Goal: Information Seeking & Learning: Learn about a topic

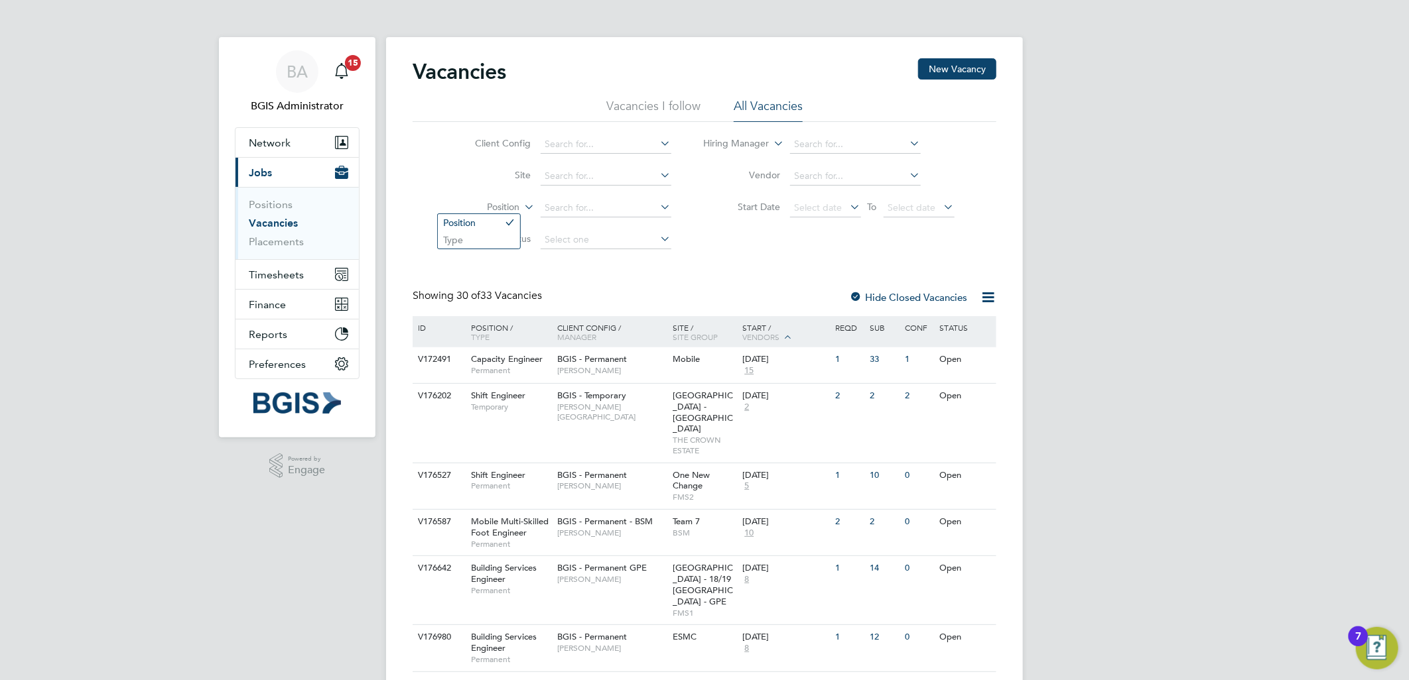
click at [506, 207] on label "Position" at bounding box center [482, 207] width 76 height 13
click at [499, 239] on li "Type" at bounding box center [479, 239] width 82 height 17
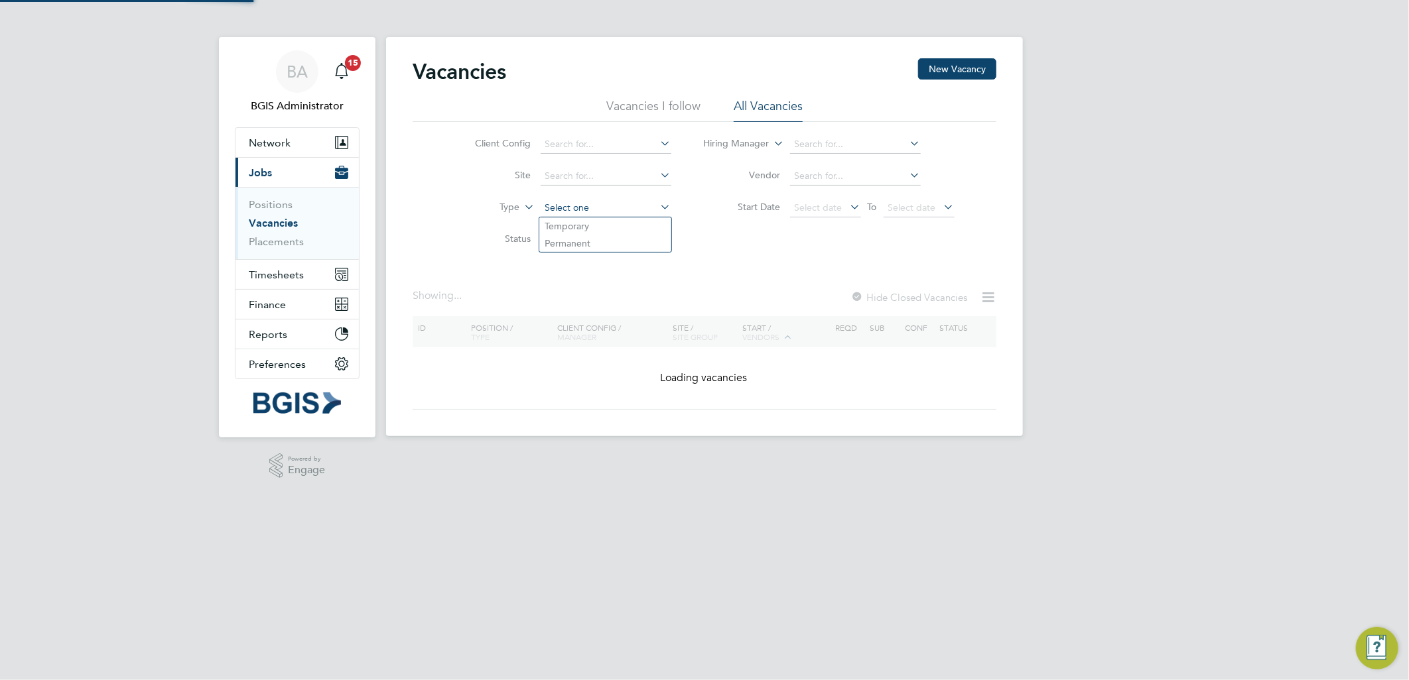
click at [580, 206] on input at bounding box center [605, 208] width 131 height 19
click at [582, 227] on li "Temporary" at bounding box center [605, 226] width 132 height 17
type input "Temporary"
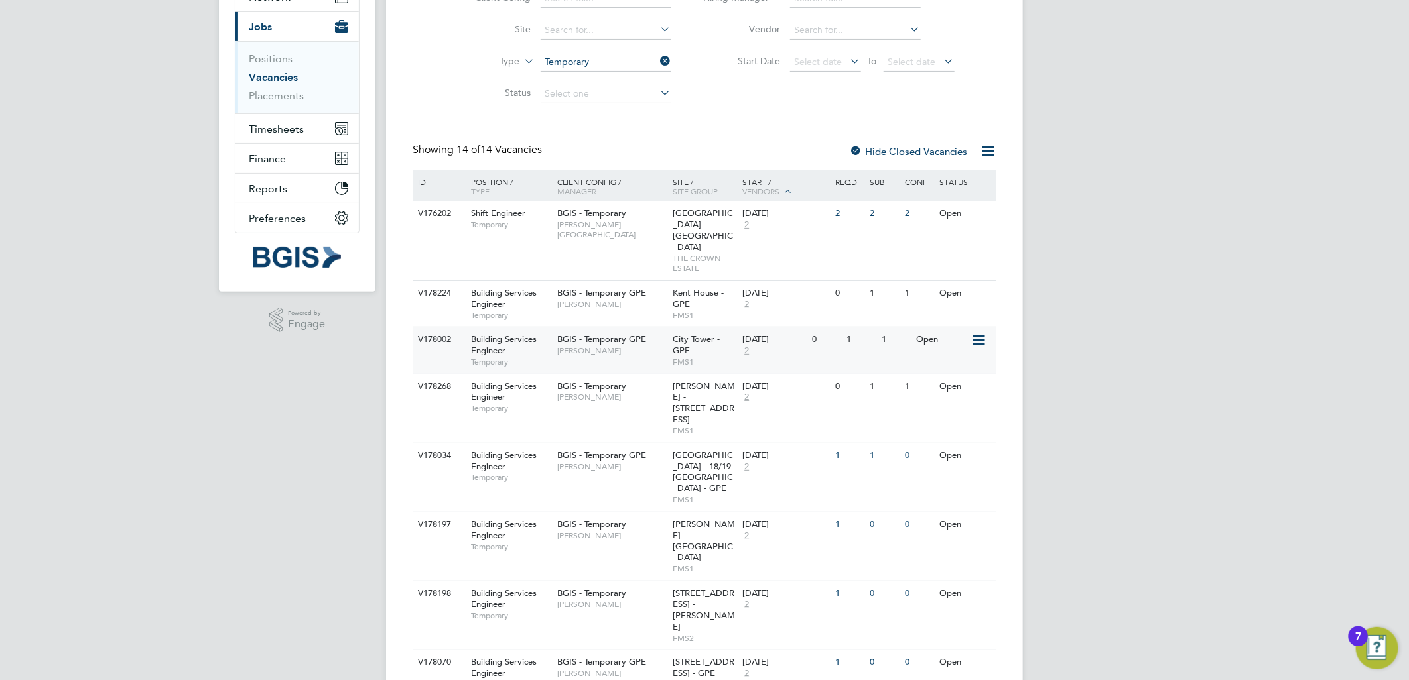
scroll to position [147, 0]
click at [670, 285] on div "Kent House - GPE FMS1" at bounding box center [705, 303] width 70 height 46
click at [675, 332] on span "City Tower - GPE" at bounding box center [696, 343] width 47 height 23
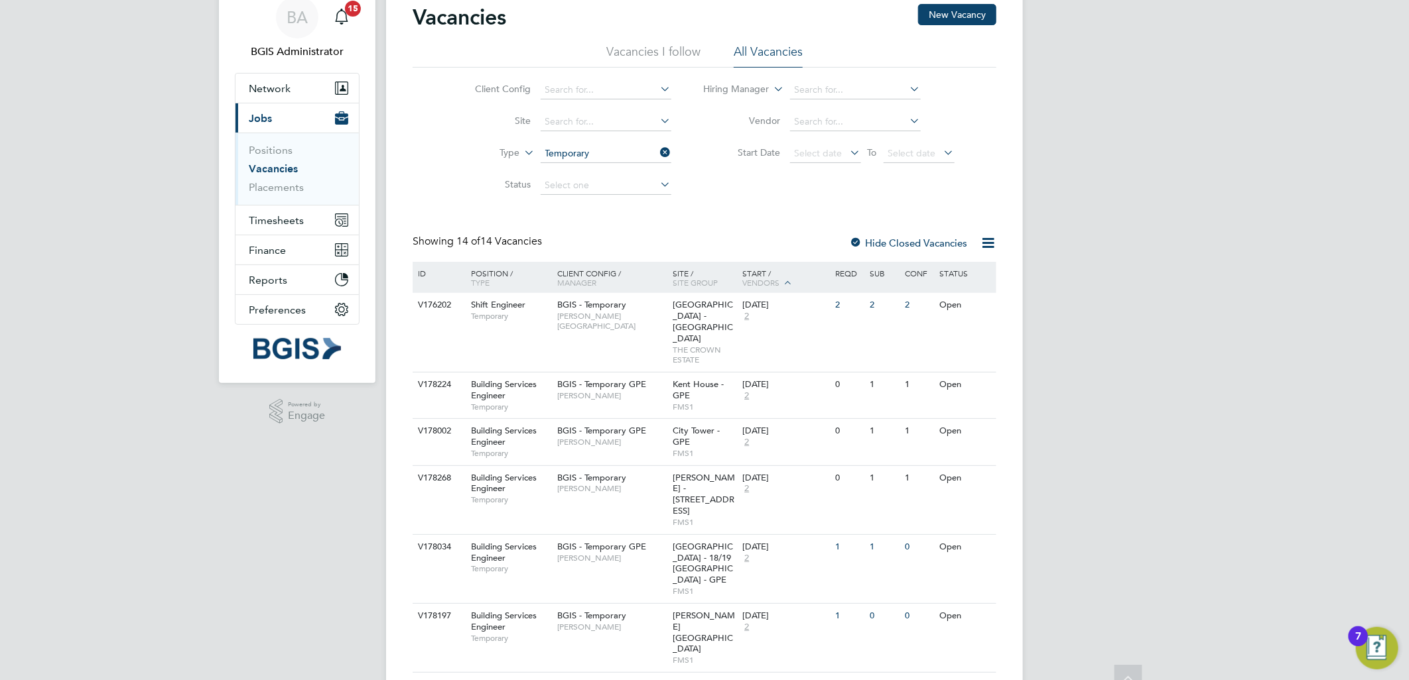
scroll to position [0, 0]
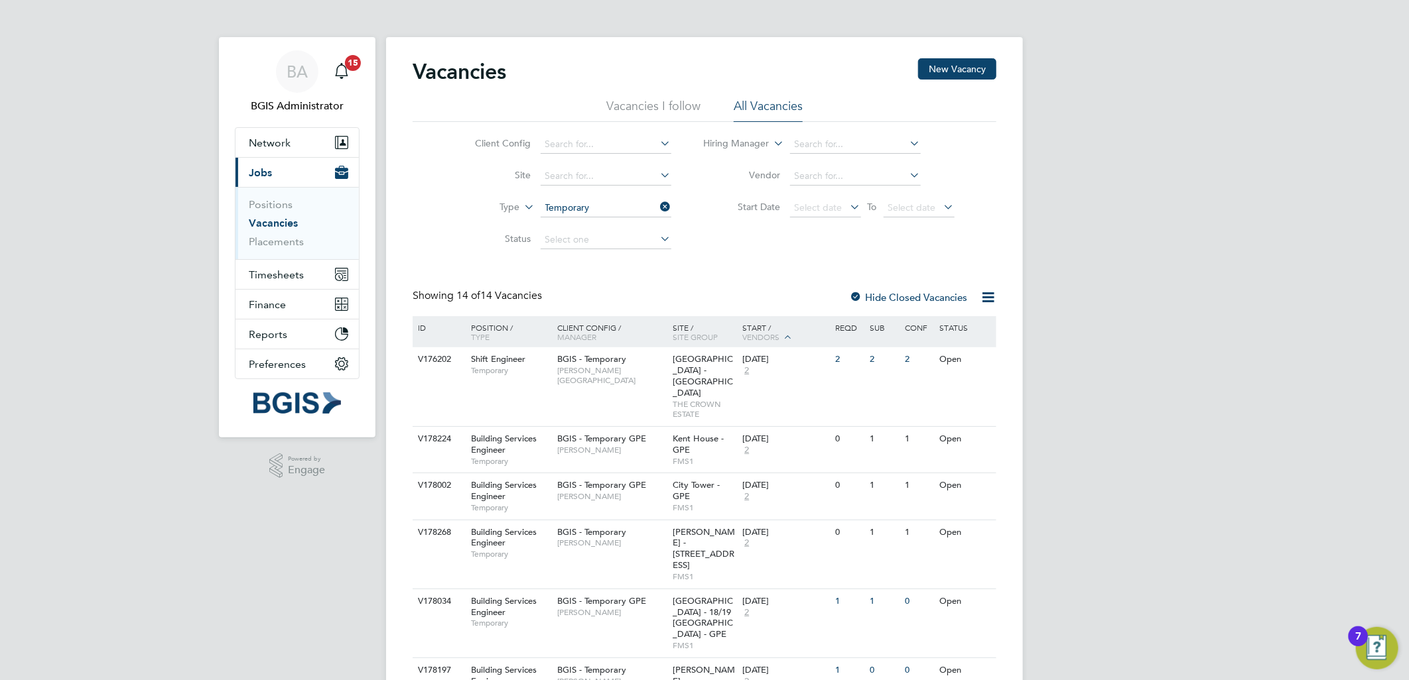
click at [679, 116] on li "Vacancies I follow" at bounding box center [653, 110] width 94 height 24
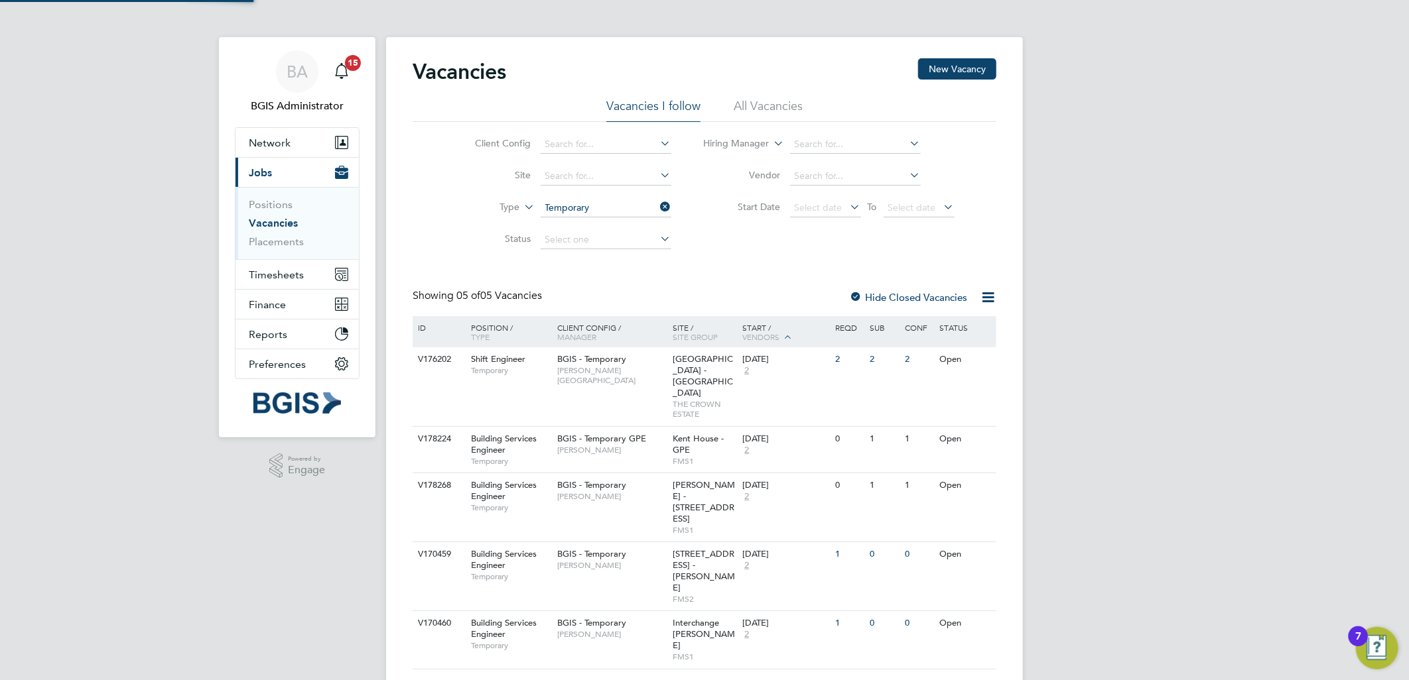
click at [759, 115] on li "All Vacancies" at bounding box center [767, 110] width 69 height 24
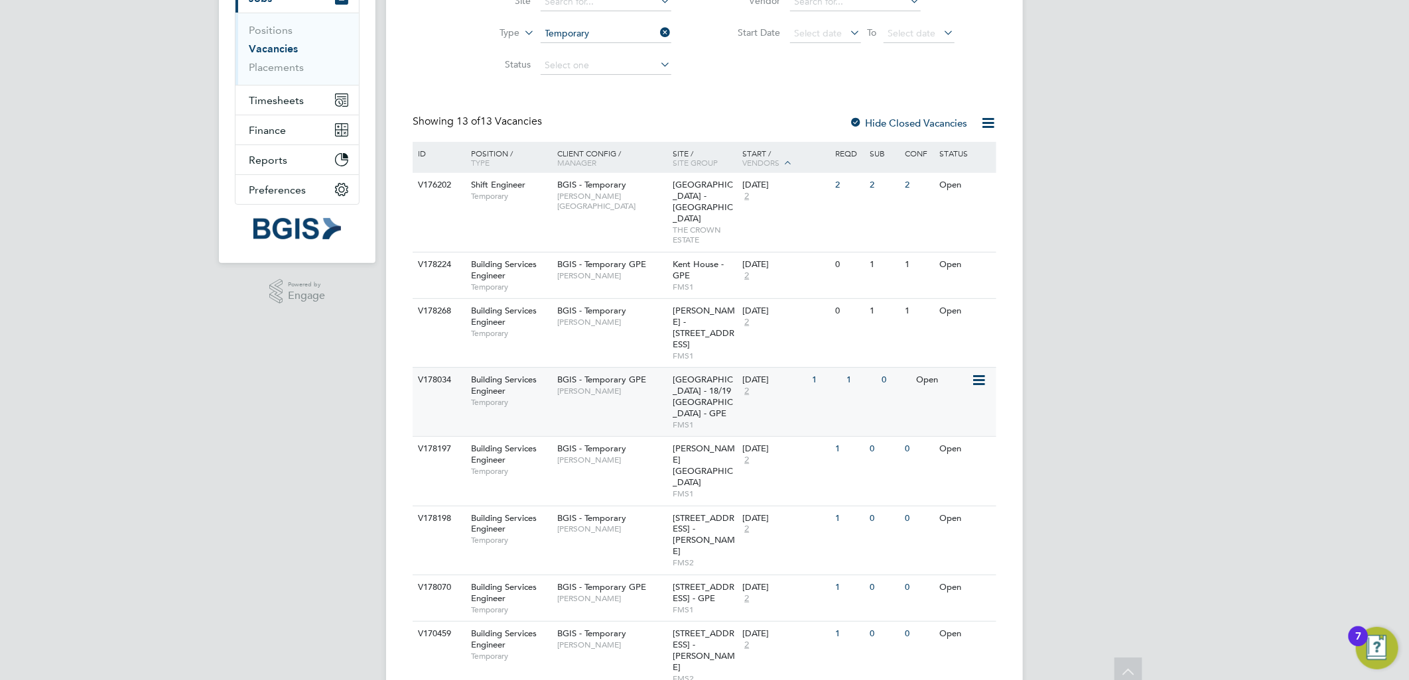
scroll to position [221, 0]
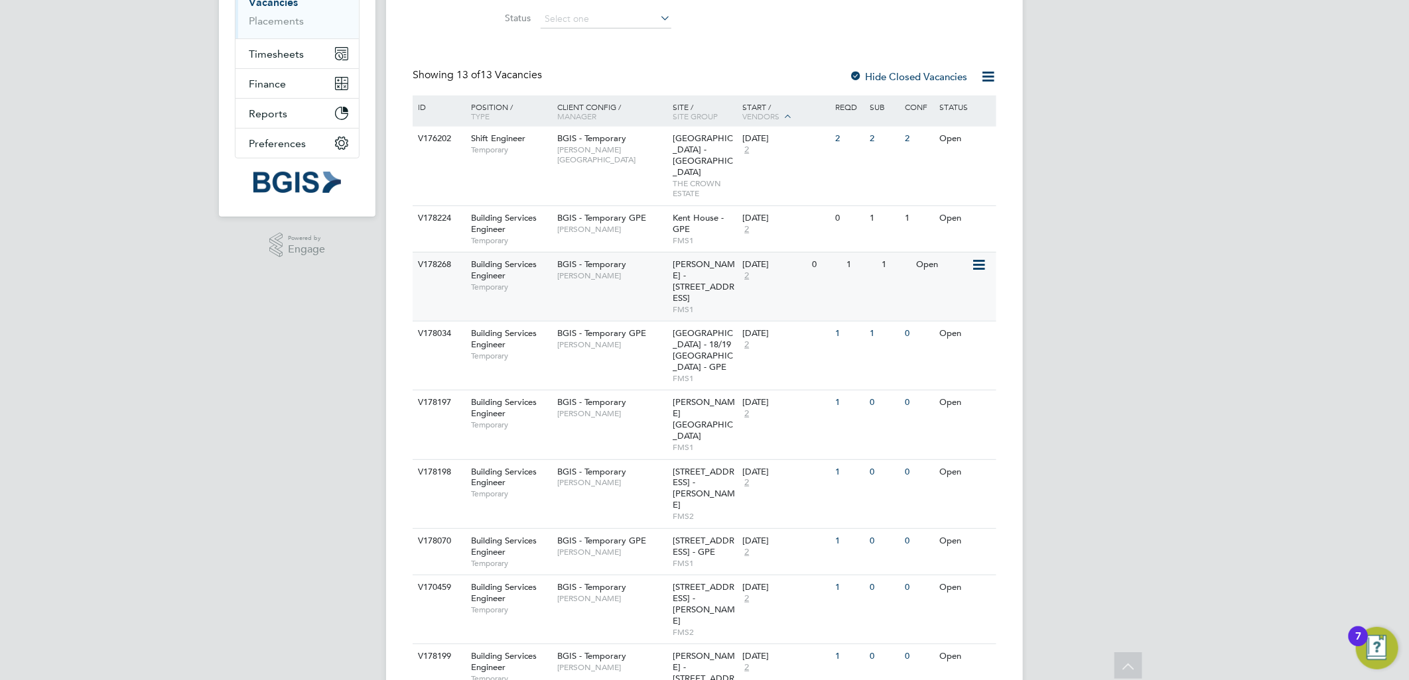
click at [680, 259] on span "Workman - 40 Portman Square" at bounding box center [704, 281] width 62 height 45
click at [688, 328] on span "Hanover Square Estate - 18/19 Hanover Square - GPE" at bounding box center [703, 350] width 60 height 45
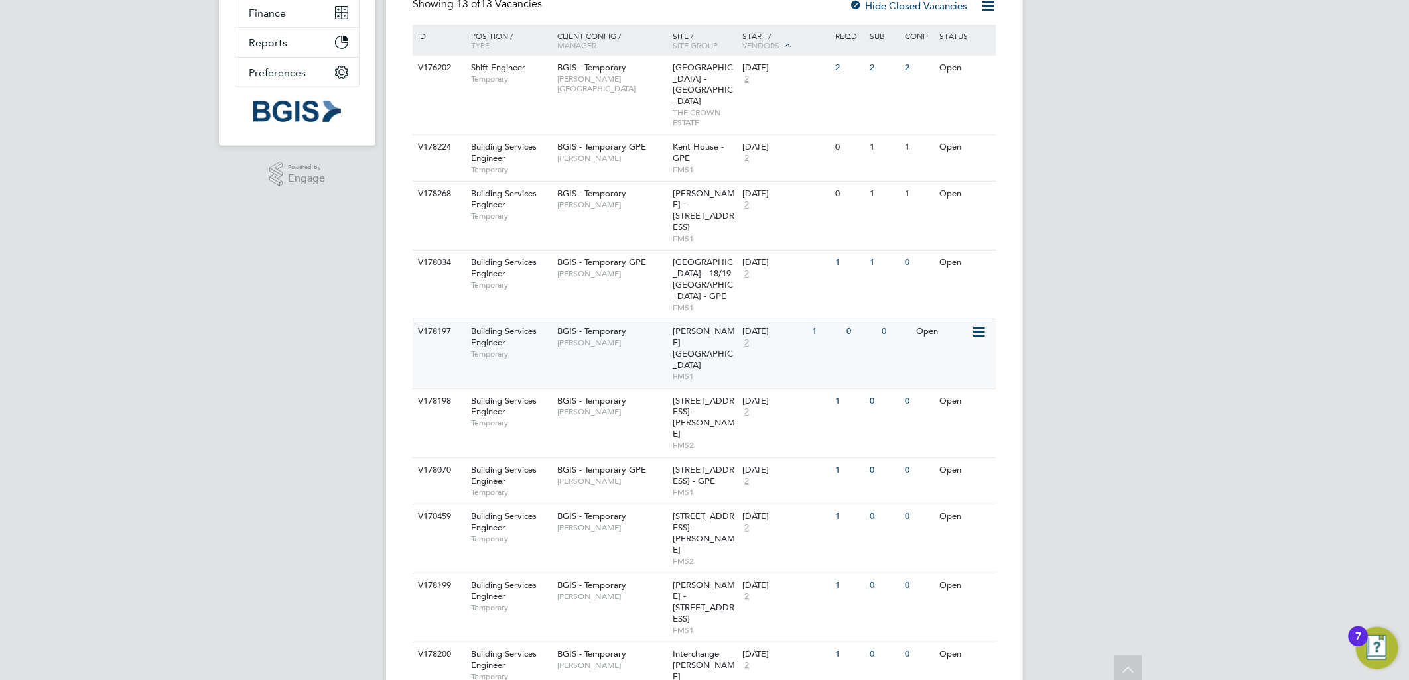
scroll to position [294, 0]
click at [688, 323] on span "Workman - Smithson Plaza" at bounding box center [704, 345] width 62 height 45
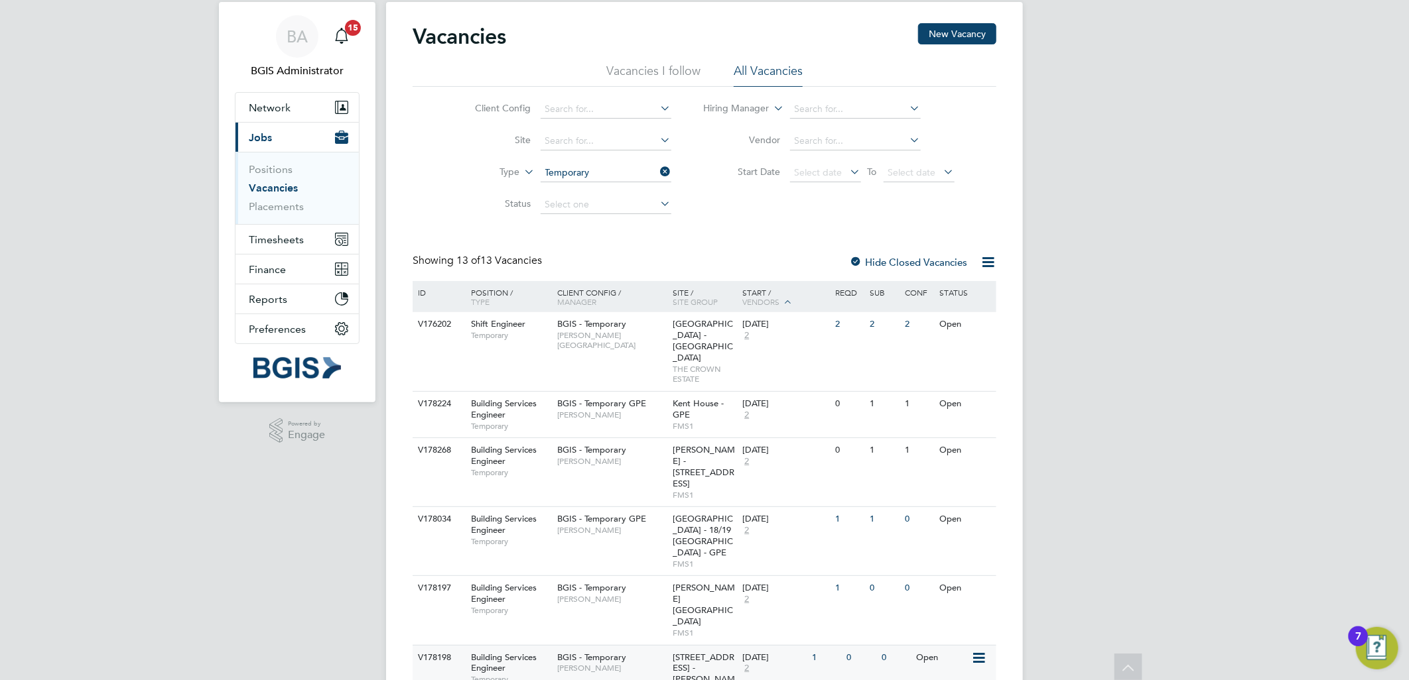
scroll to position [31, 0]
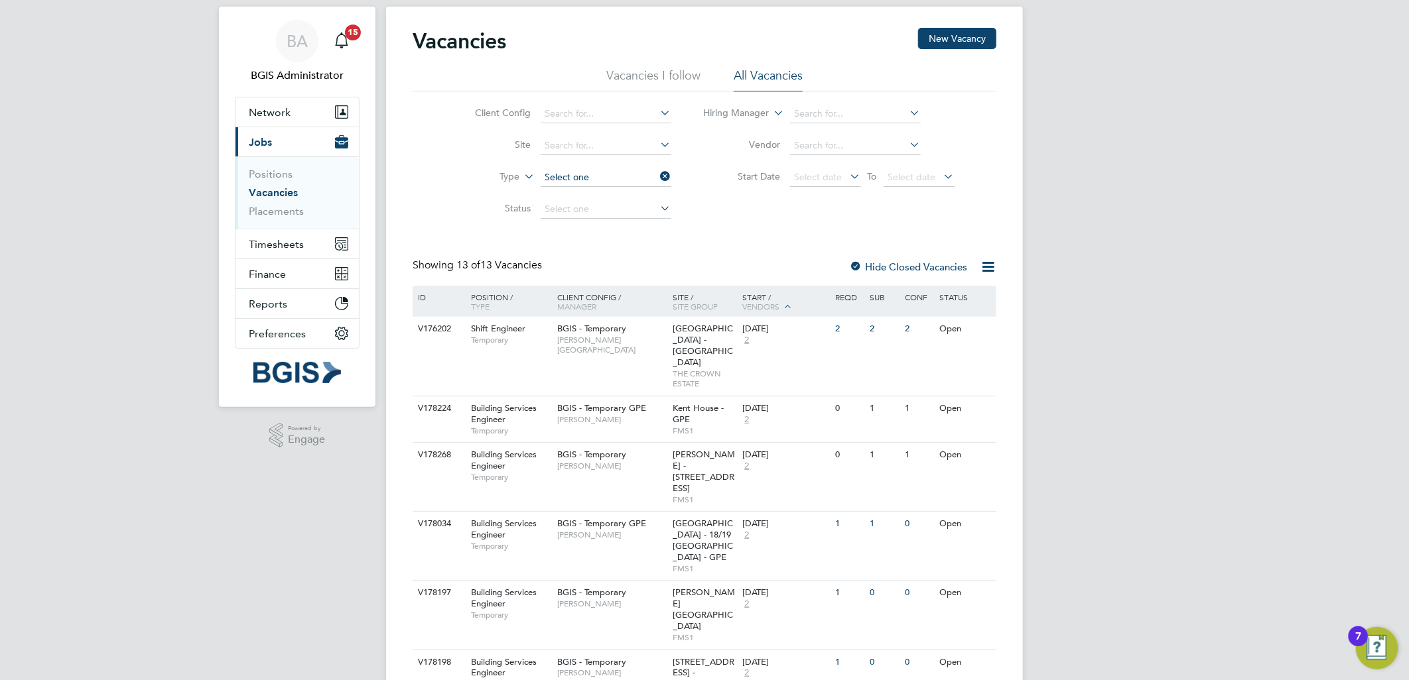
click at [607, 181] on ul "Client Config Site Type Status" at bounding box center [562, 161] width 249 height 127
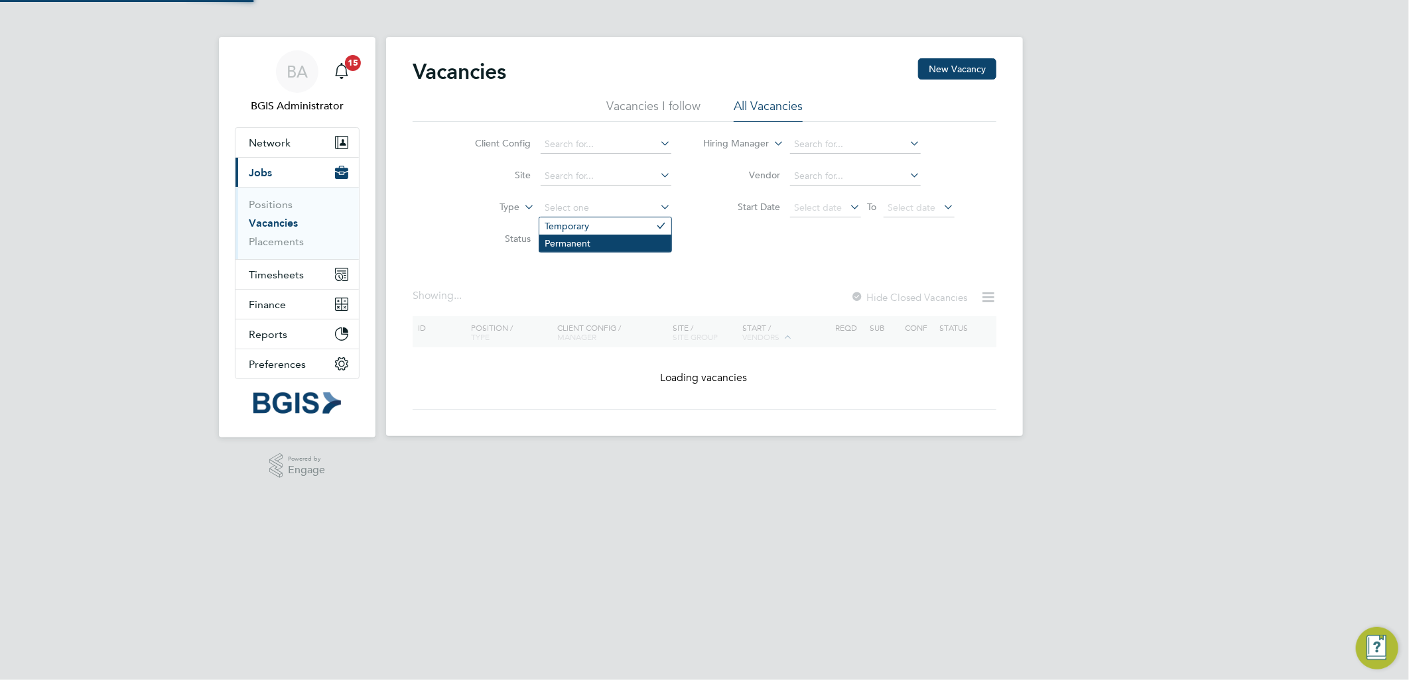
click at [573, 241] on li "Permanent" at bounding box center [605, 243] width 132 height 17
type input "Permanent"
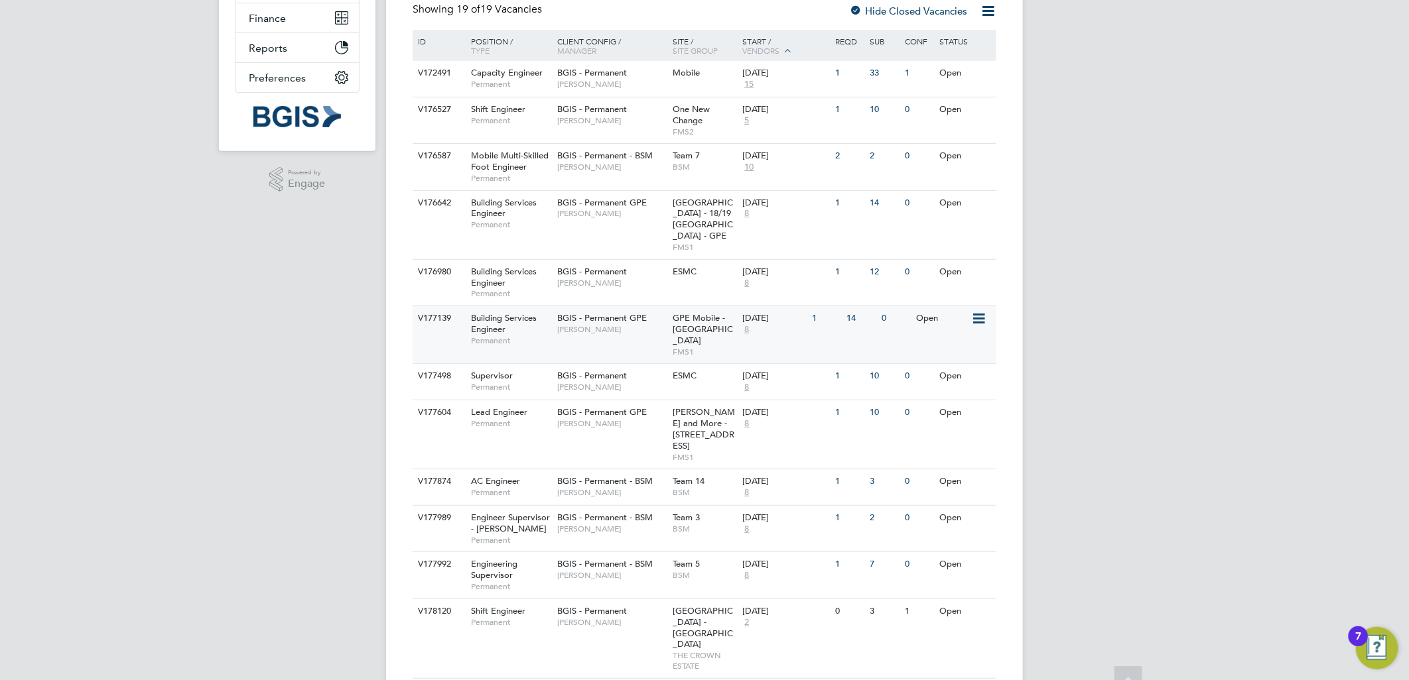
scroll to position [294, 0]
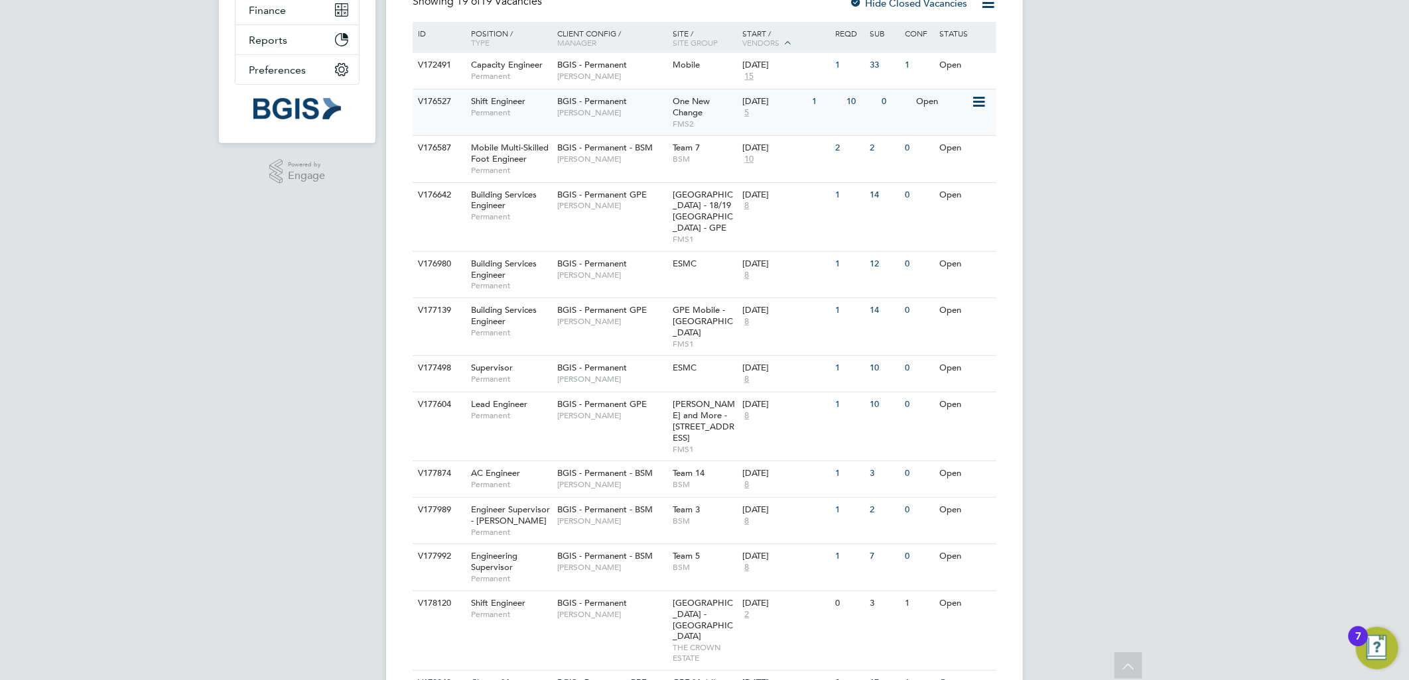
click at [702, 110] on span "One New Change" at bounding box center [691, 106] width 37 height 23
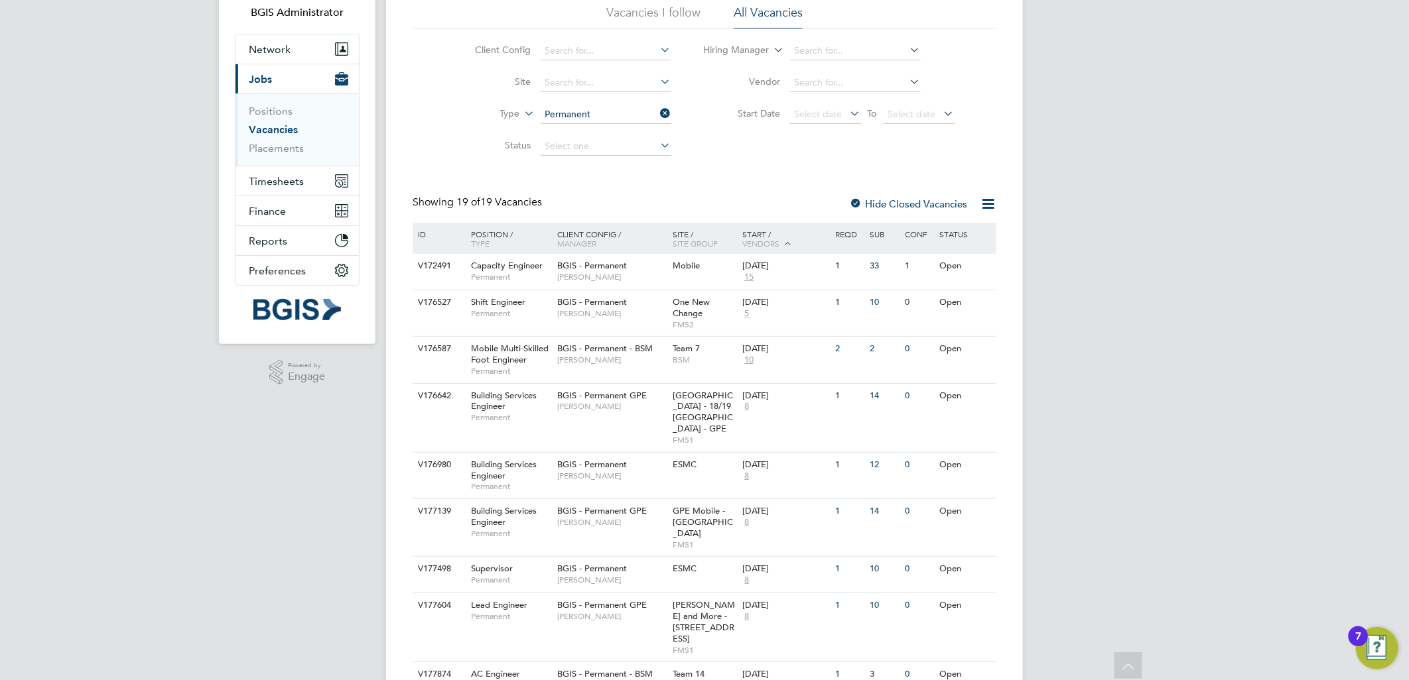
scroll to position [0, 0]
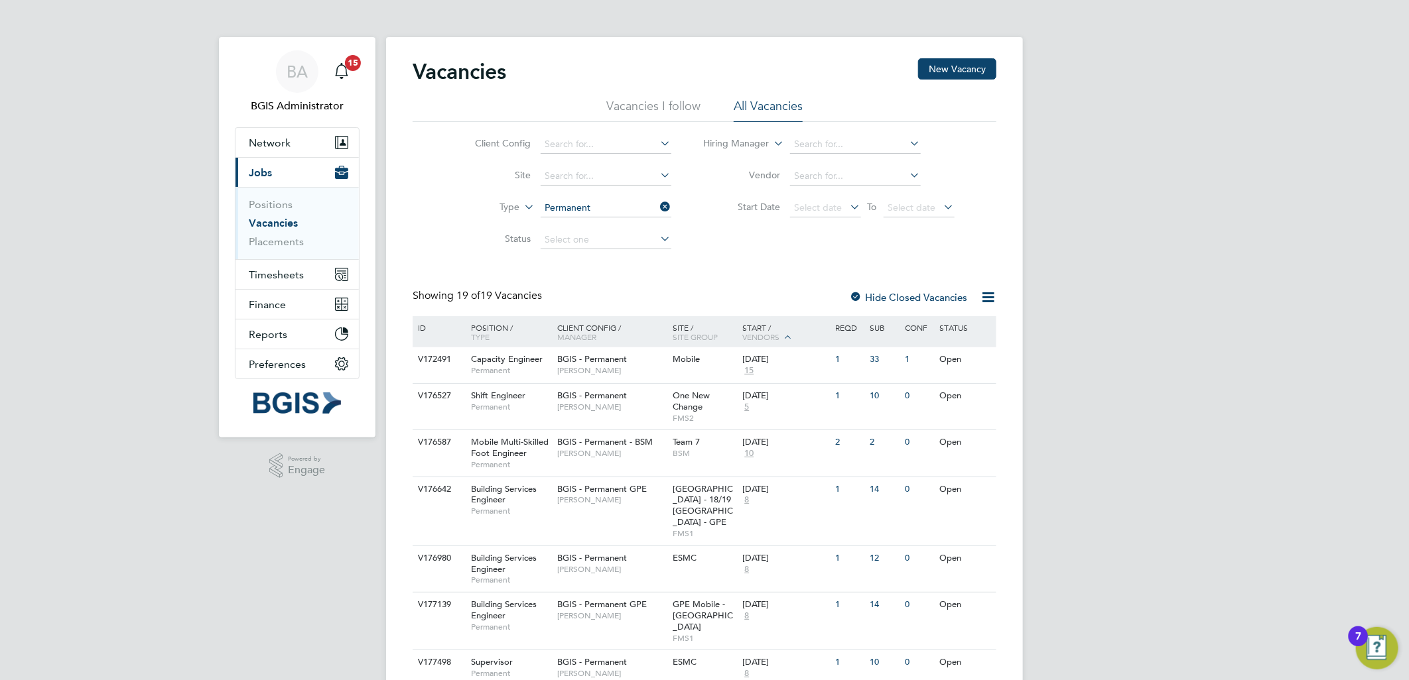
click at [984, 292] on icon at bounding box center [987, 297] width 17 height 17
click at [936, 323] on li "Download vacancies report" at bounding box center [926, 329] width 135 height 19
click at [611, 378] on div "BGIS - Permanent Nigel Stamp" at bounding box center [612, 364] width 116 height 34
click at [643, 325] on div "Client Config / Manager" at bounding box center [612, 332] width 116 height 32
click at [639, 376] on div "BGIS - Permanent Nigel Stamp" at bounding box center [612, 364] width 116 height 34
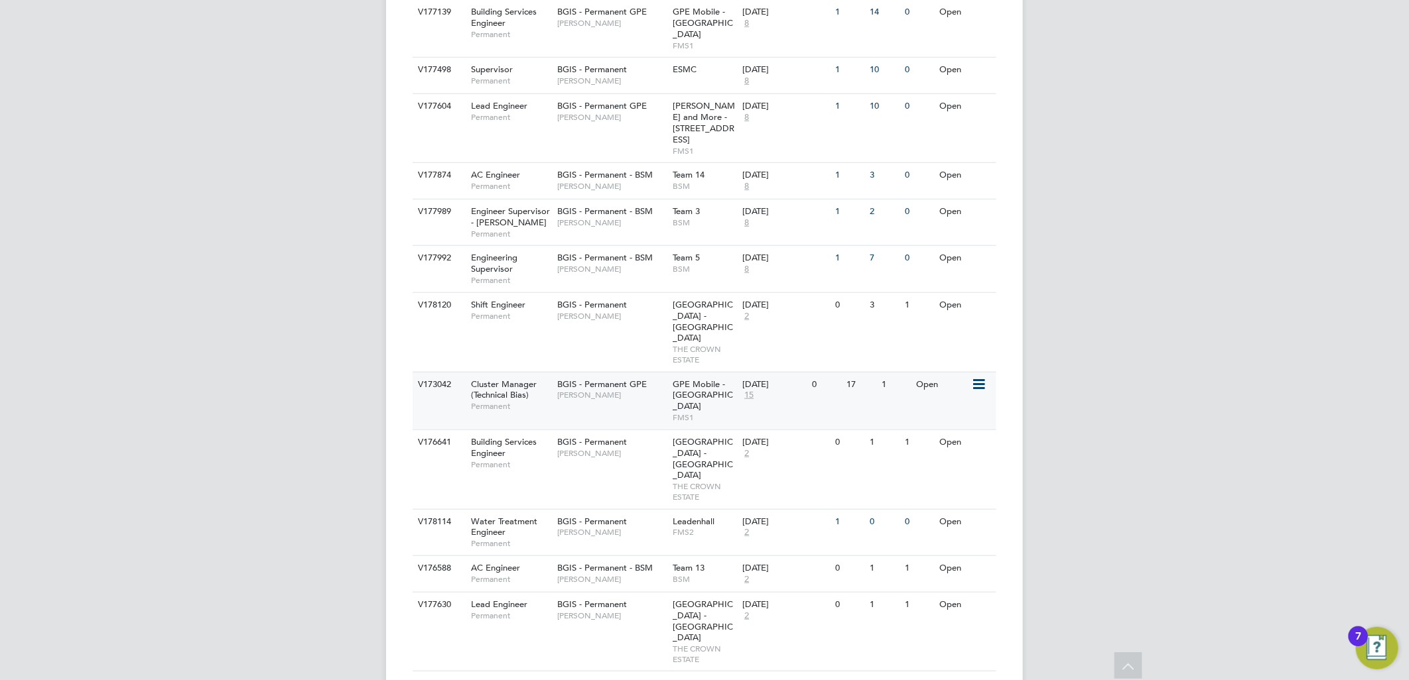
click at [646, 373] on div "BGIS - Permanent GPE John Hadland" at bounding box center [612, 390] width 116 height 34
click at [617, 390] on span "[PERSON_NAME]" at bounding box center [611, 395] width 109 height 11
click at [615, 373] on div "BGIS - Permanent GPE John Hadland" at bounding box center [612, 390] width 116 height 34
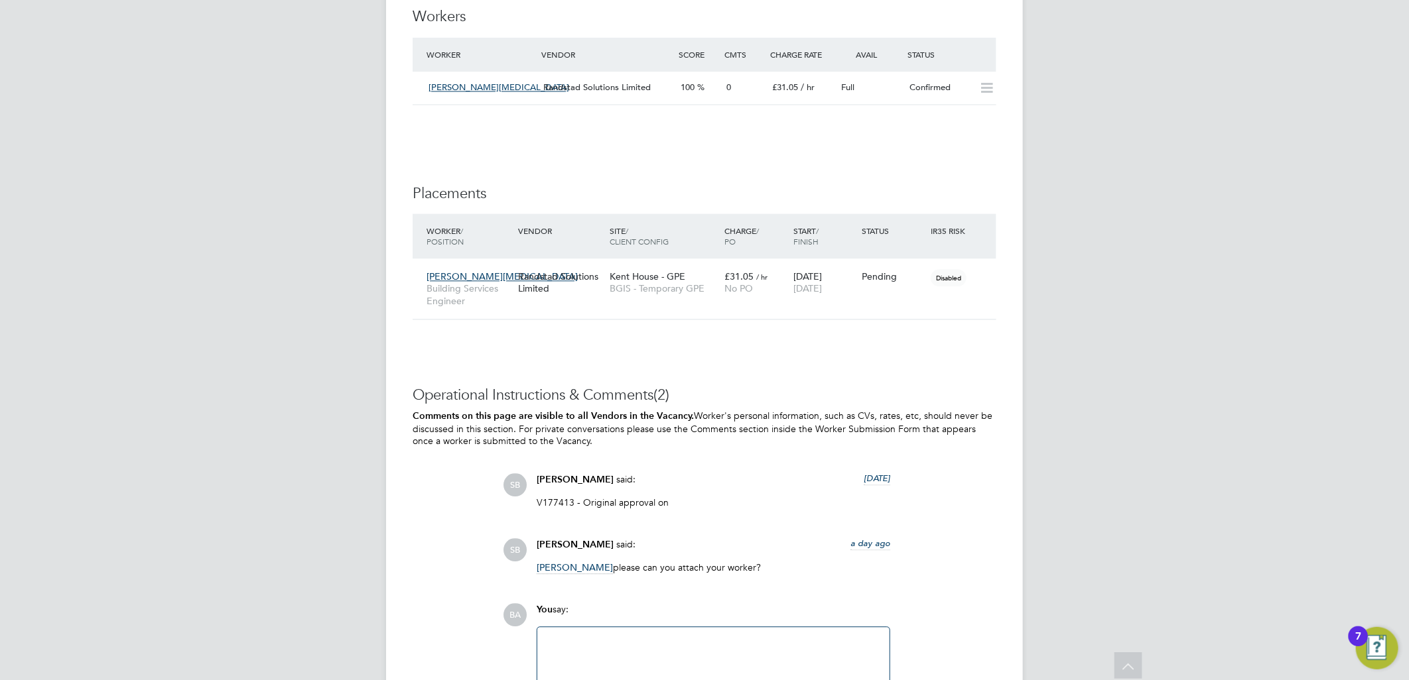
scroll to position [1888, 0]
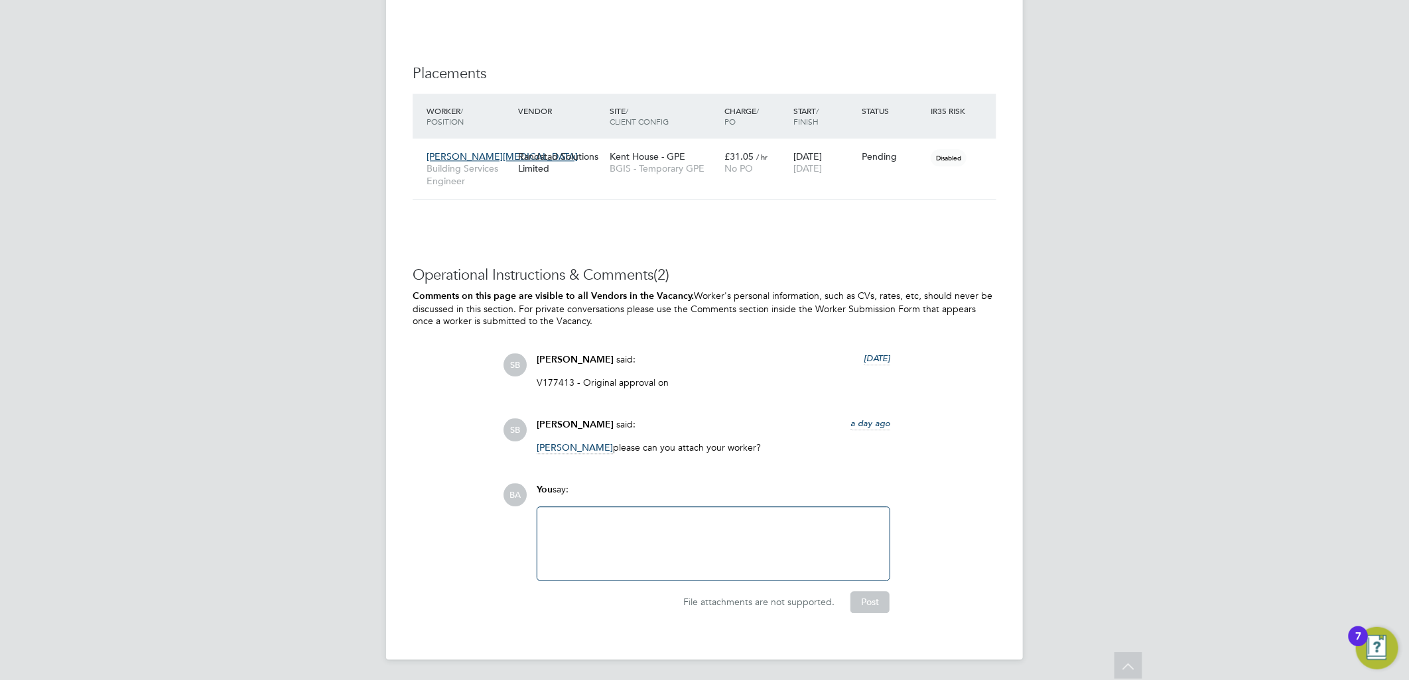
click at [640, 542] on div at bounding box center [713, 543] width 336 height 57
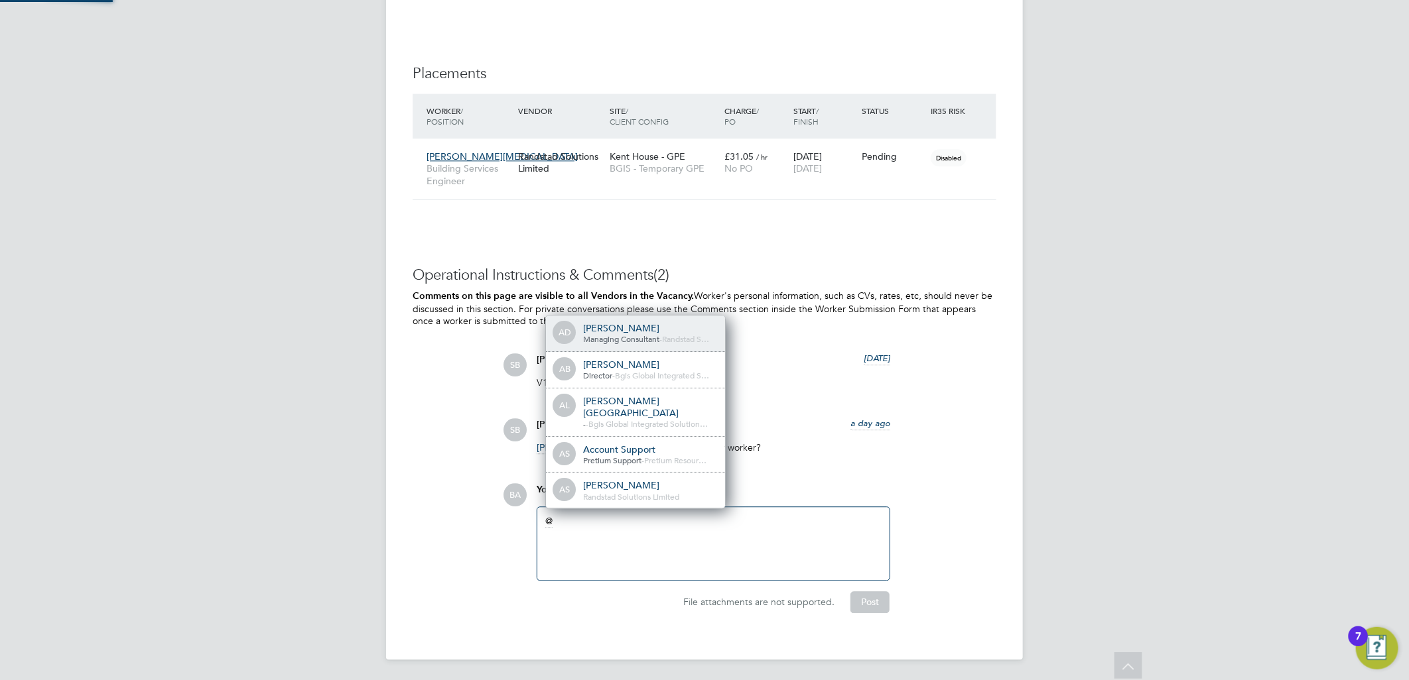
scroll to position [11, 133]
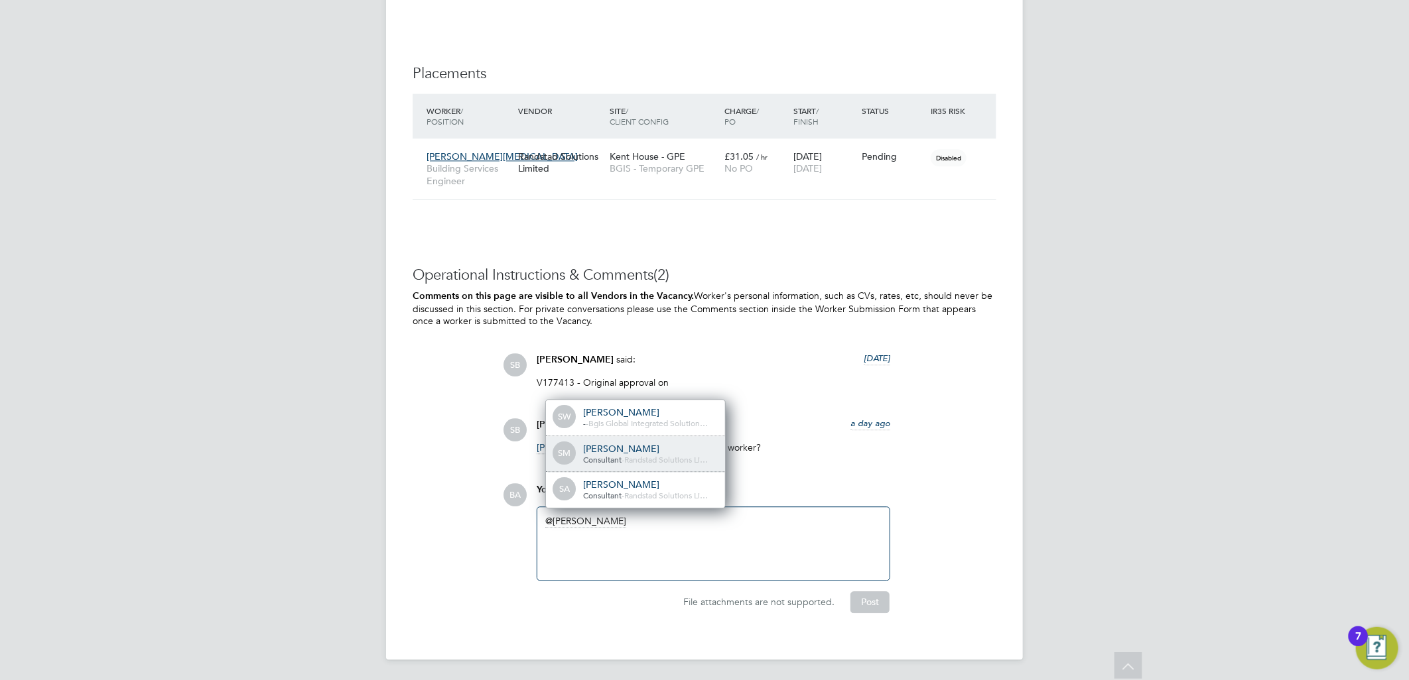
click at [657, 459] on span "Randstad Solutions Li…" at bounding box center [666, 459] width 84 height 11
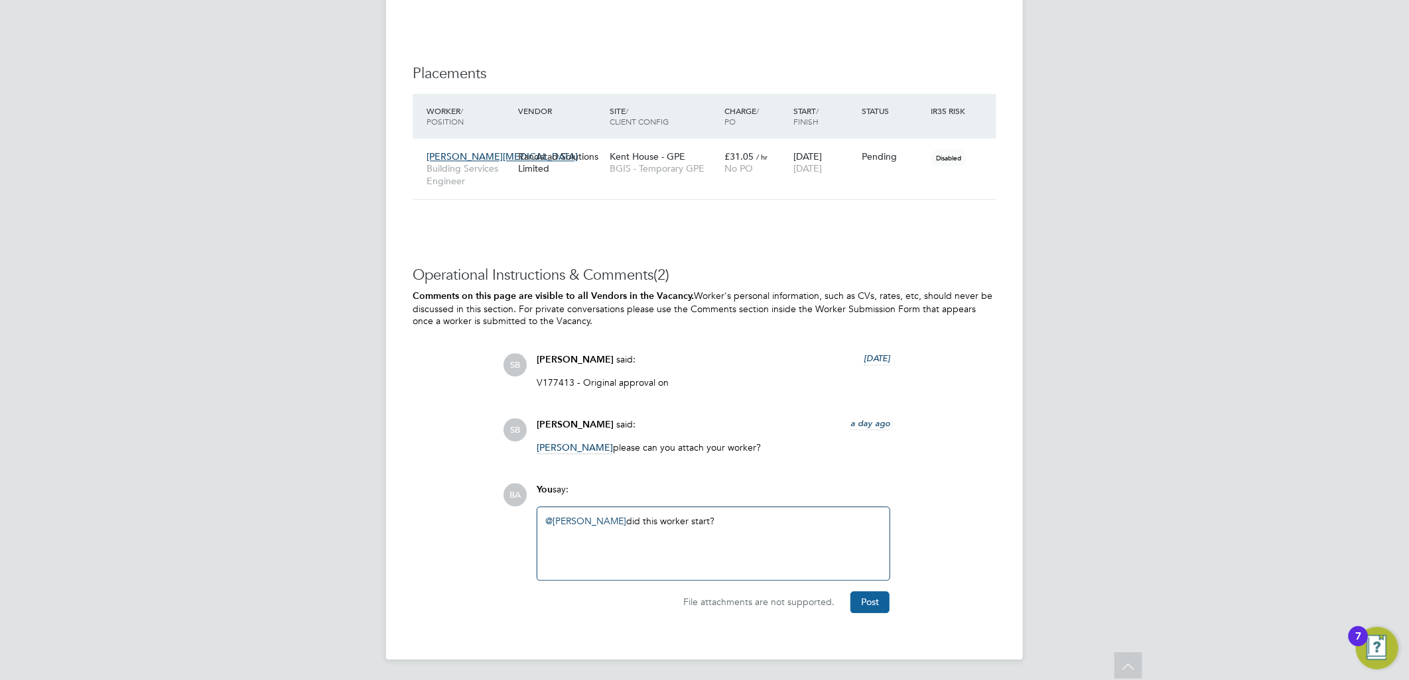
click at [867, 608] on button "Post" at bounding box center [869, 602] width 39 height 21
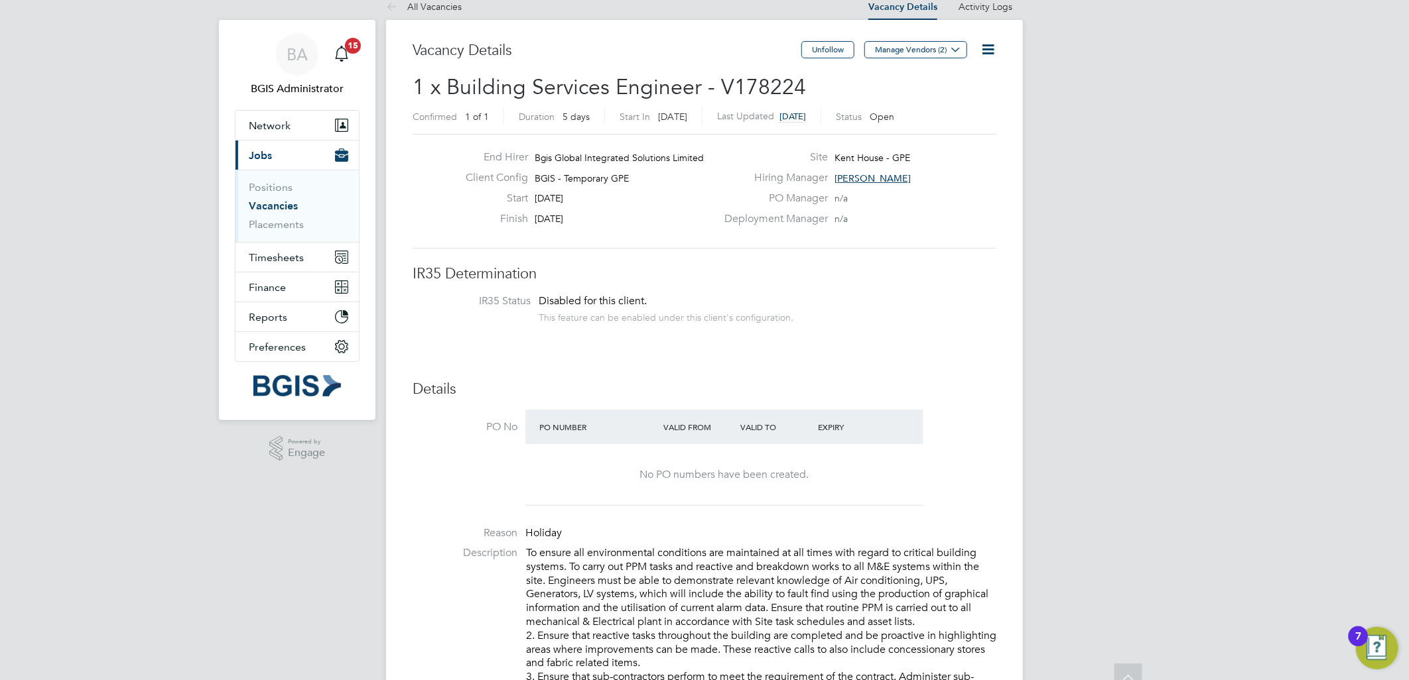
scroll to position [0, 0]
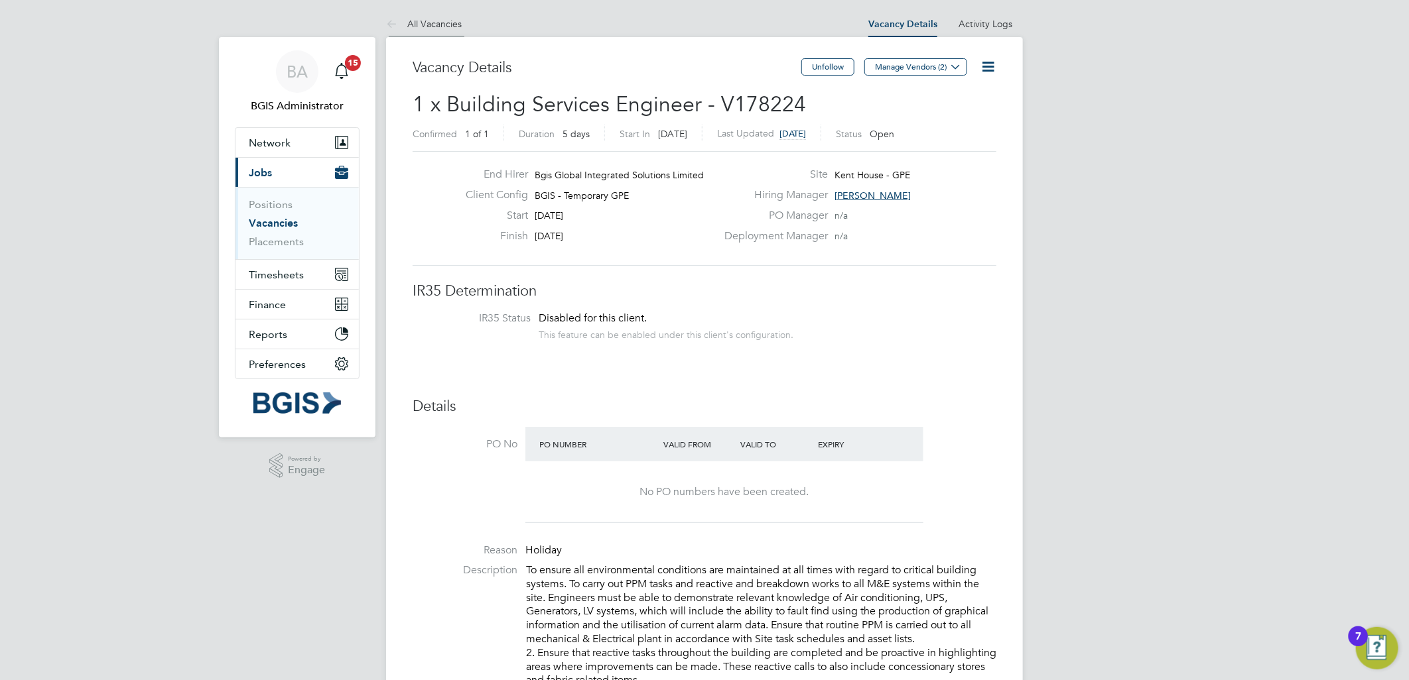
click at [418, 23] on link "All Vacancies" at bounding box center [424, 24] width 76 height 12
click at [986, 62] on icon at bounding box center [987, 66] width 17 height 17
click at [966, 118] on li "Update Status" at bounding box center [954, 116] width 77 height 19
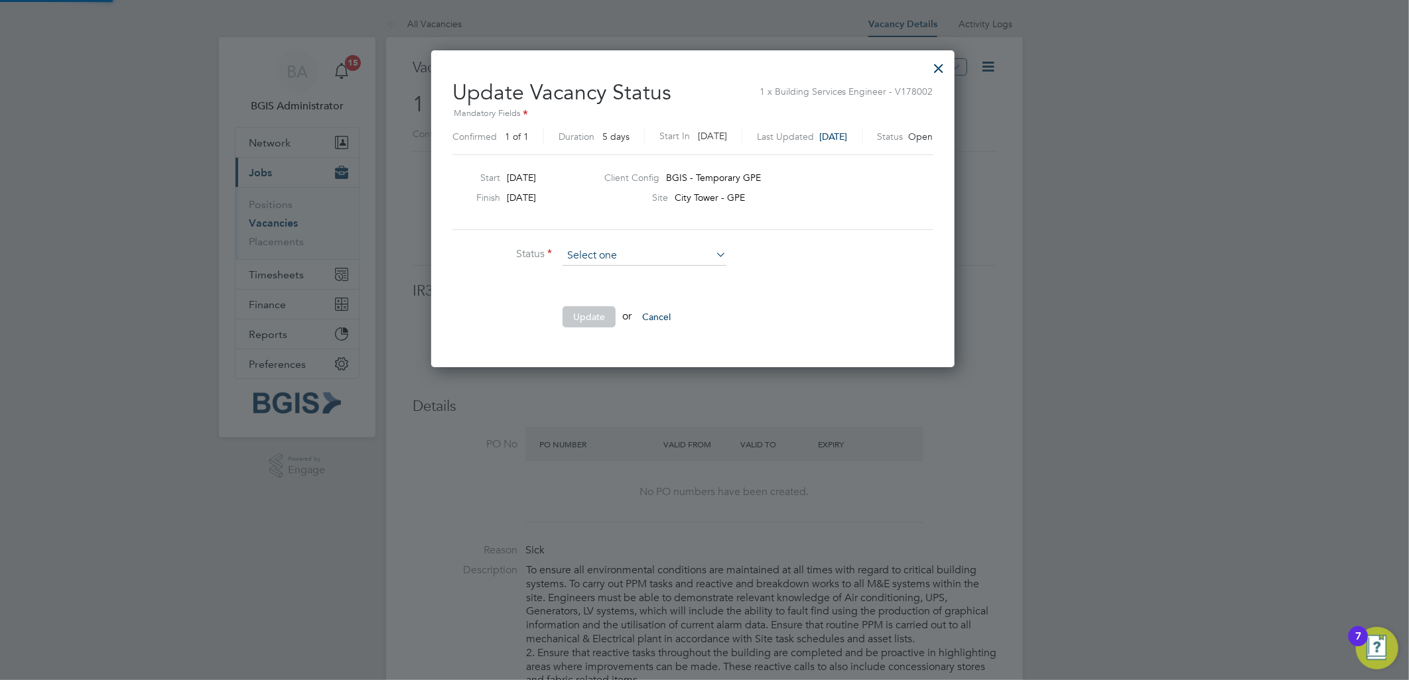
scroll to position [316, 546]
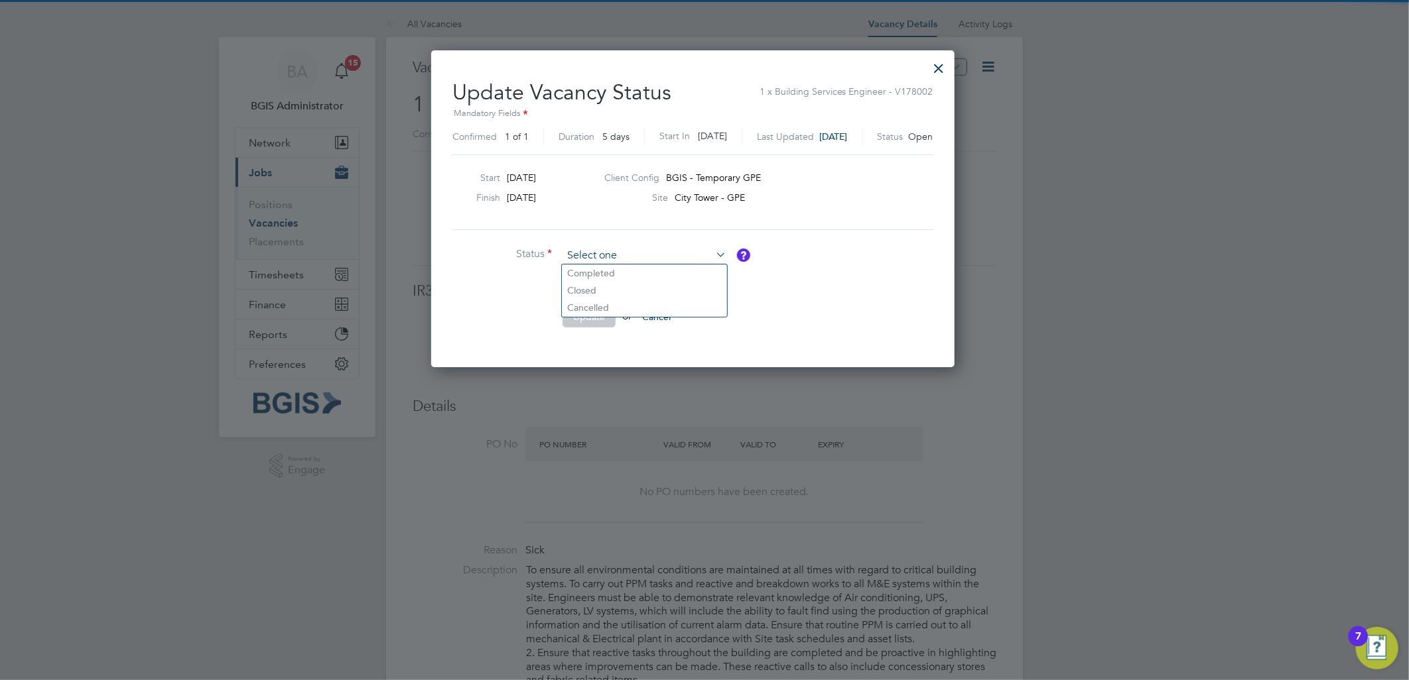
click at [623, 256] on input at bounding box center [644, 256] width 164 height 20
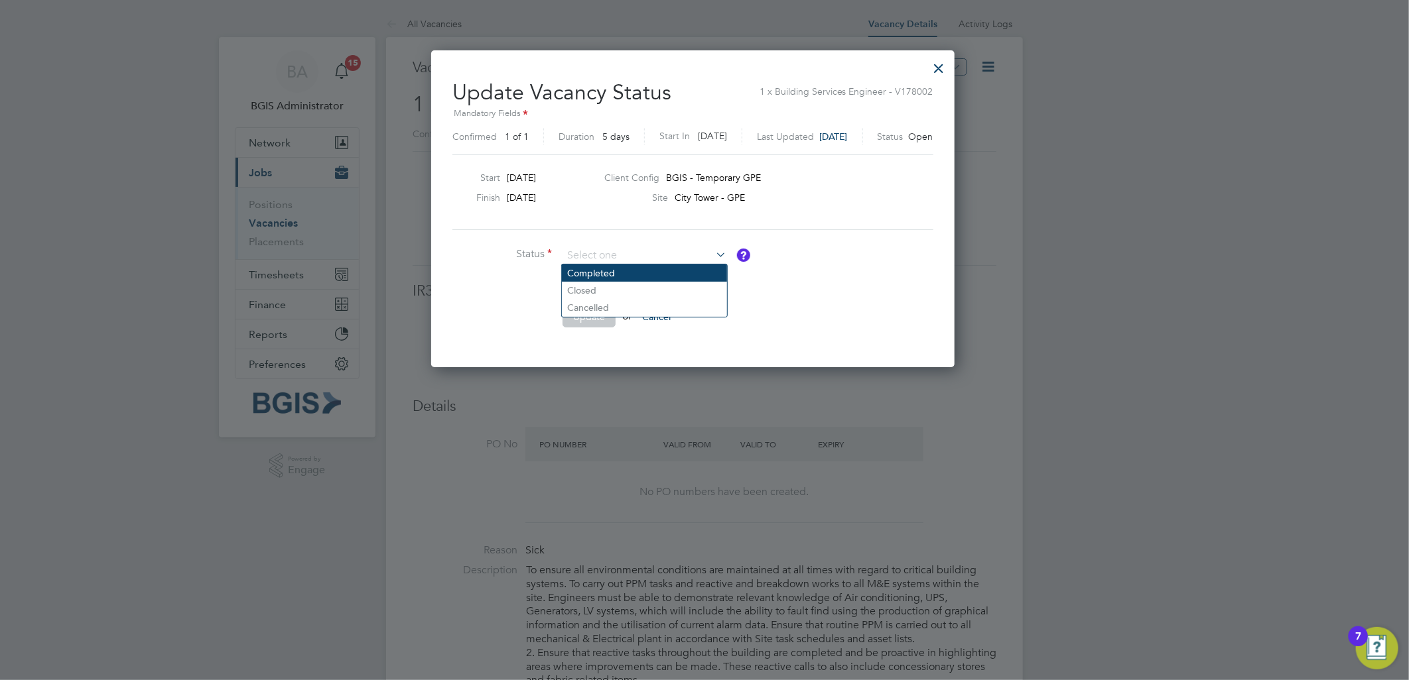
click at [613, 275] on li "Completed" at bounding box center [644, 273] width 165 height 17
type input "Completed"
click at [599, 321] on button "Update" at bounding box center [588, 316] width 53 height 21
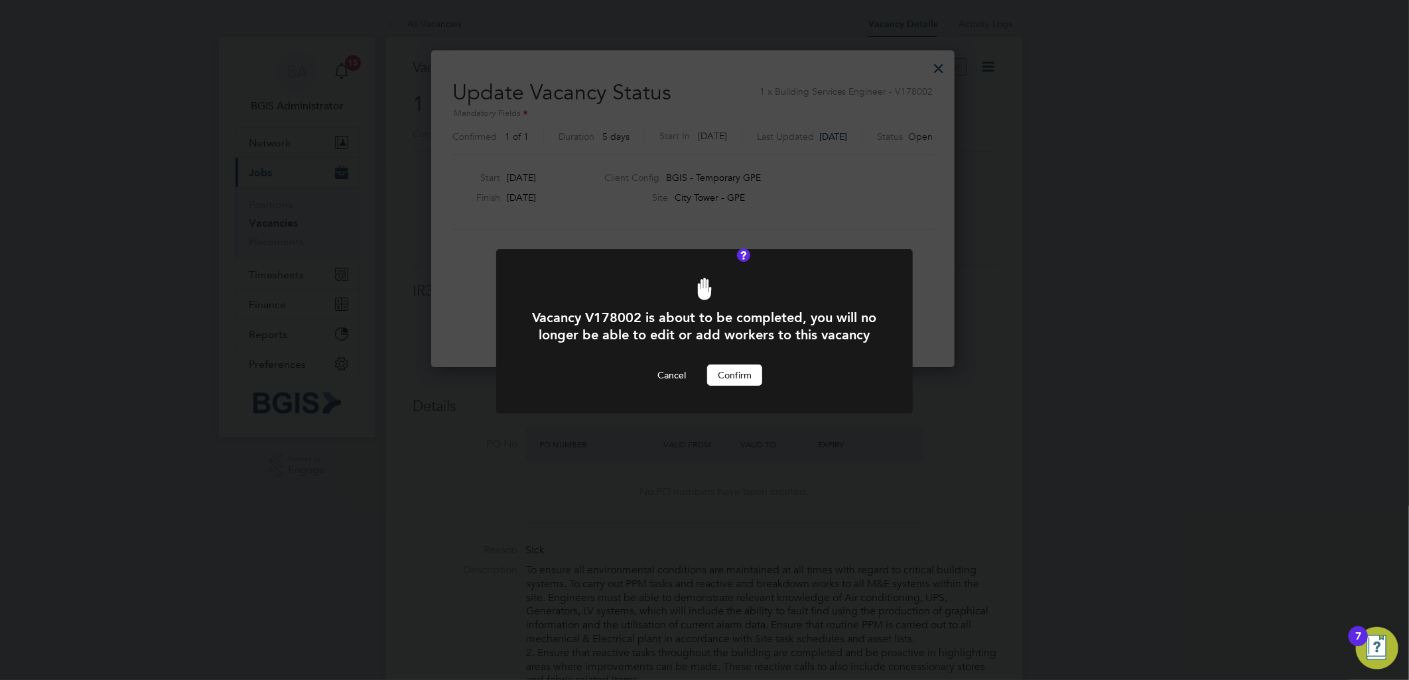
click at [737, 386] on button "Confirm" at bounding box center [734, 375] width 55 height 21
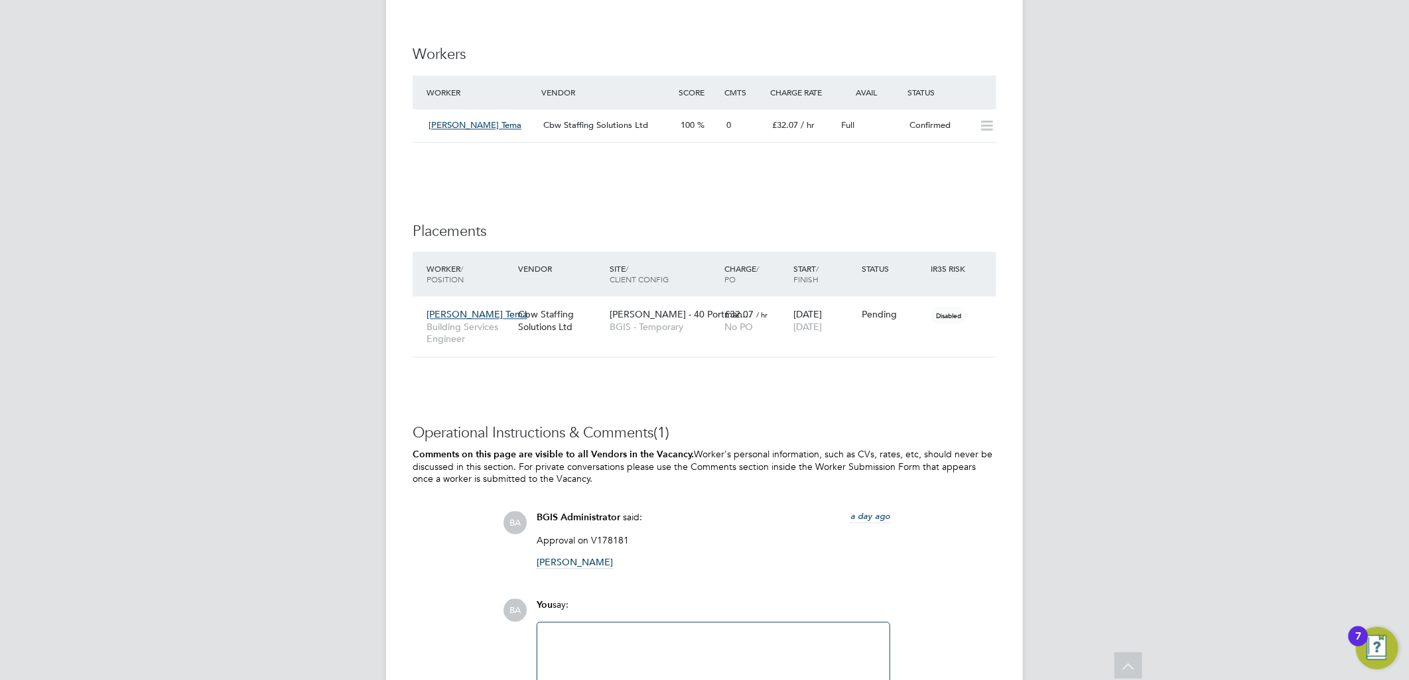
scroll to position [1832, 0]
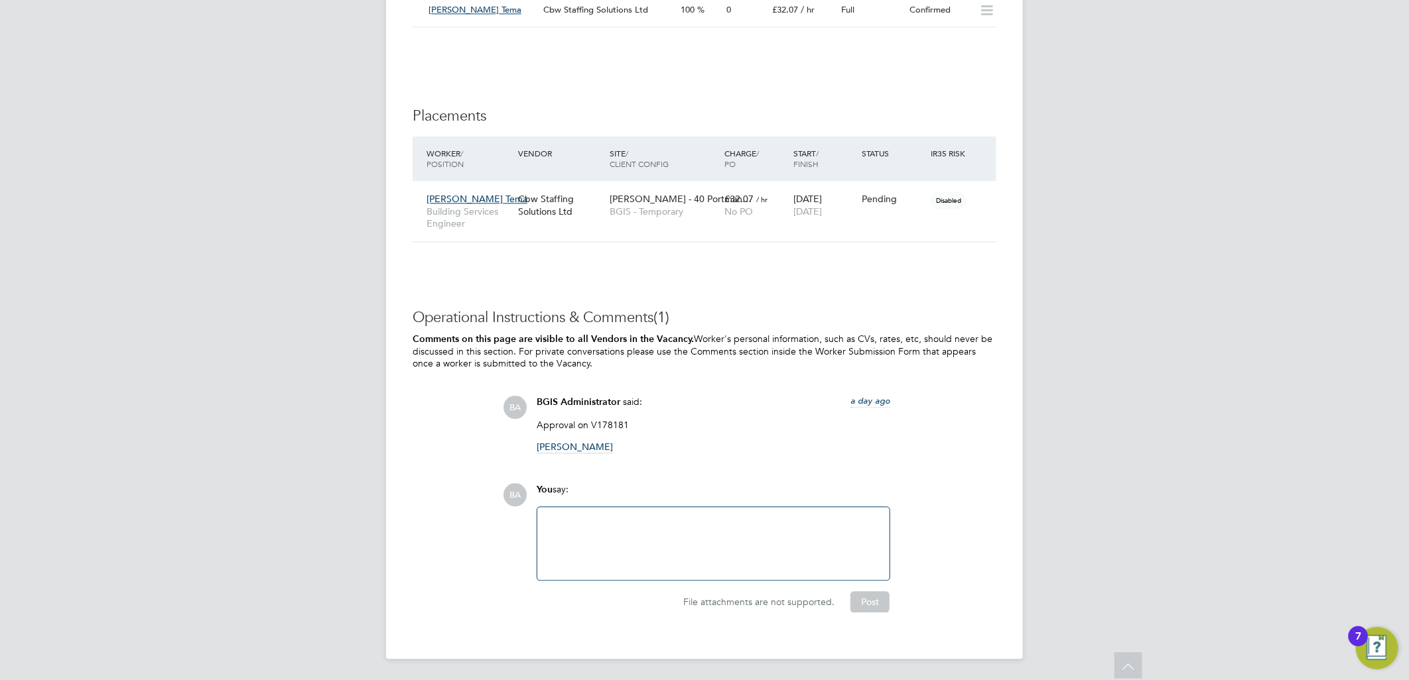
click at [733, 550] on div at bounding box center [713, 543] width 336 height 57
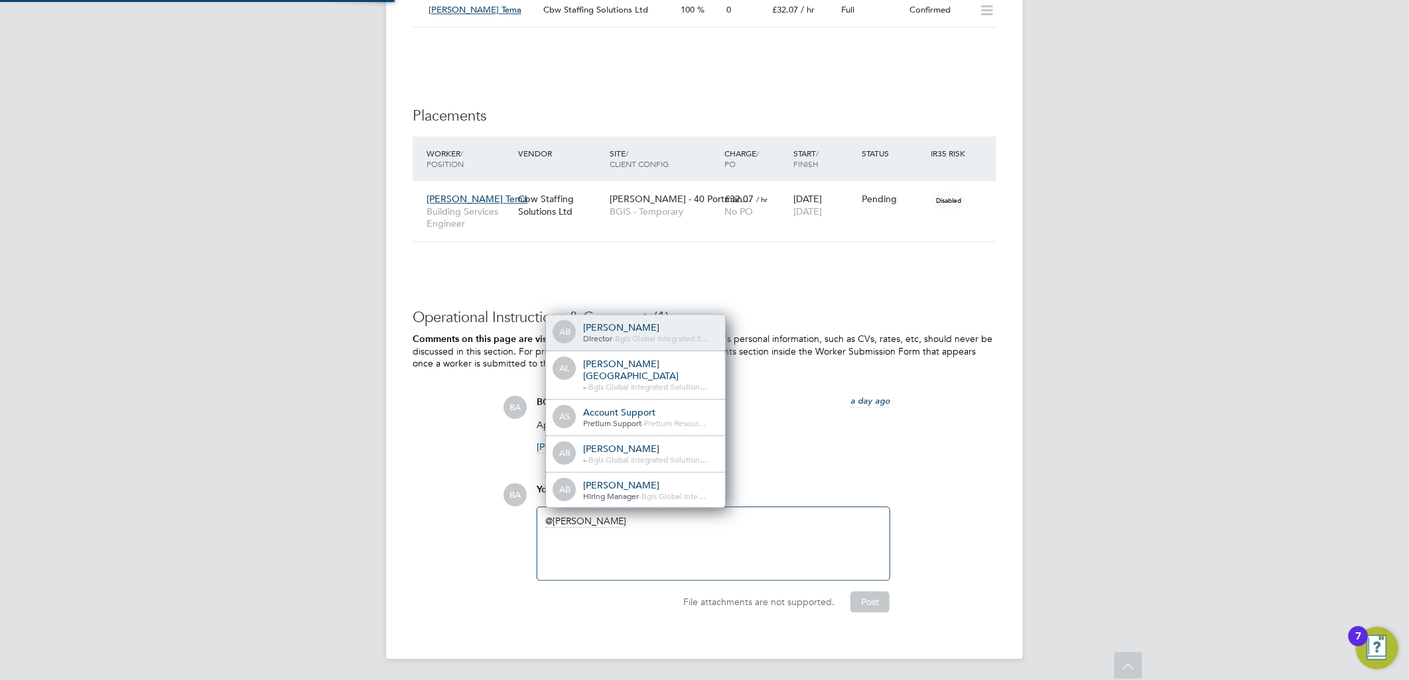
scroll to position [0, 0]
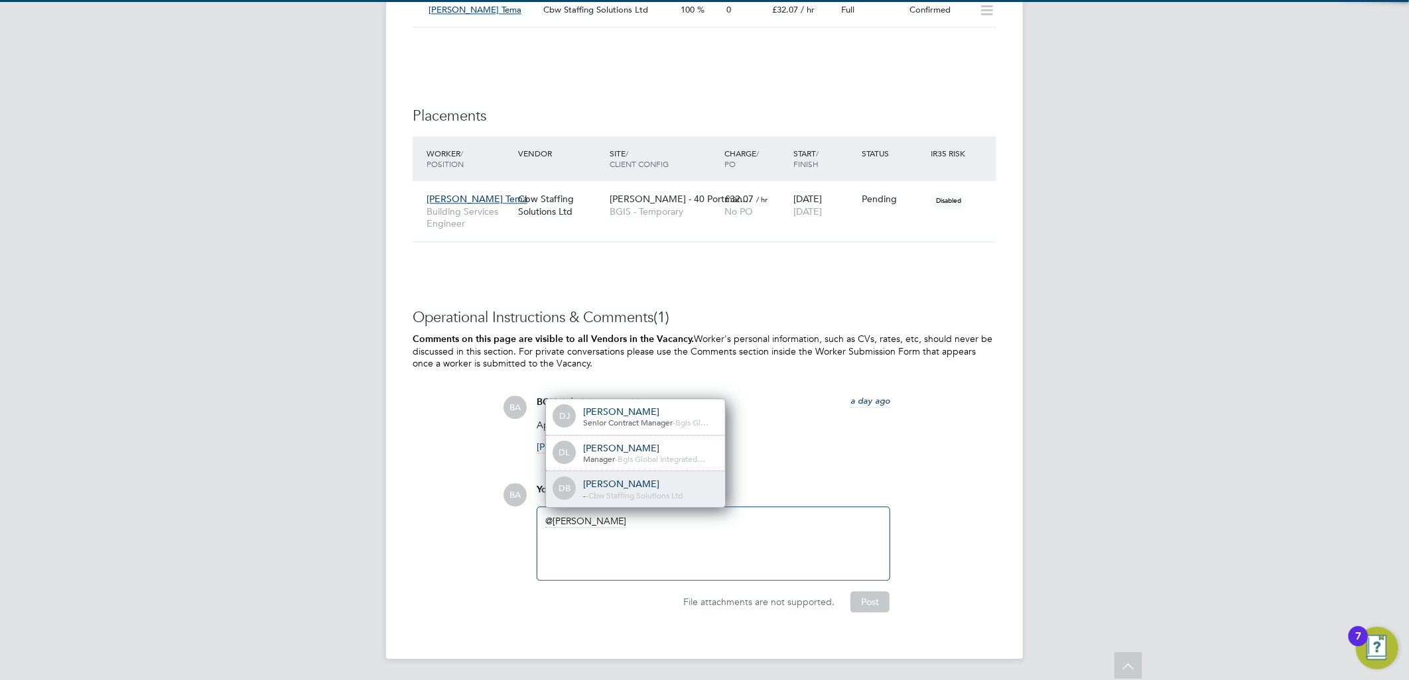
click at [645, 497] on span "Cbw Staffing Solutions Ltd" at bounding box center [635, 495] width 94 height 11
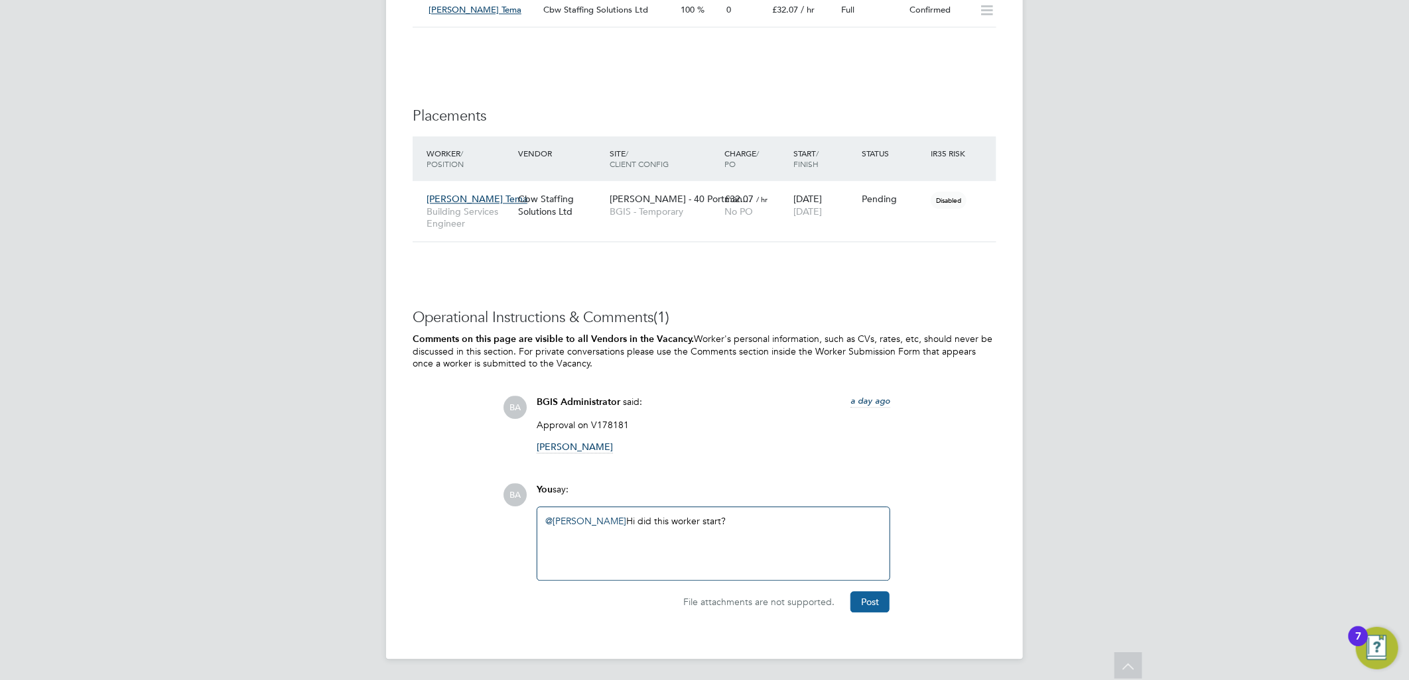
click at [869, 598] on button "Post" at bounding box center [869, 602] width 39 height 21
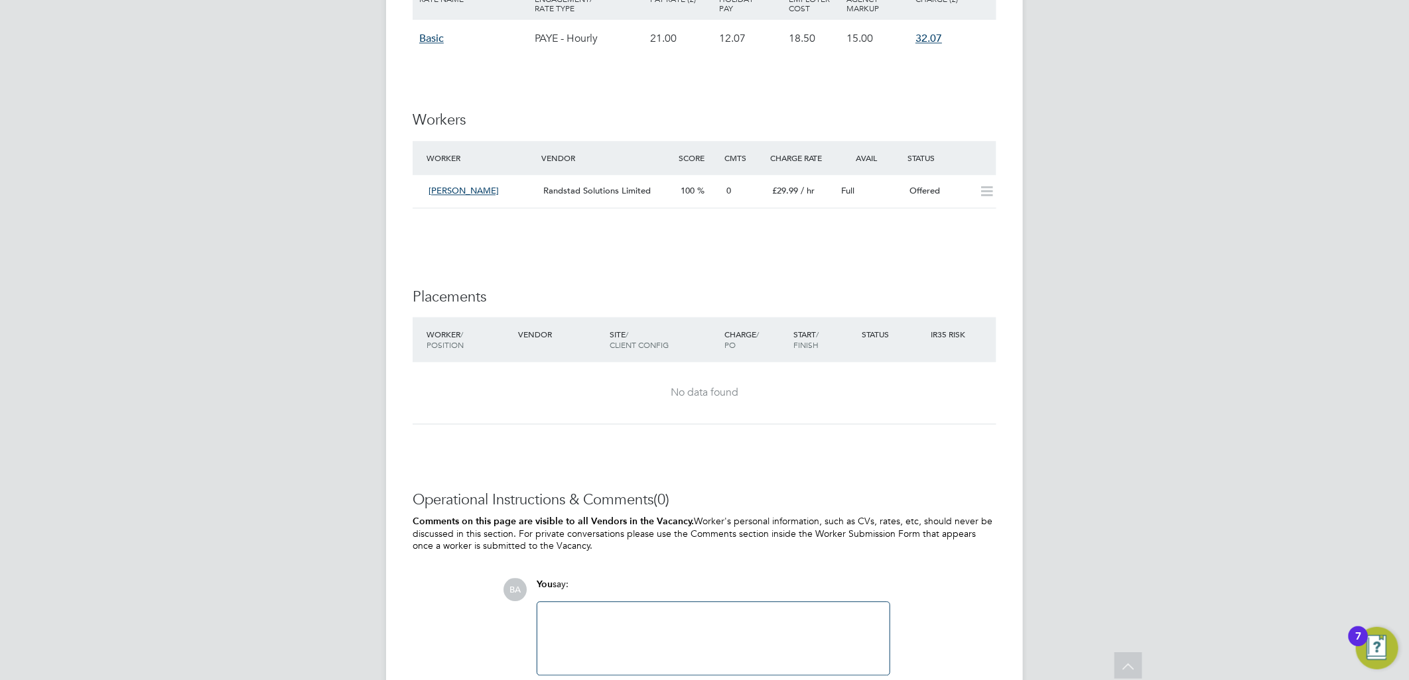
scroll to position [1759, 0]
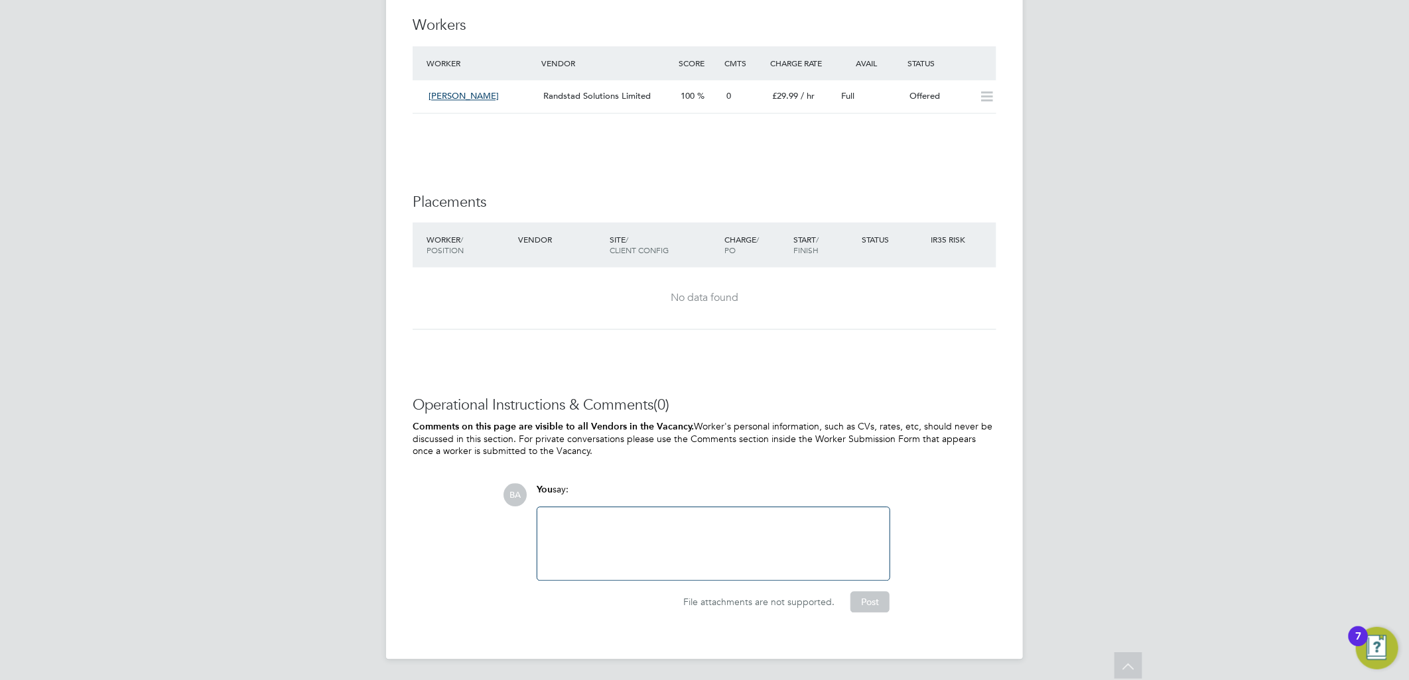
click at [729, 531] on div at bounding box center [713, 543] width 336 height 57
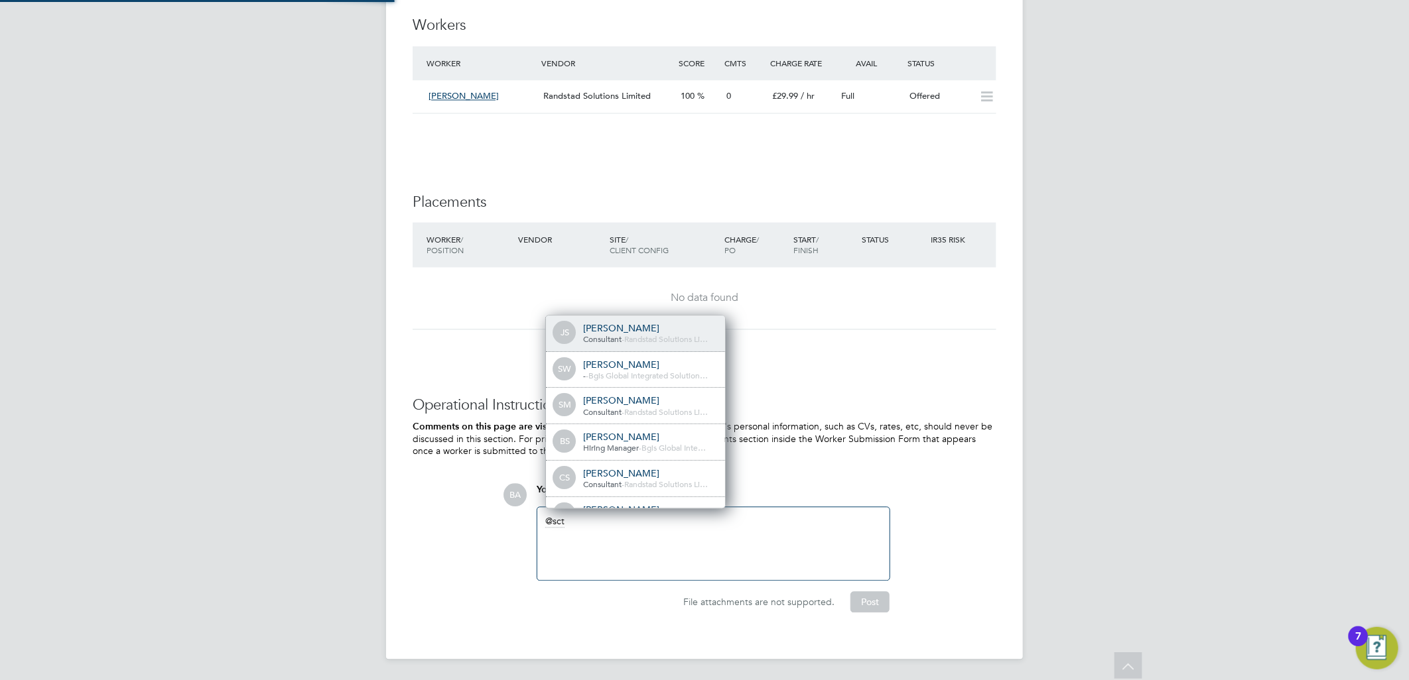
scroll to position [0, 0]
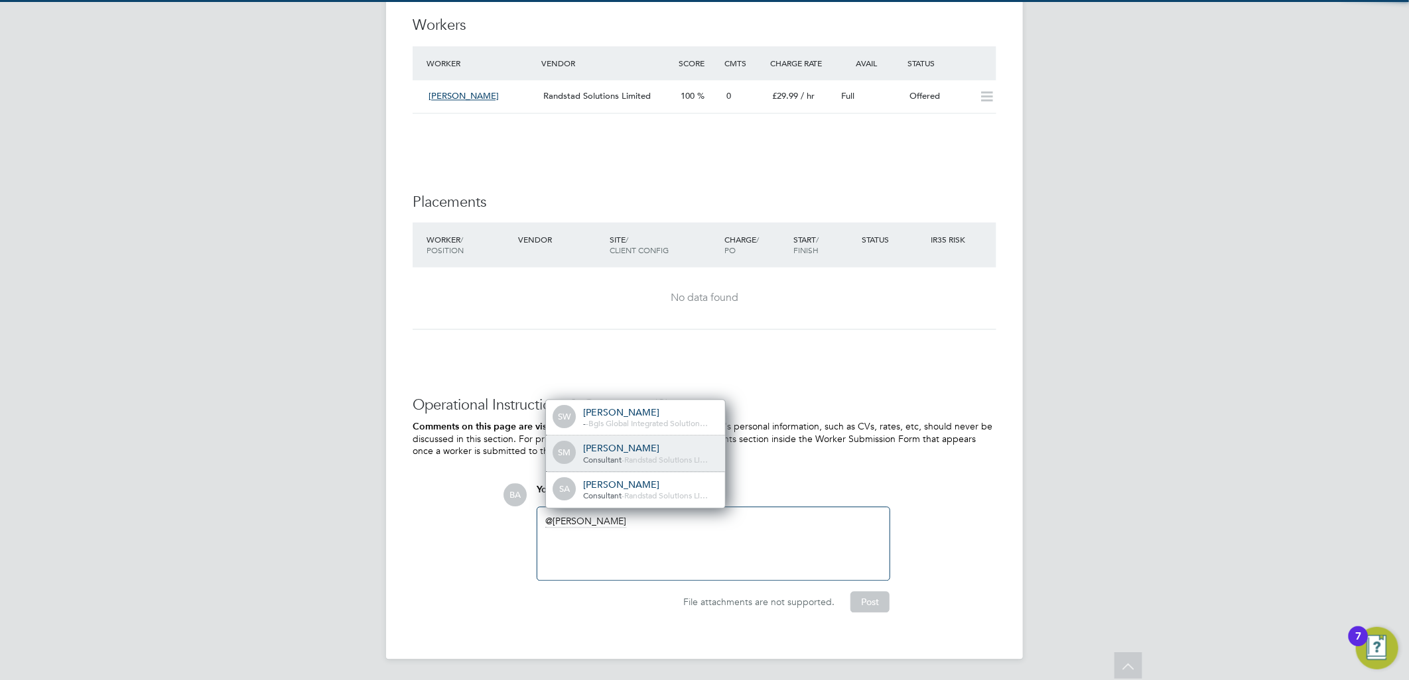
click at [653, 448] on div "Scott McGlynn" at bounding box center [649, 448] width 133 height 12
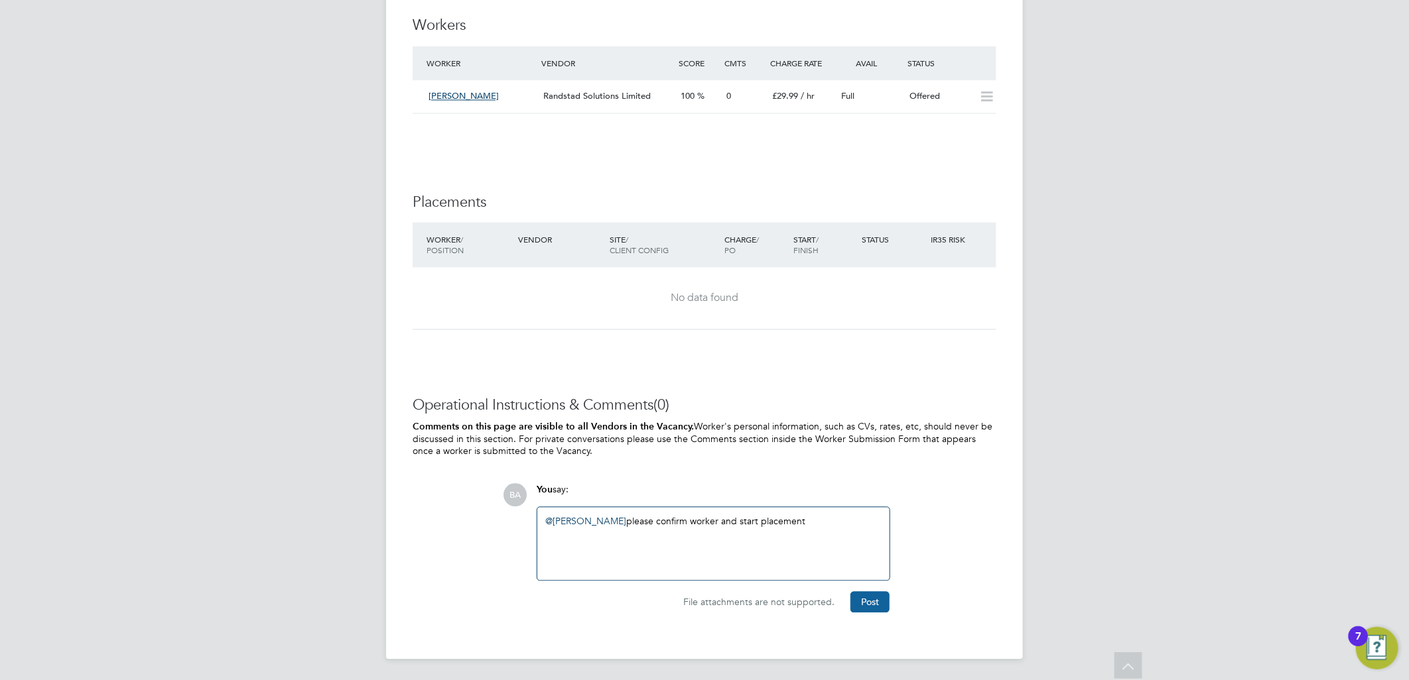
click at [854, 610] on button "Post" at bounding box center [869, 602] width 39 height 21
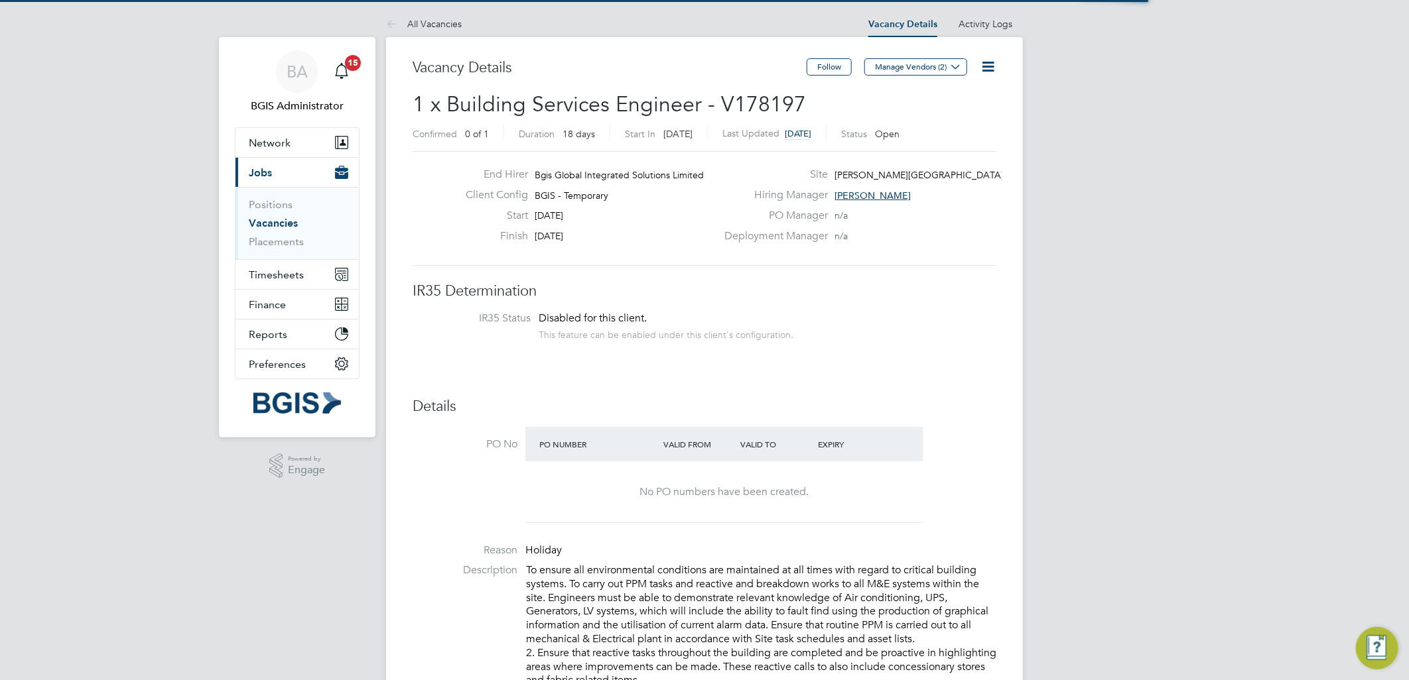
scroll to position [38, 116]
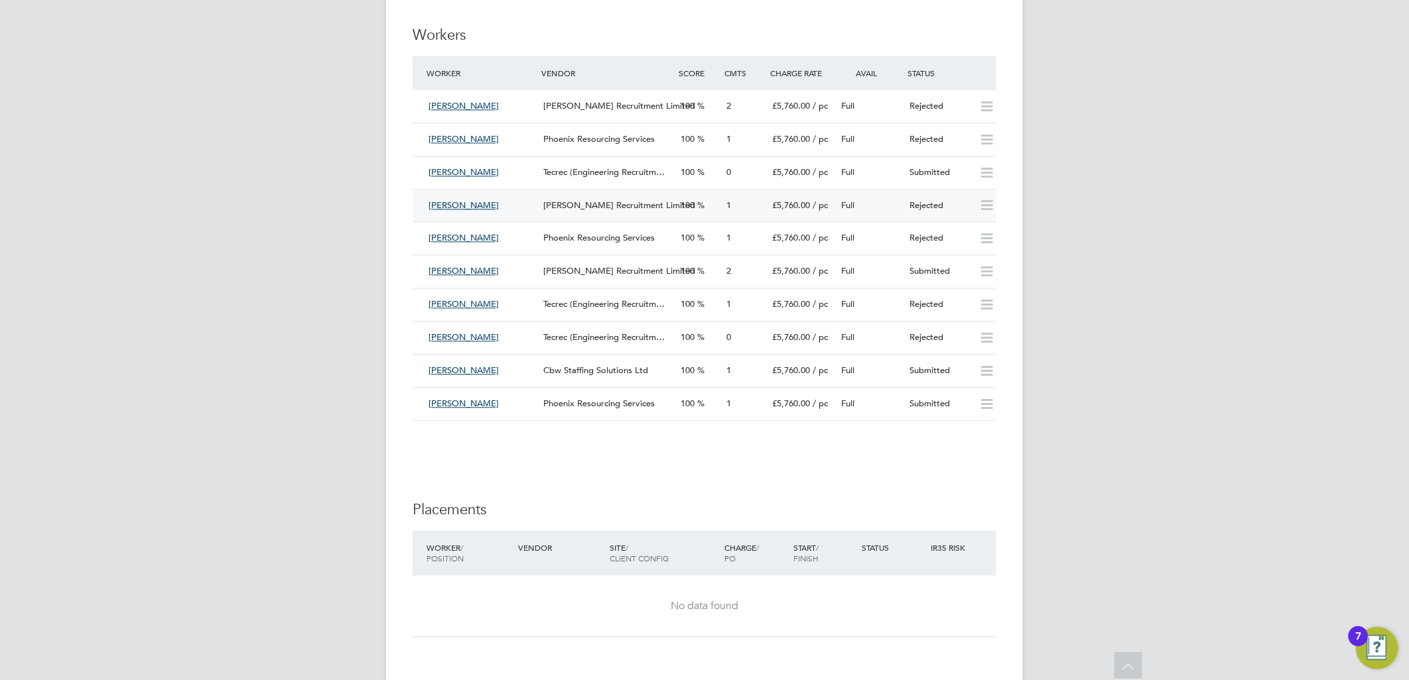
click at [711, 199] on div "100" at bounding box center [698, 206] width 46 height 22
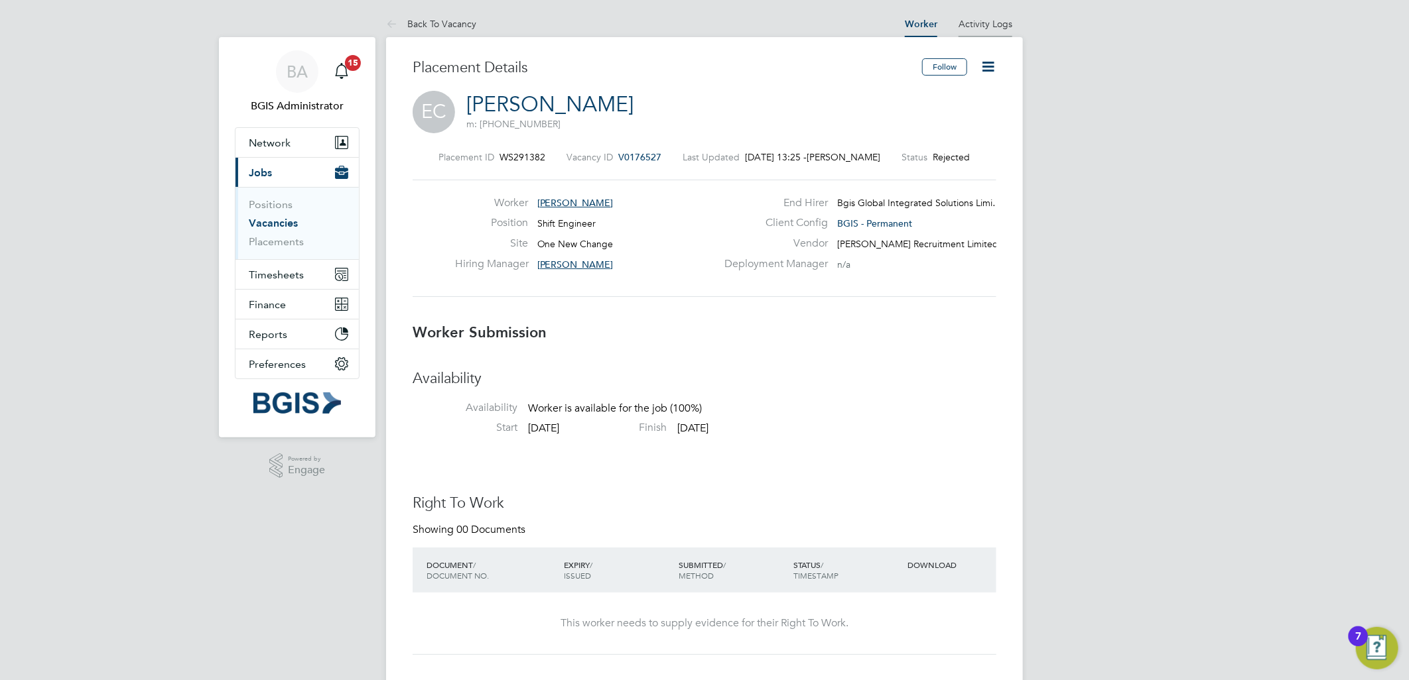
click at [985, 30] on li "Activity Logs" at bounding box center [985, 24] width 54 height 27
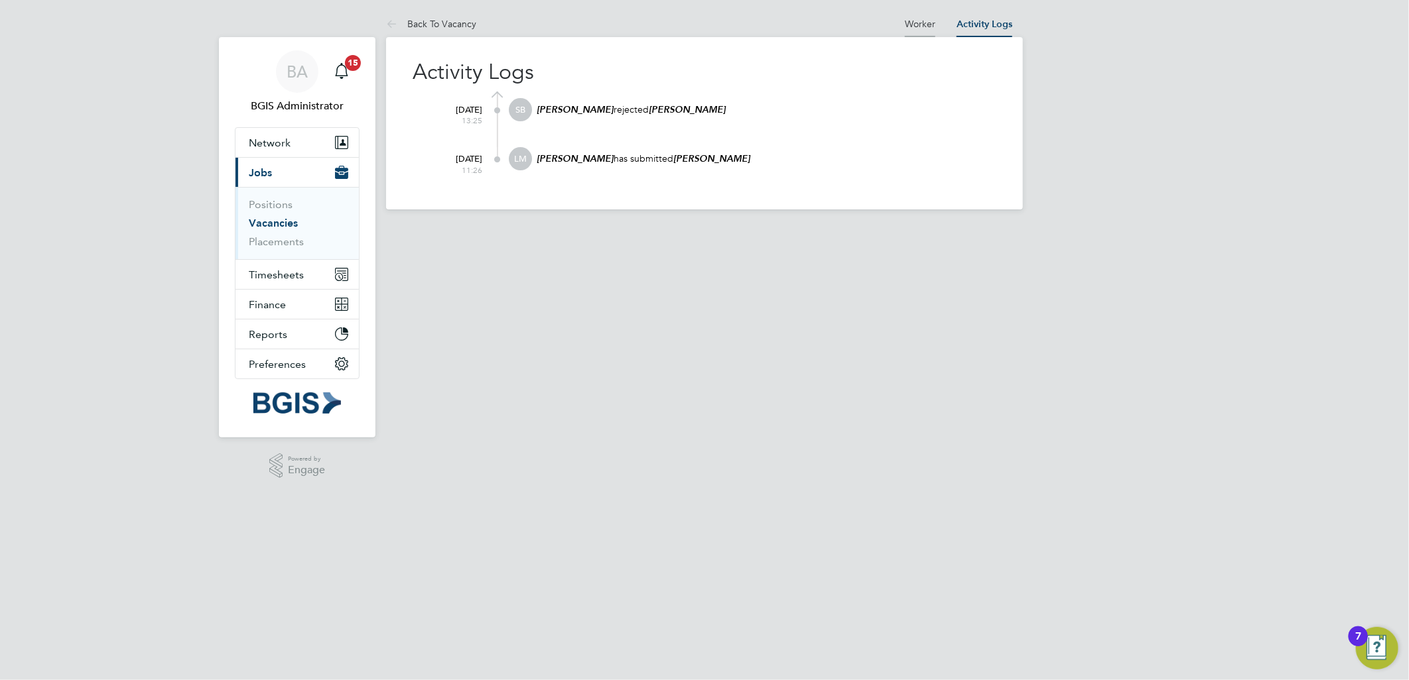
click at [924, 25] on link "Worker" at bounding box center [920, 24] width 31 height 12
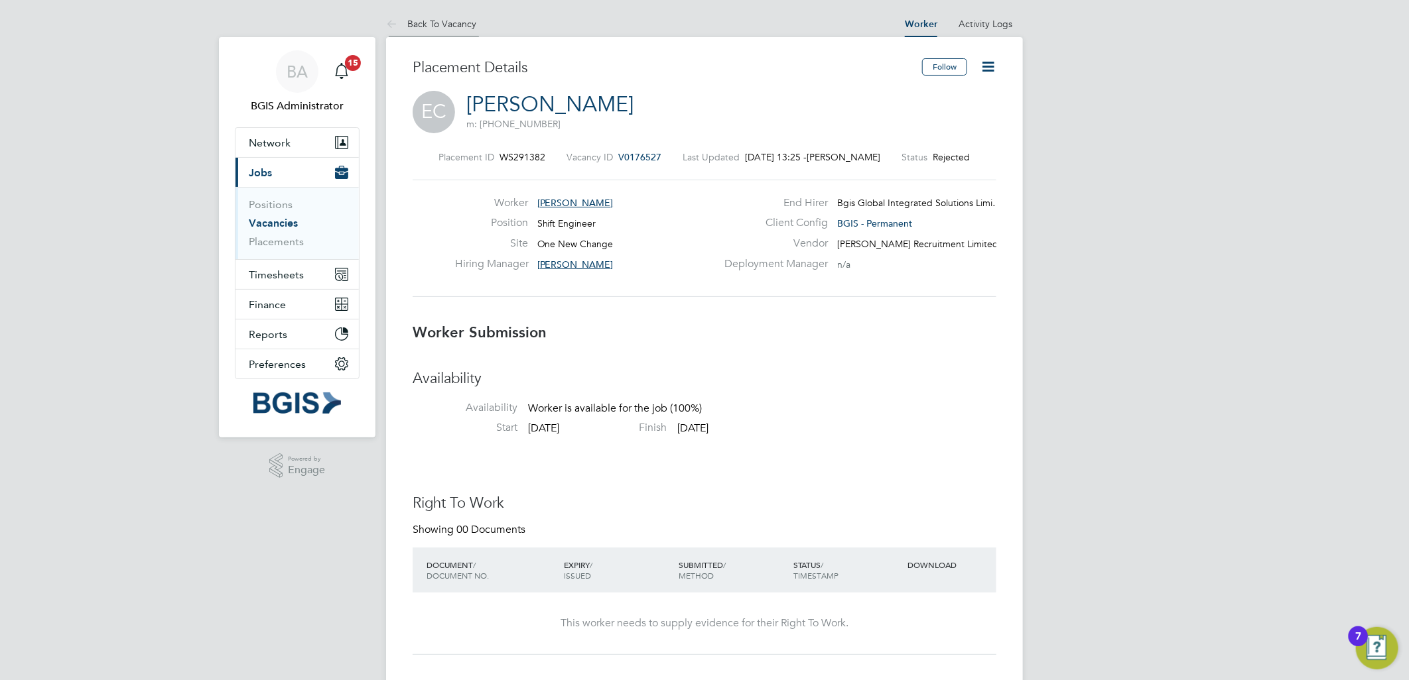
click at [463, 21] on link "Back To Vacancy" at bounding box center [431, 24] width 90 height 12
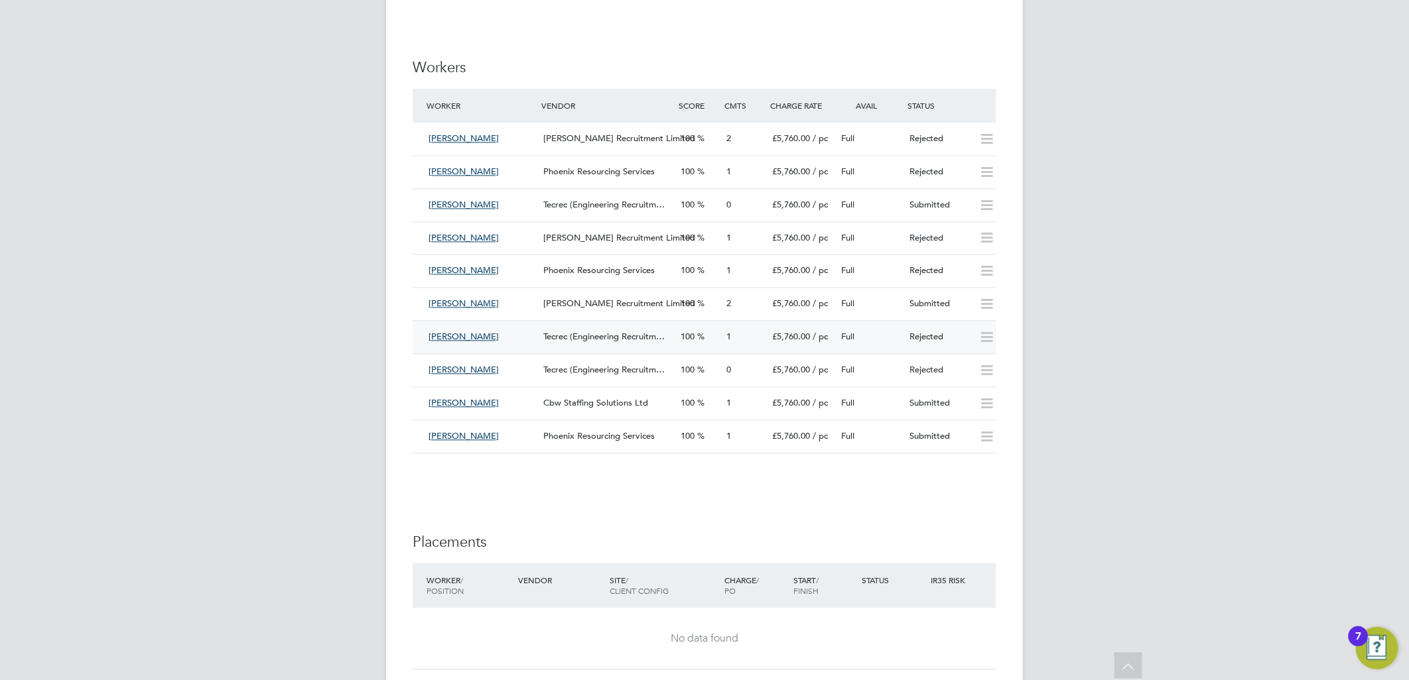
click at [630, 331] on span "Tecrec (Engineering Recruitm…" at bounding box center [603, 336] width 121 height 11
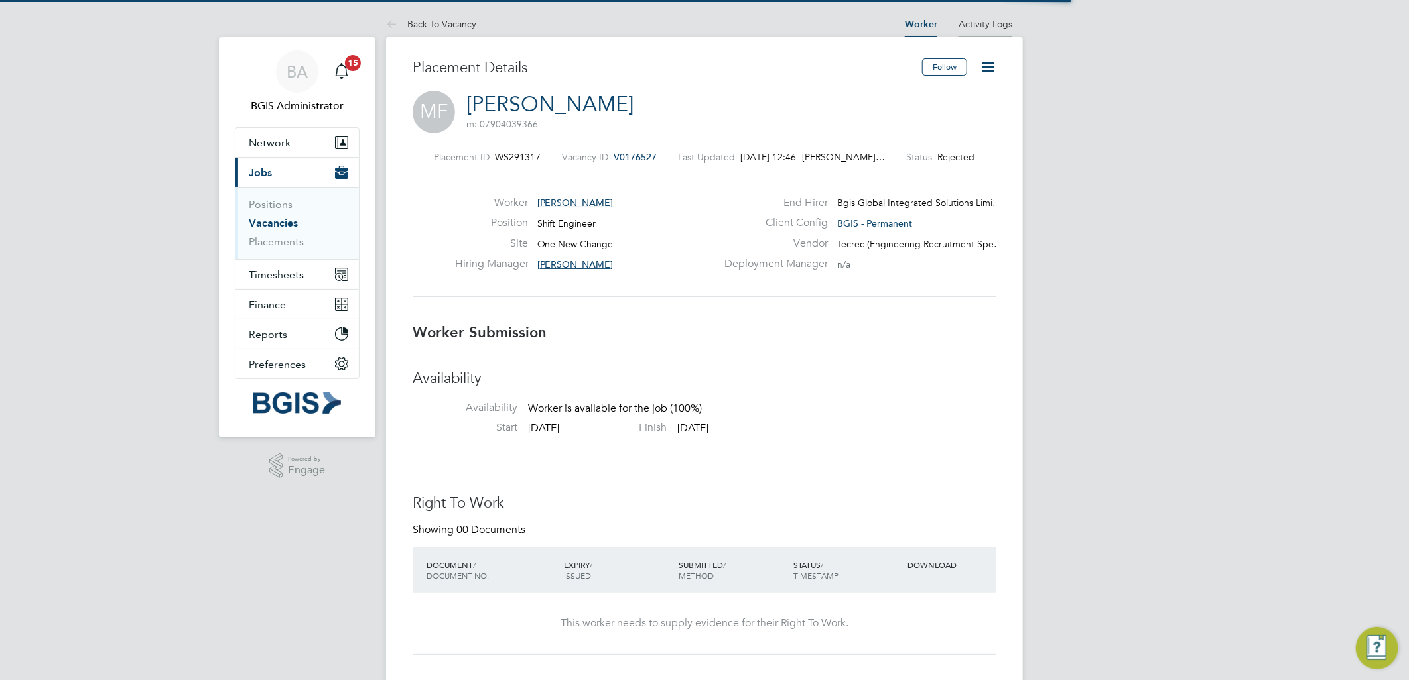
click at [985, 21] on link "Activity Logs" at bounding box center [985, 24] width 54 height 12
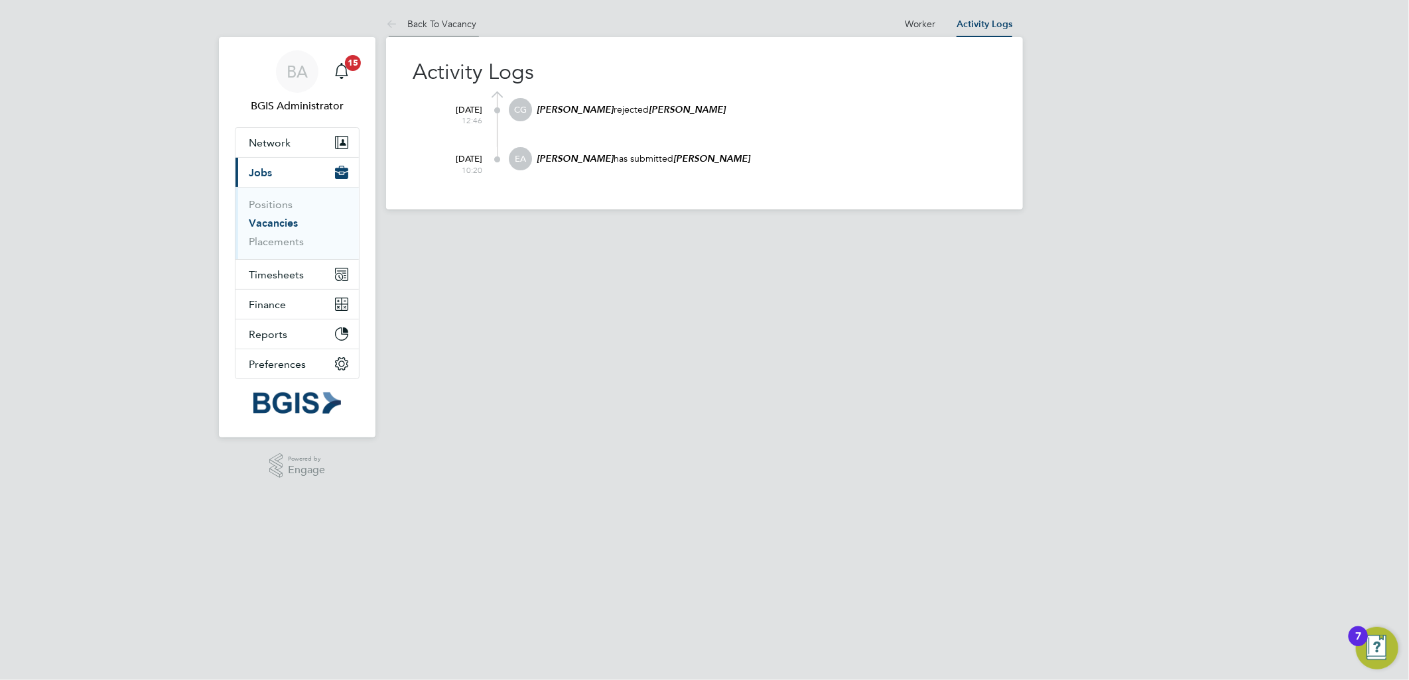
click at [460, 36] on li "Back To Vacancy" at bounding box center [431, 24] width 90 height 27
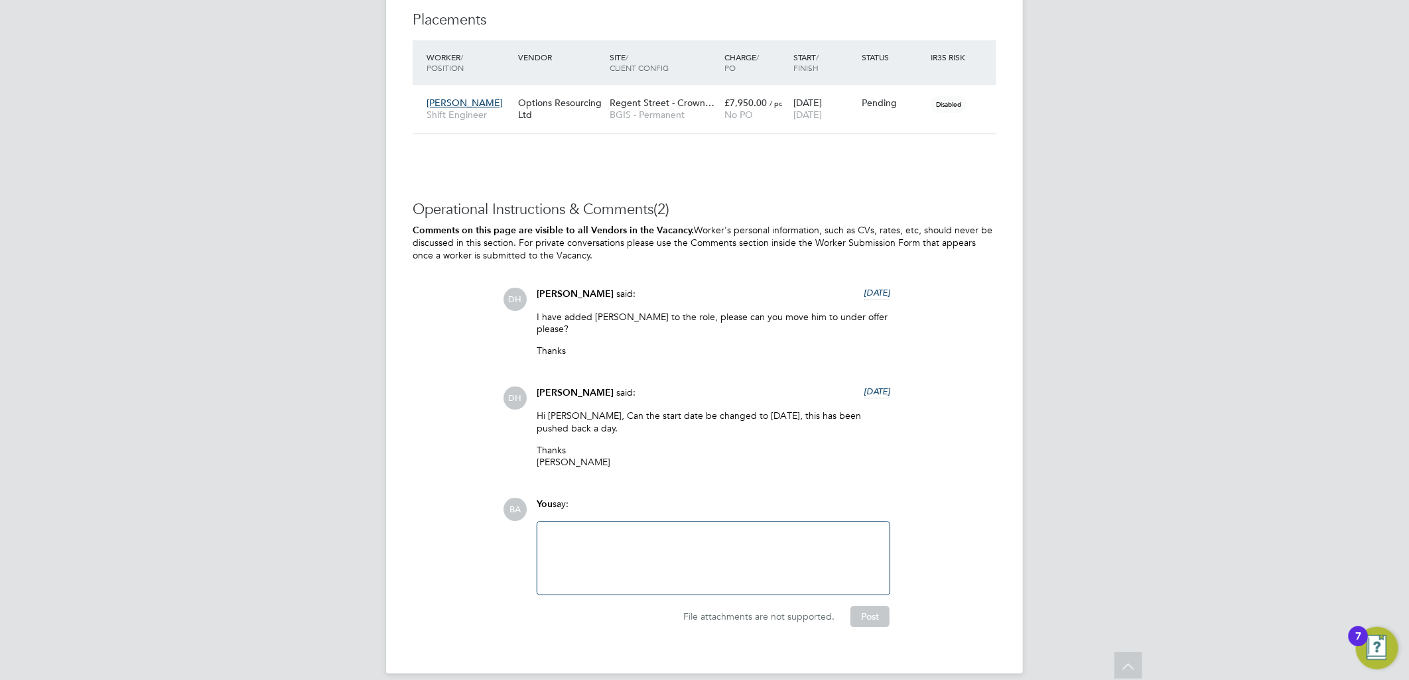
scroll to position [1997, 0]
click at [718, 567] on div at bounding box center [713, 555] width 336 height 57
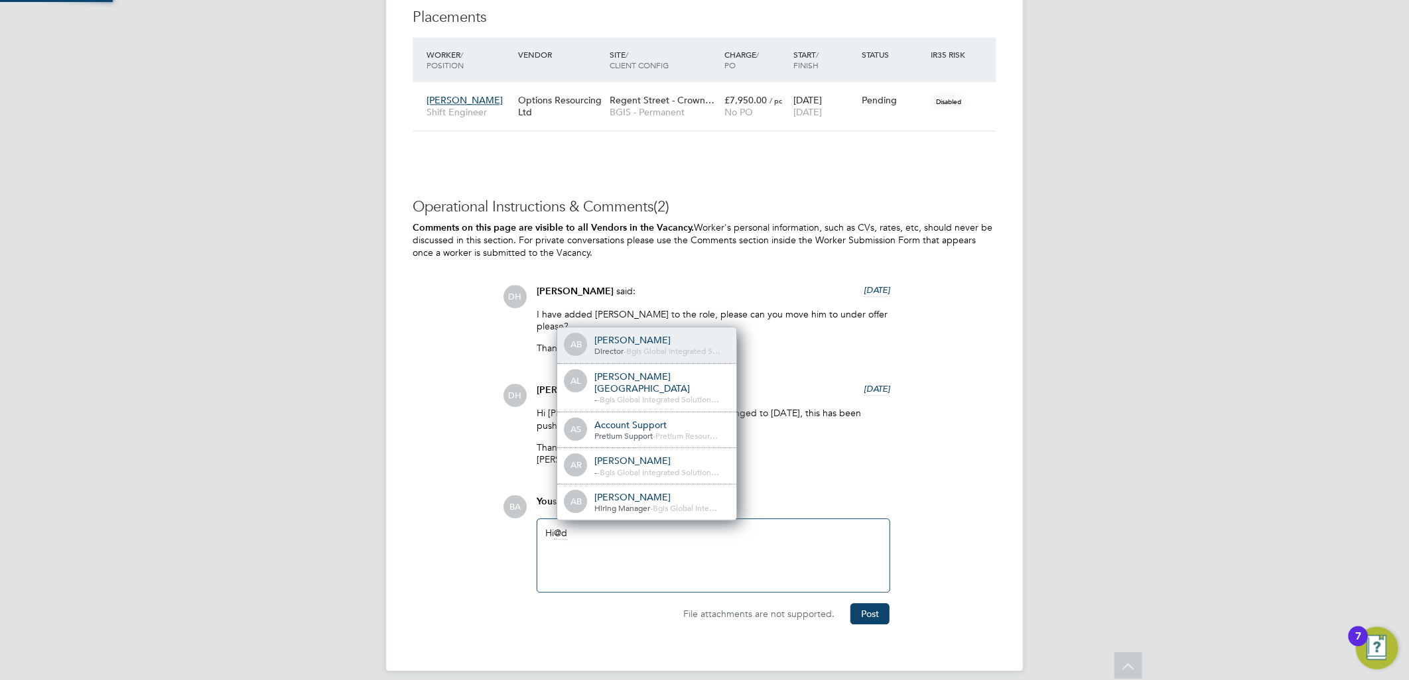
scroll to position [7, 7]
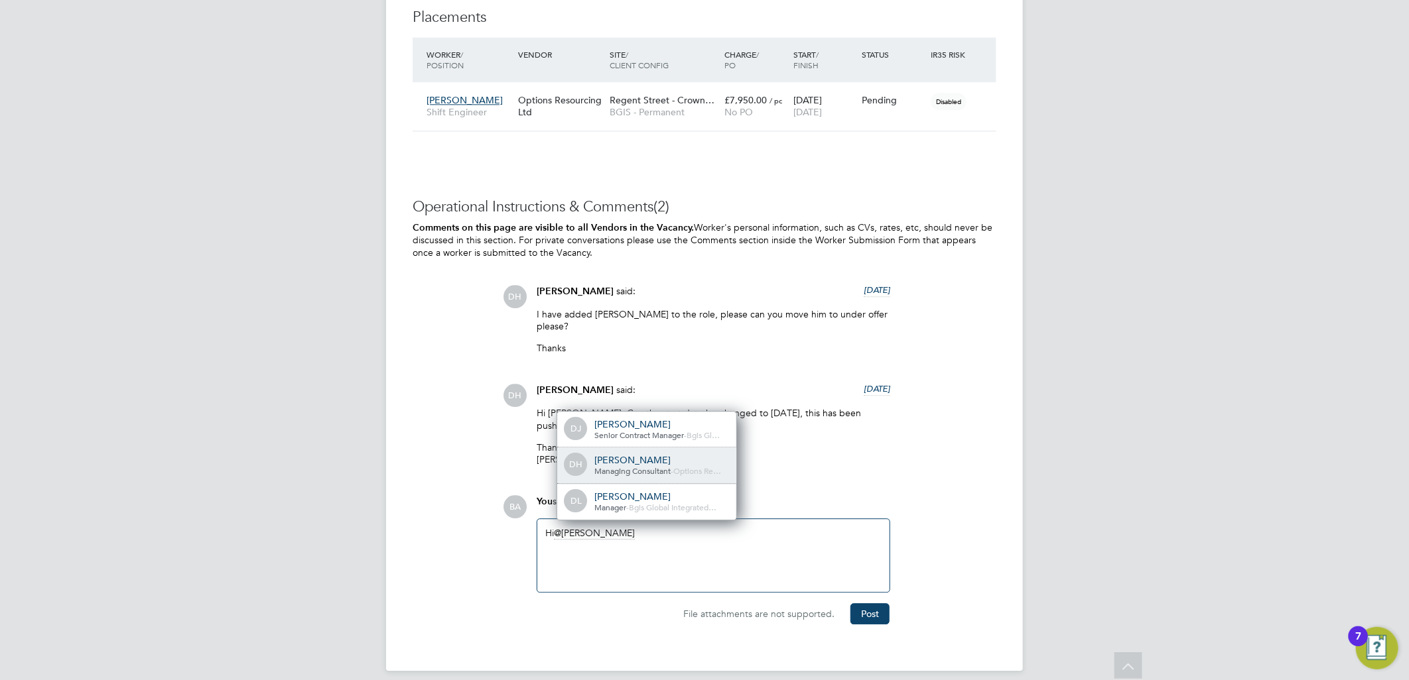
click at [662, 466] on div "DH [PERSON_NAME] Managing Consultant - Options Re…" at bounding box center [646, 466] width 179 height 36
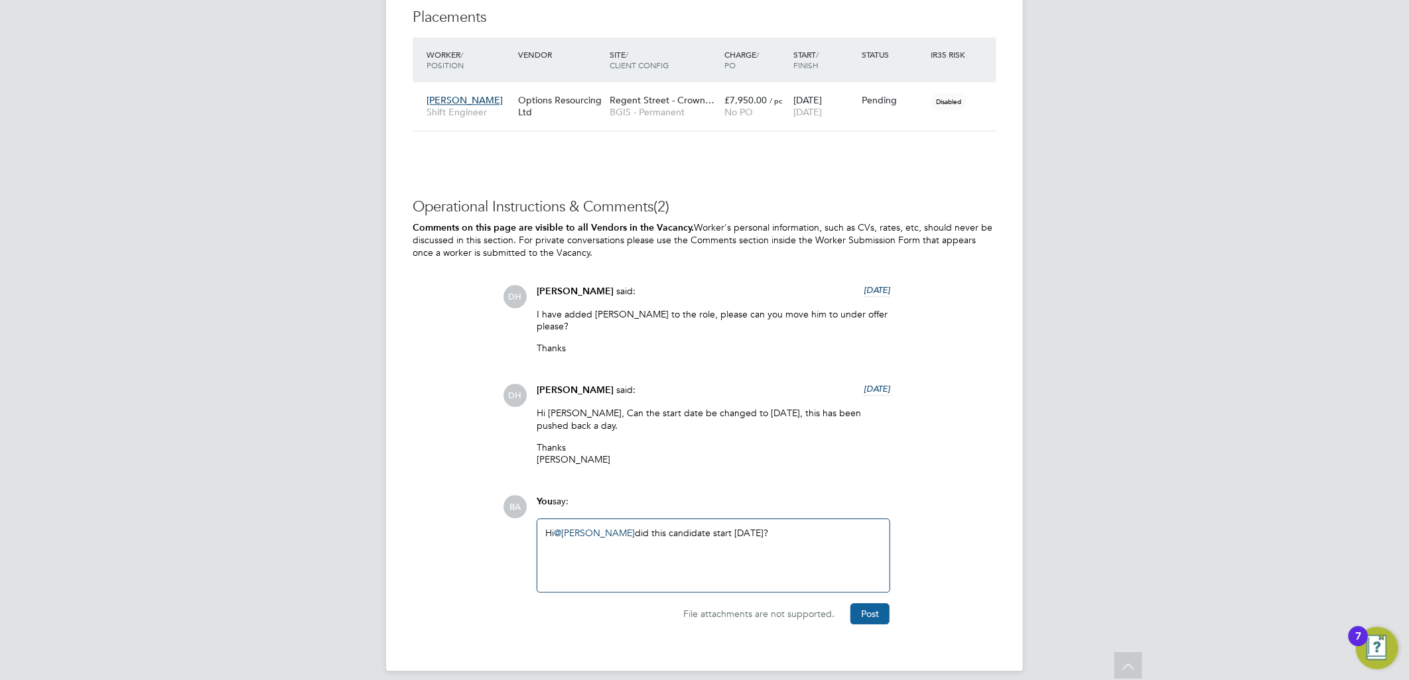
click at [883, 603] on button "Post" at bounding box center [869, 613] width 39 height 21
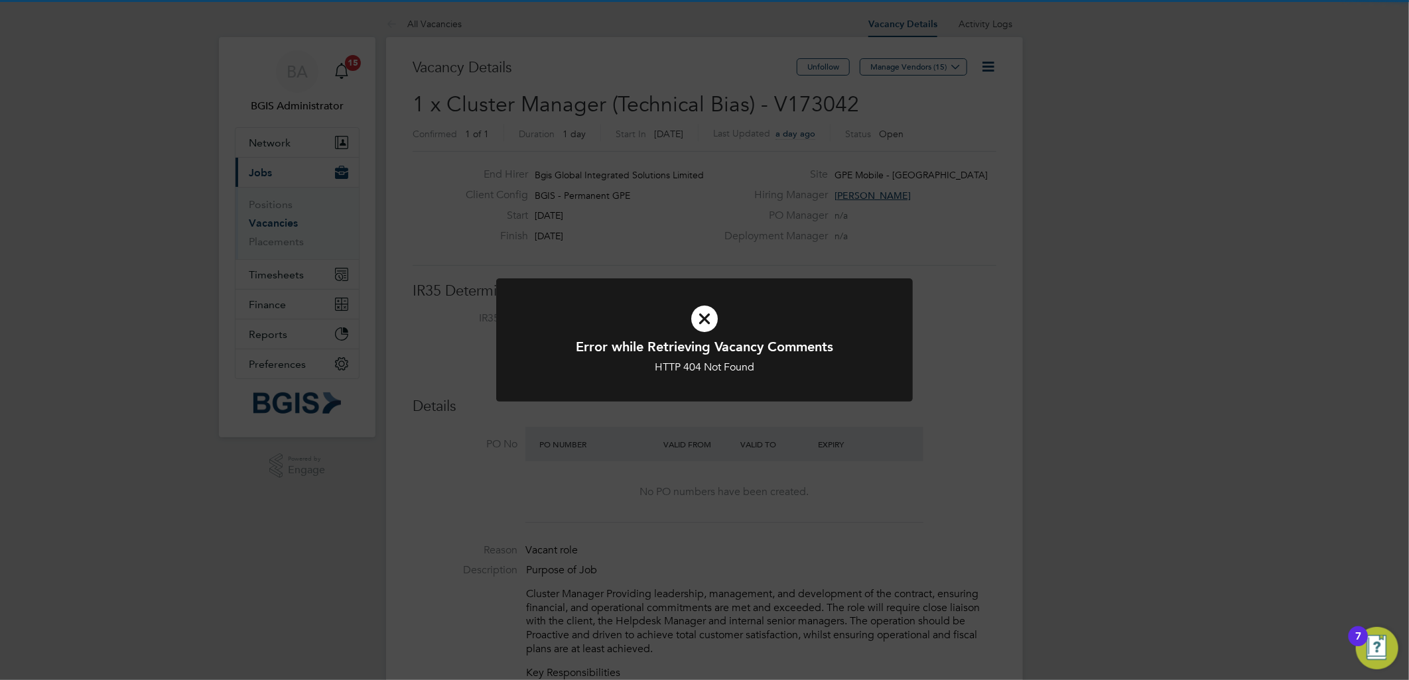
click at [741, 170] on div "Error while Retrieving Vacancy Comments HTTP 404 Not Found Cancel Okay" at bounding box center [704, 340] width 1409 height 680
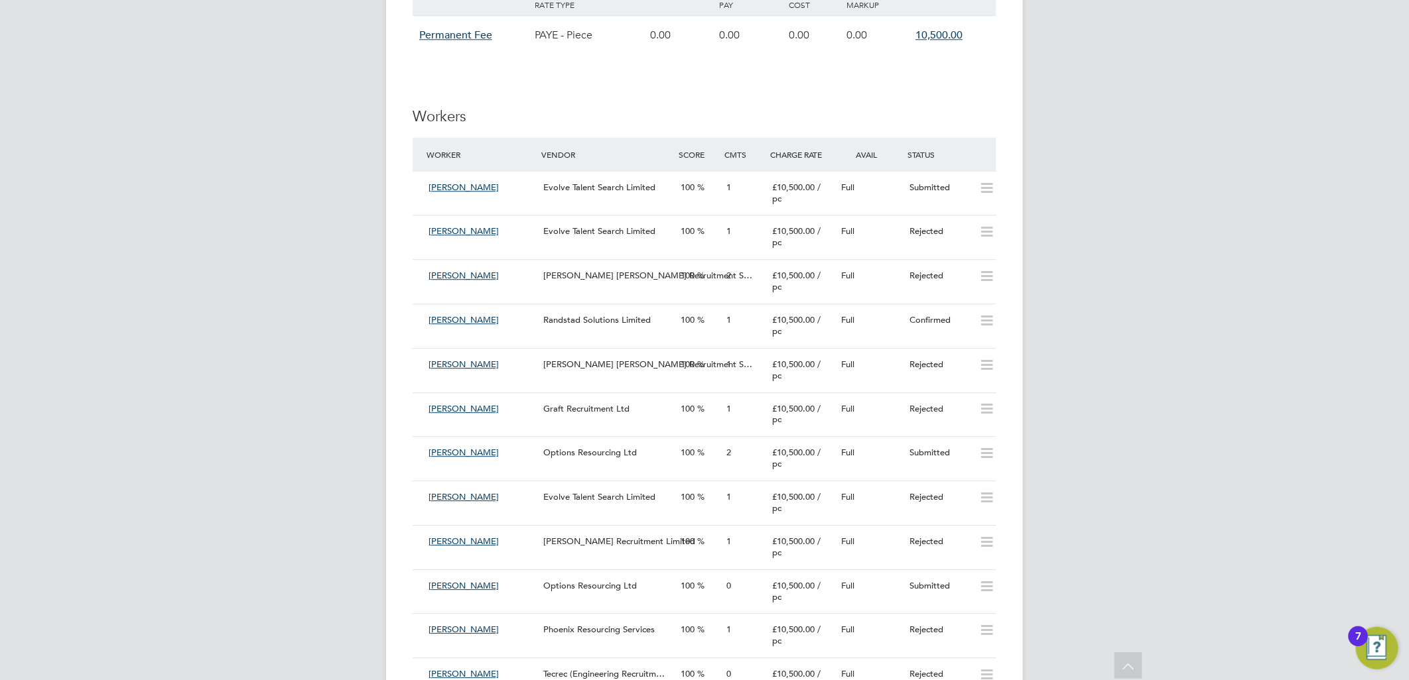
click at [820, 322] on span "/ pc" at bounding box center [796, 325] width 48 height 23
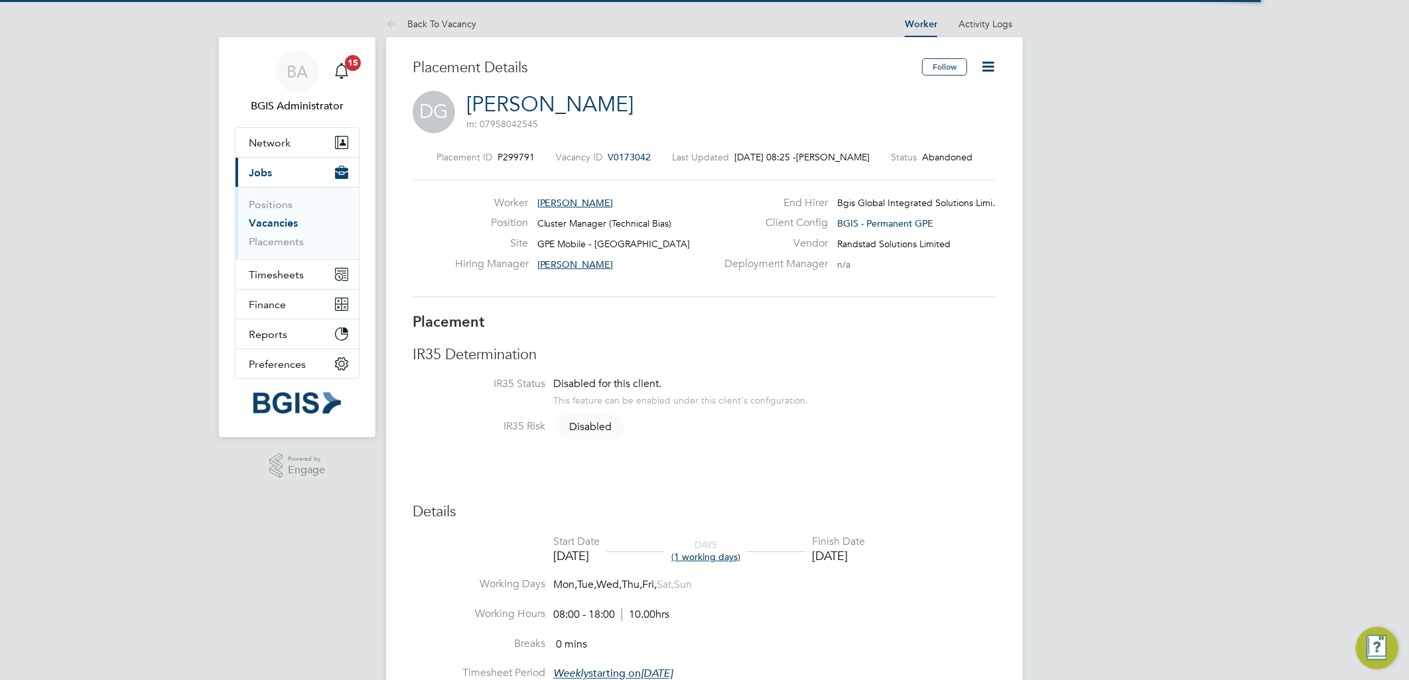
click at [983, 67] on icon at bounding box center [987, 66] width 17 height 17
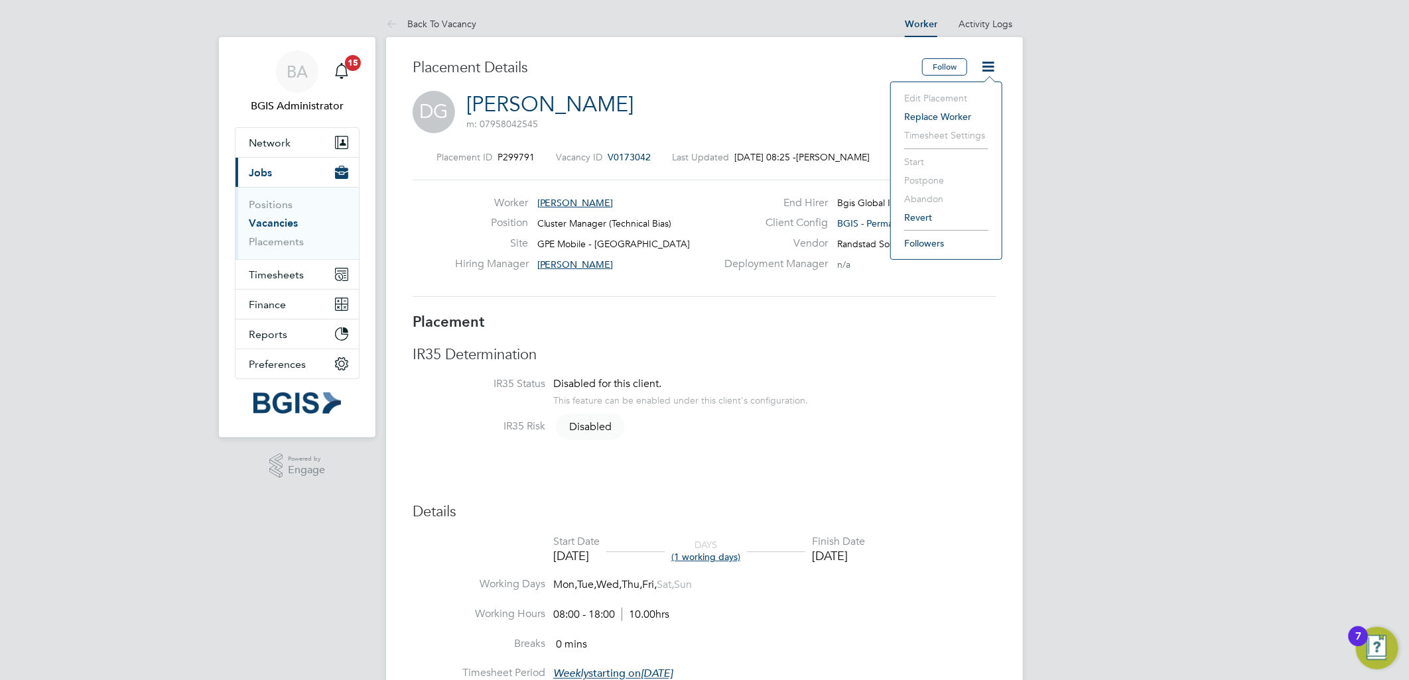
click at [476, 25] on ul "Back To Vacancy" at bounding box center [444, 24] width 117 height 27
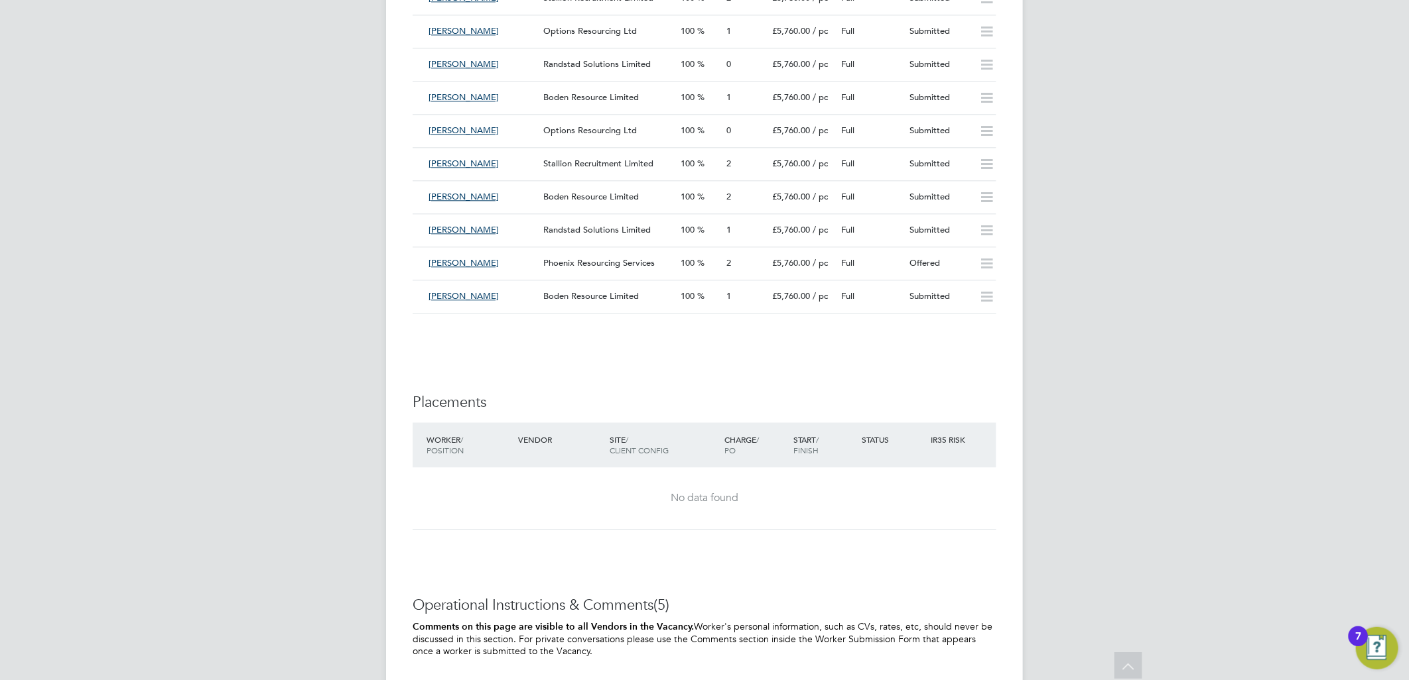
drag, startPoint x: 853, startPoint y: 481, endPoint x: 853, endPoint y: 495, distance: 13.3
click at [853, 481] on div "No data found" at bounding box center [704, 499] width 557 height 62
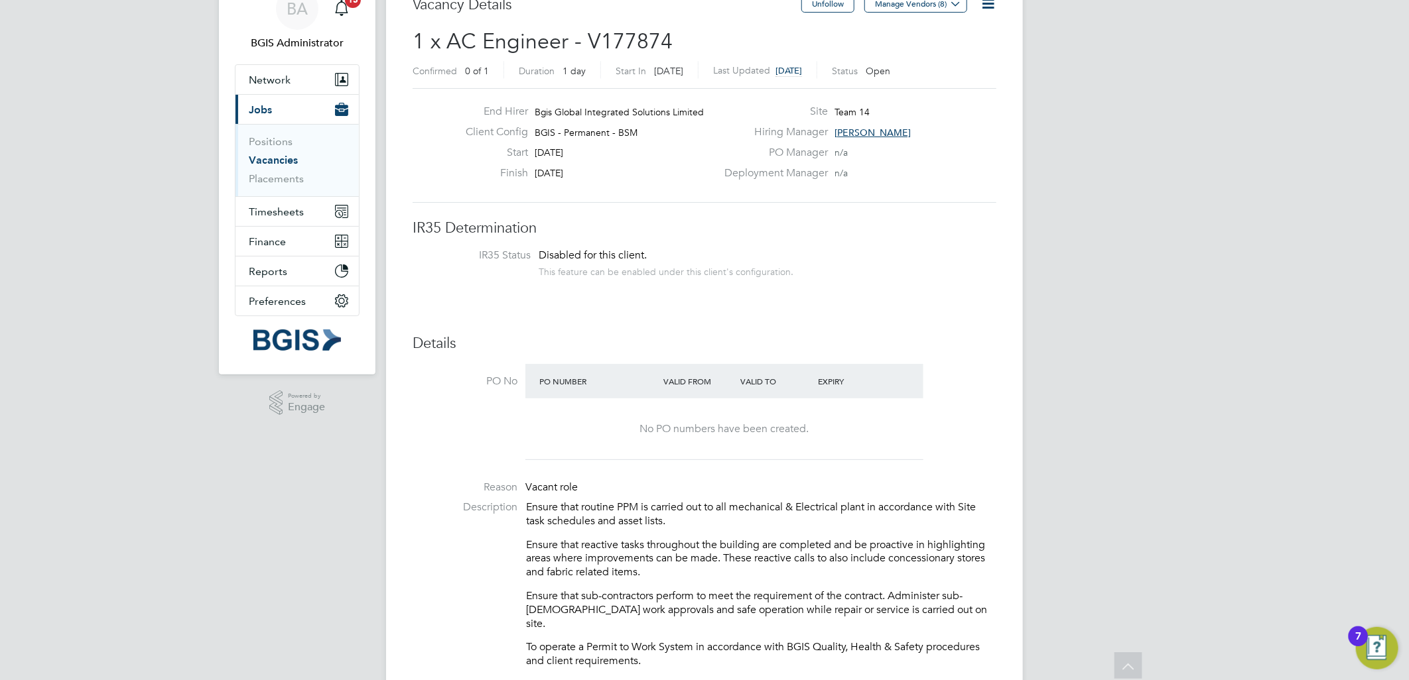
click at [603, 29] on span "1 x AC Engineer - V177874" at bounding box center [542, 42] width 260 height 26
copy span "V177874"
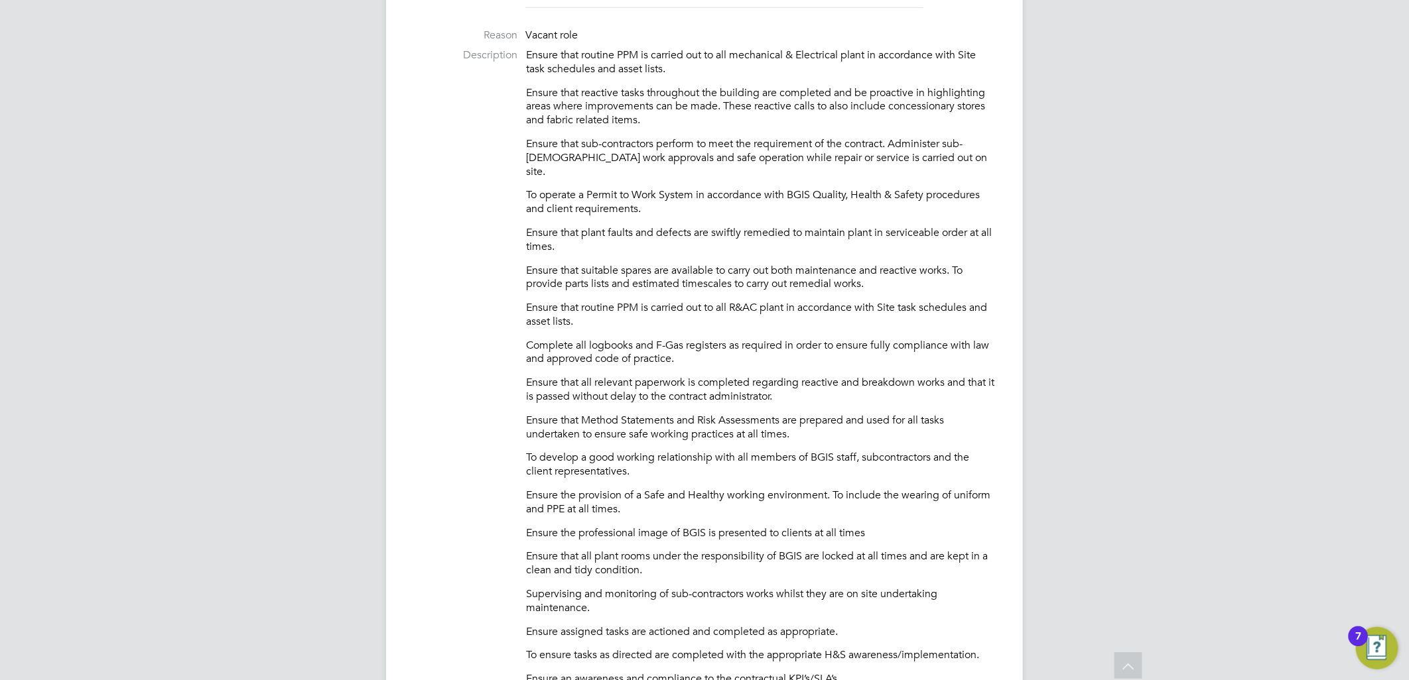
scroll to position [1031, 0]
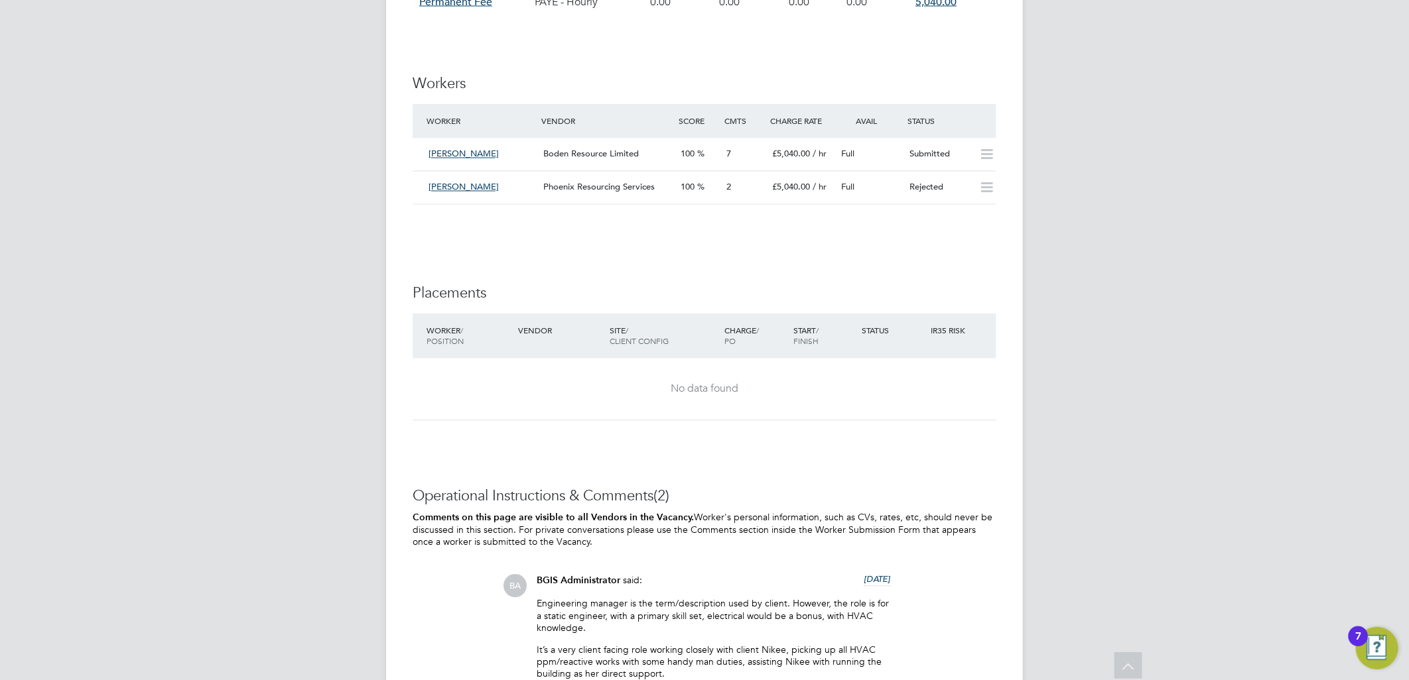
scroll to position [1470, 0]
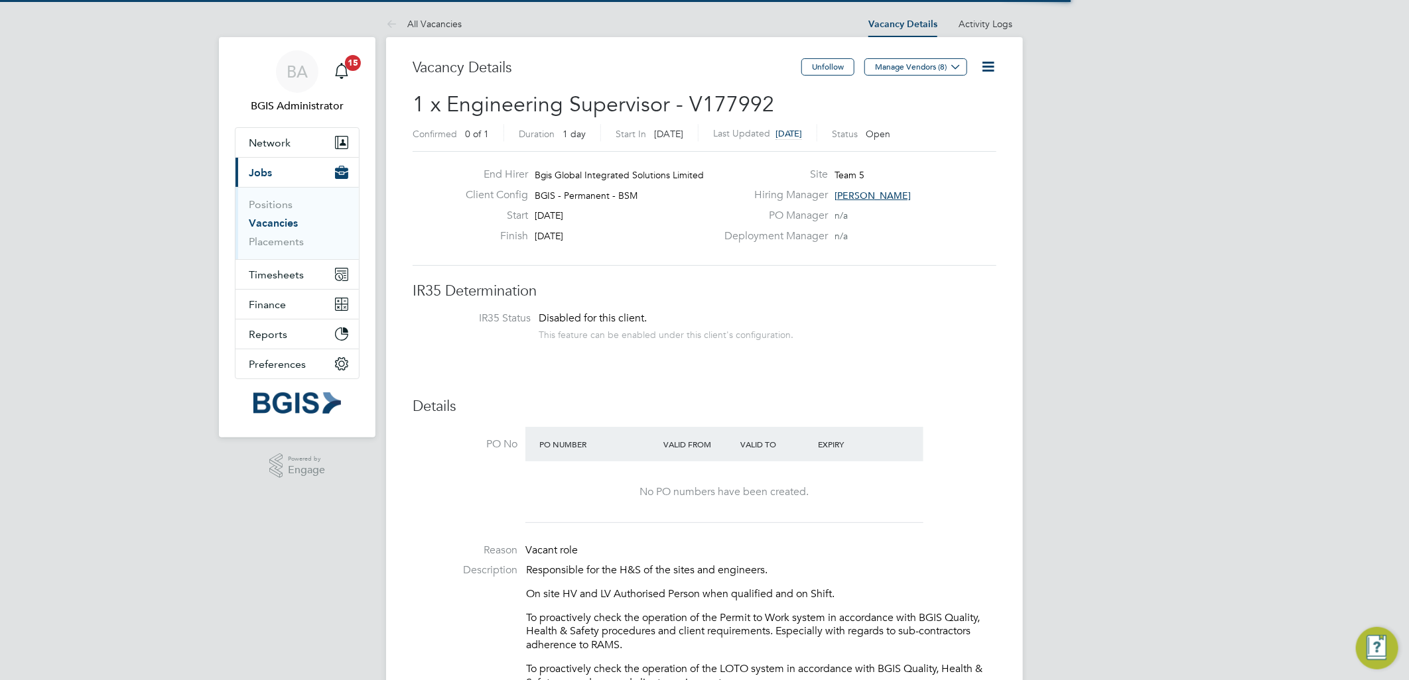
scroll to position [23, 115]
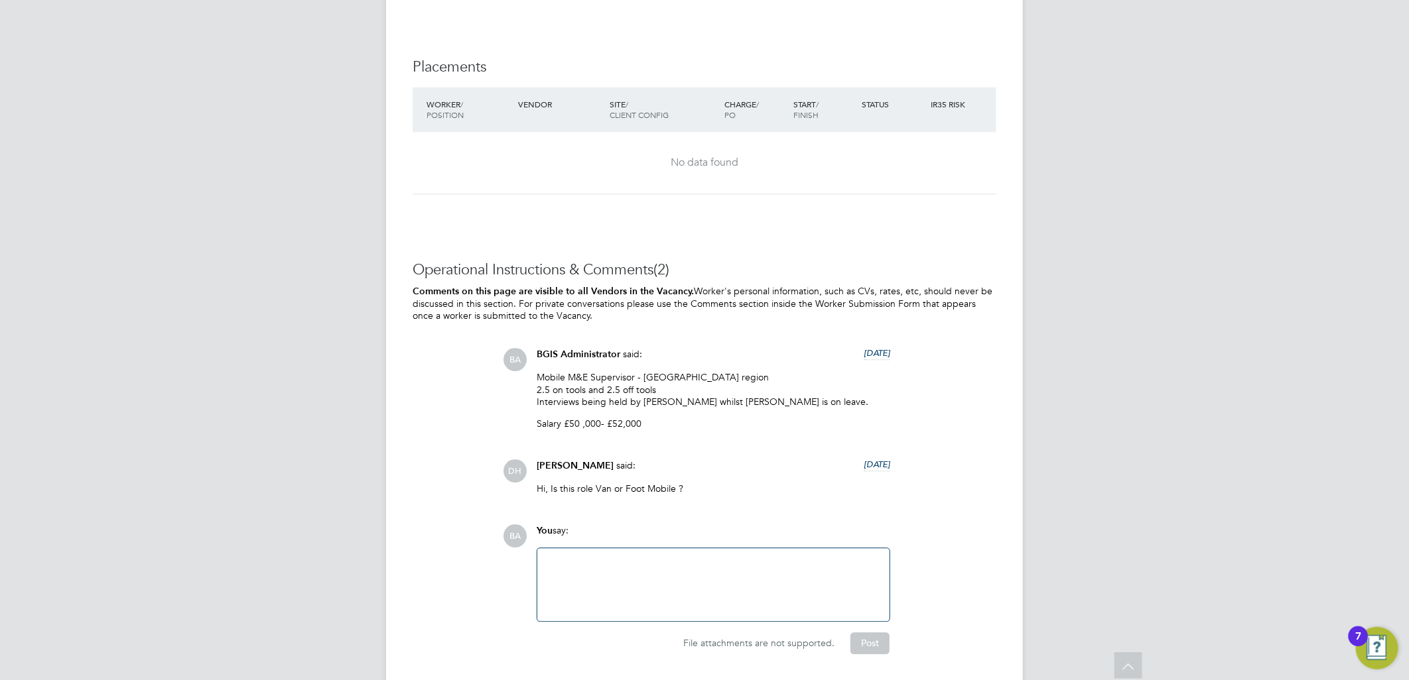
click at [620, 569] on div at bounding box center [713, 584] width 336 height 57
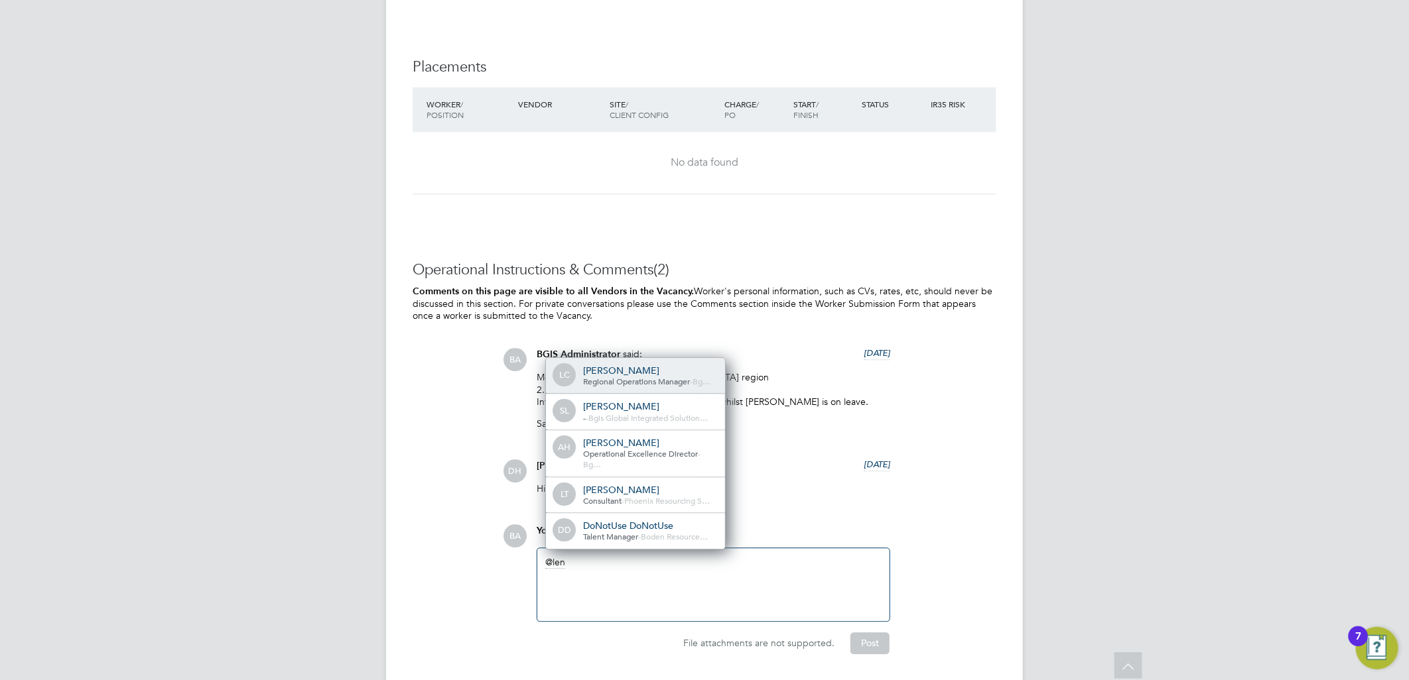
click at [655, 380] on span "Regional Operations Manager" at bounding box center [636, 381] width 107 height 11
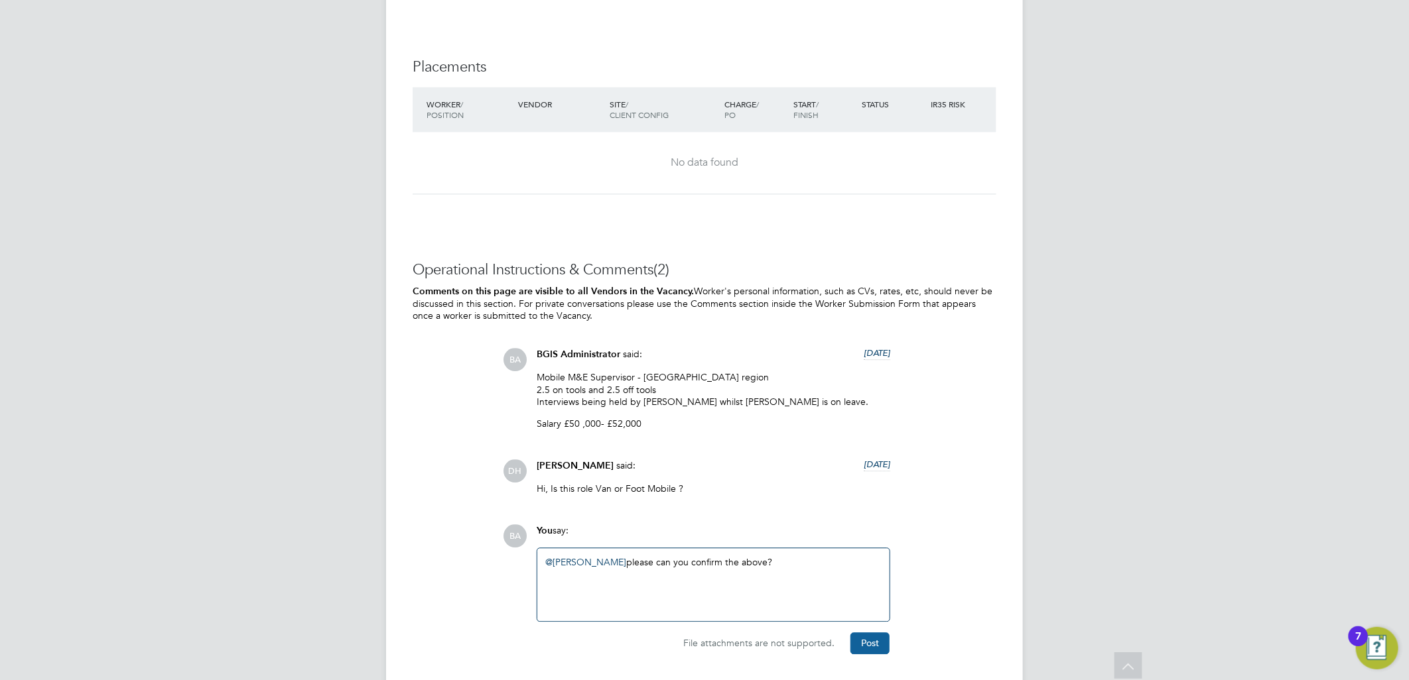
click at [873, 639] on button "Post" at bounding box center [869, 643] width 39 height 21
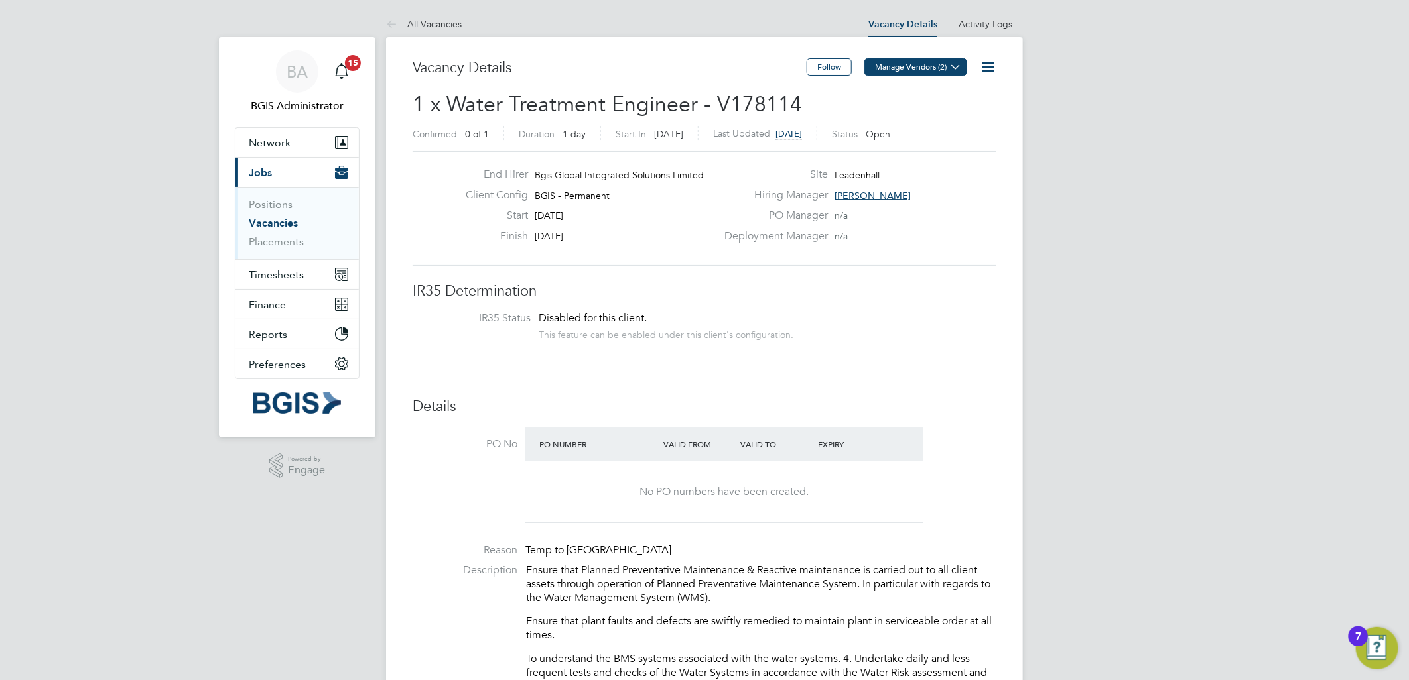
click at [917, 60] on button "Manage Vendors (2)" at bounding box center [915, 66] width 103 height 17
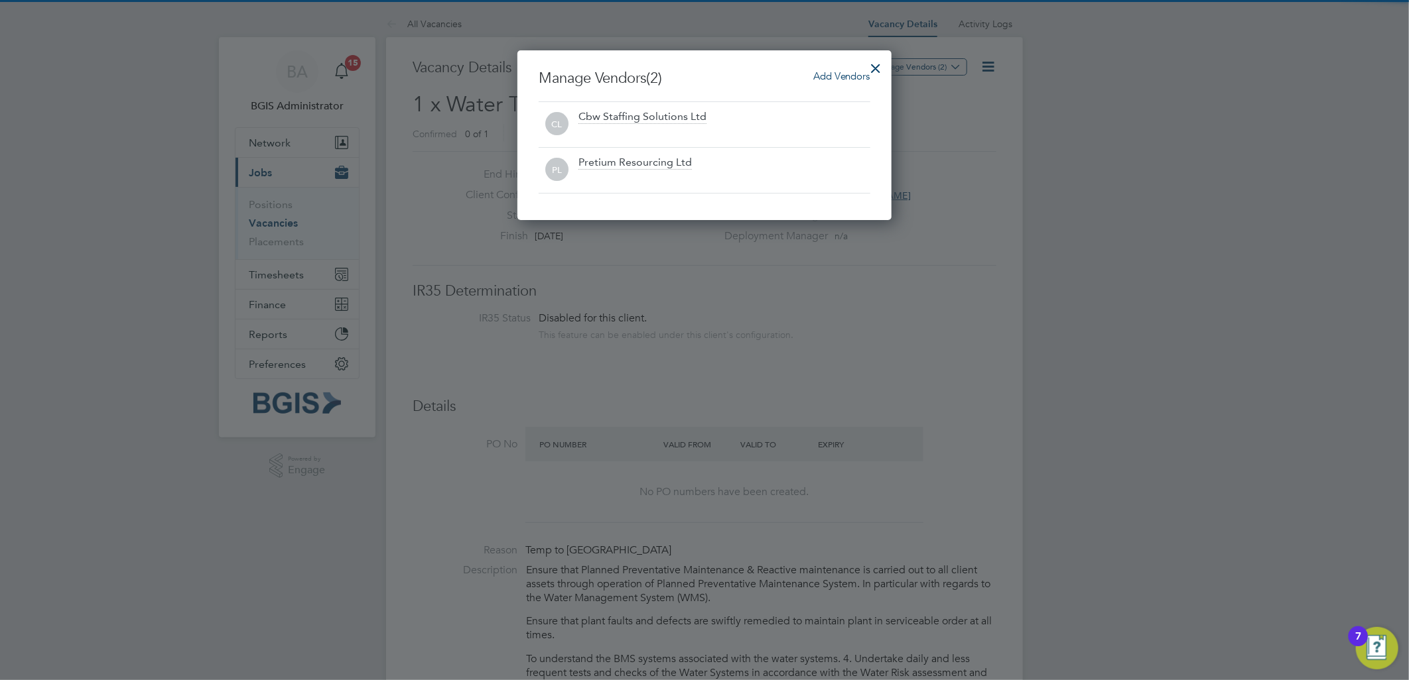
click at [886, 60] on div at bounding box center [876, 65] width 24 height 24
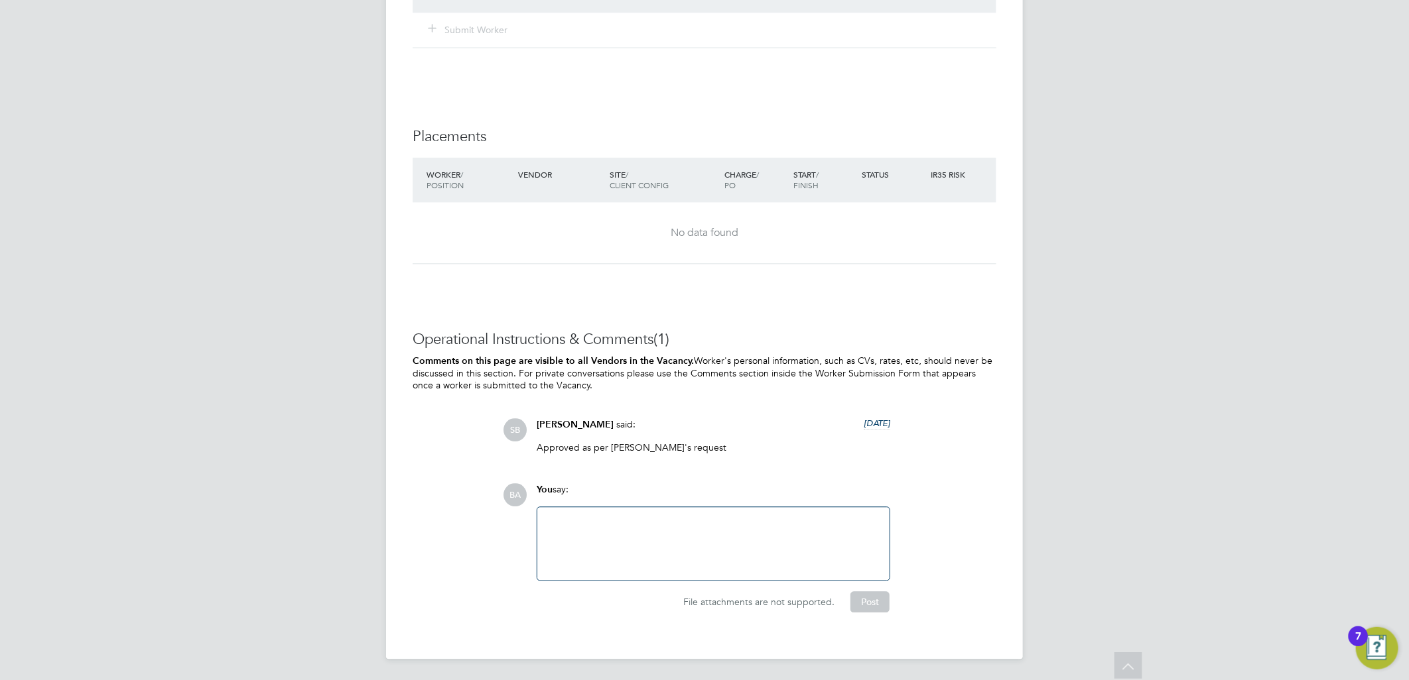
drag, startPoint x: 621, startPoint y: 552, endPoint x: 626, endPoint y: 524, distance: 28.4
click at [621, 547] on div at bounding box center [713, 543] width 336 height 57
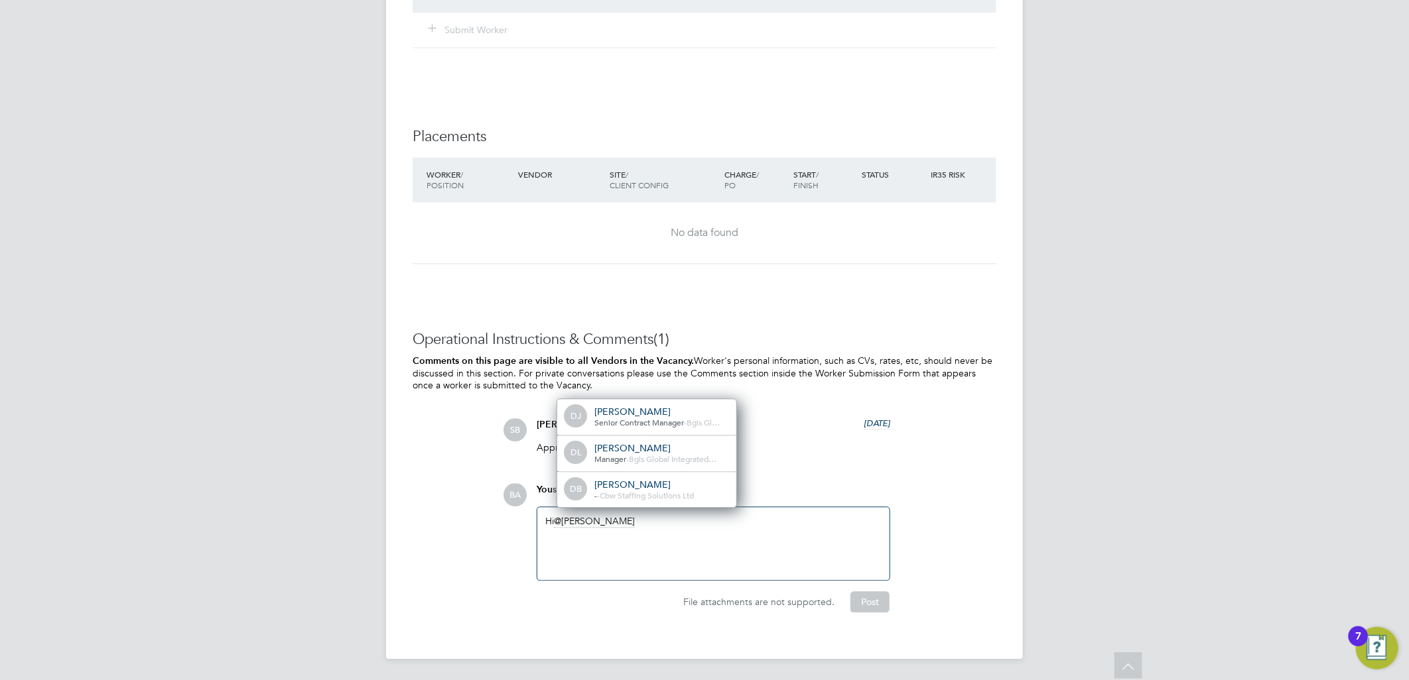
click at [680, 496] on span "Cbw Staffing Solutions Ltd" at bounding box center [646, 495] width 94 height 11
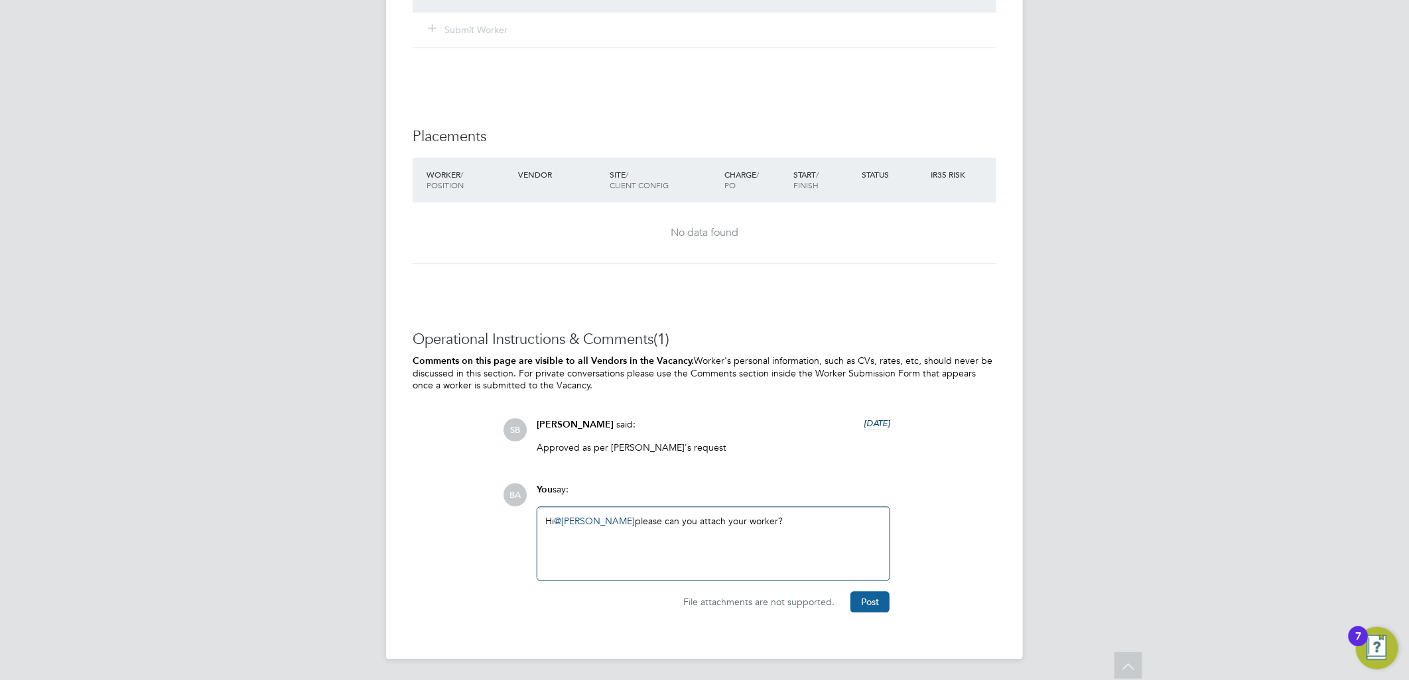
click at [857, 599] on button "Post" at bounding box center [869, 602] width 39 height 21
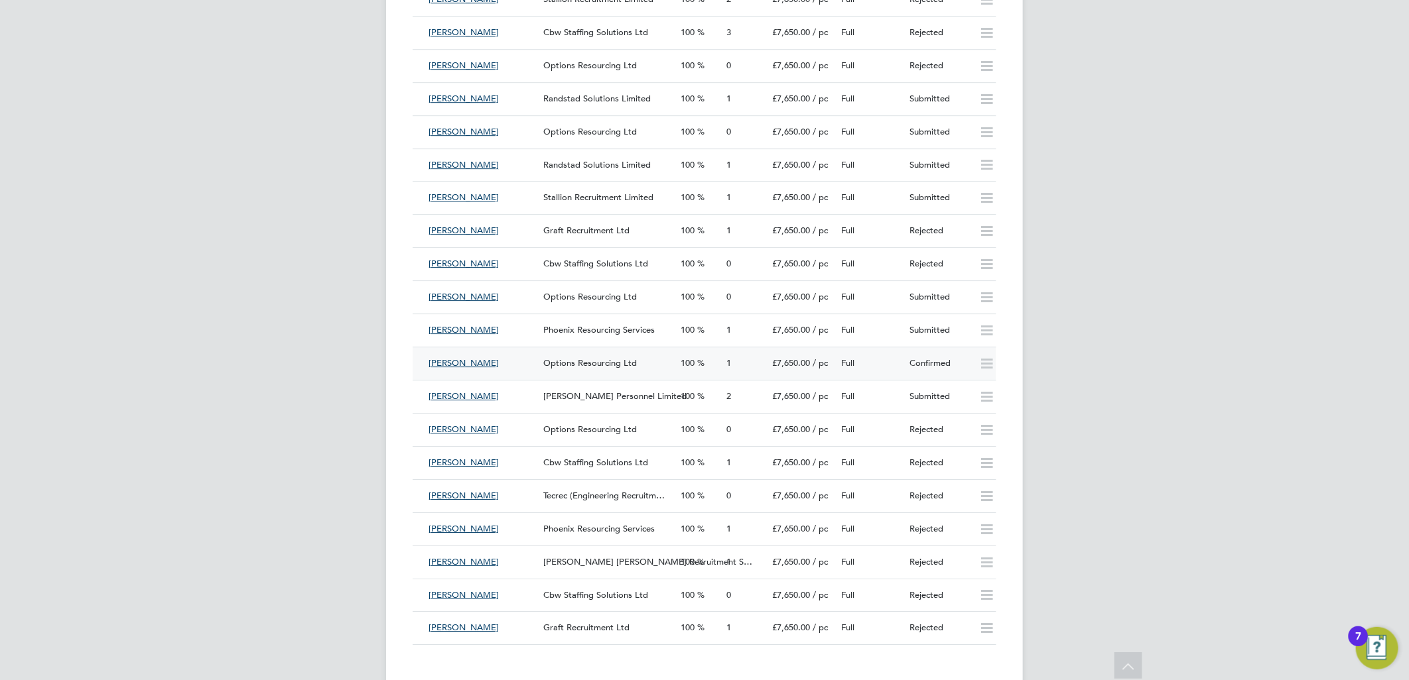
click at [568, 357] on span "Options Resourcing Ltd" at bounding box center [590, 362] width 94 height 11
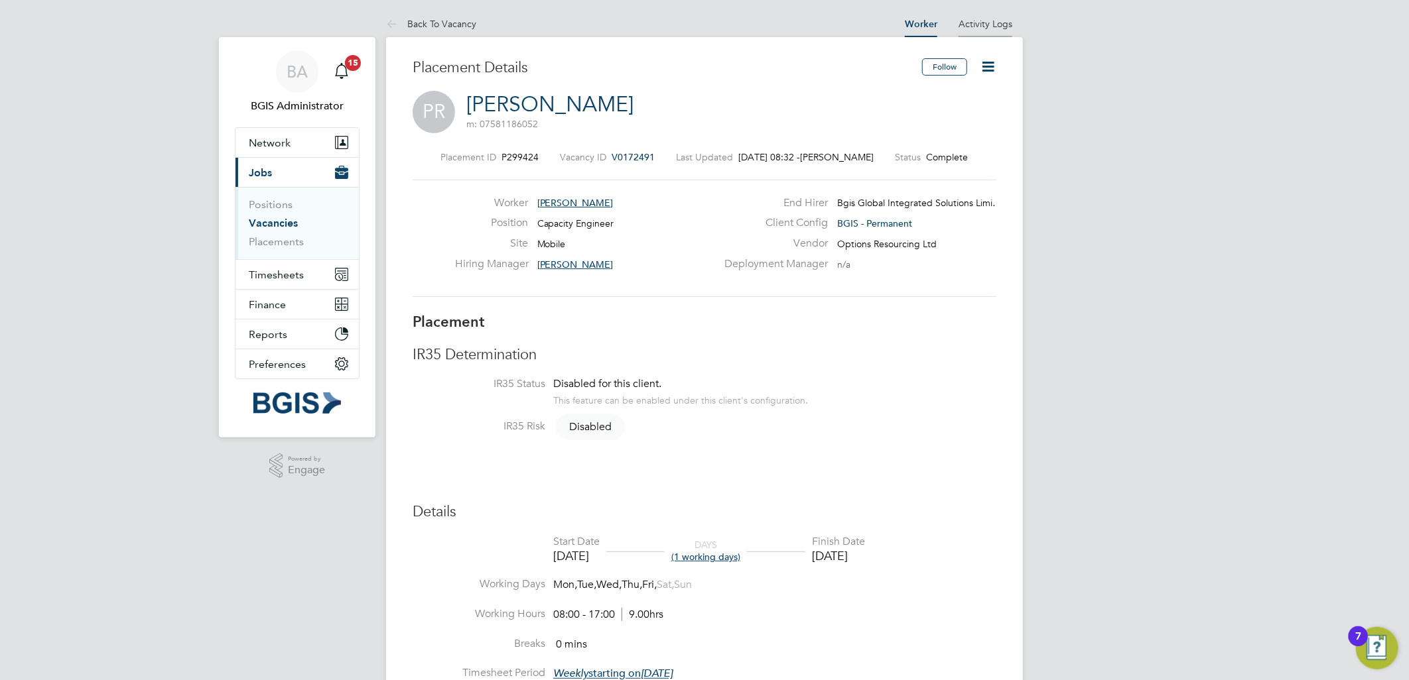
click at [987, 29] on link "Activity Logs" at bounding box center [985, 24] width 54 height 12
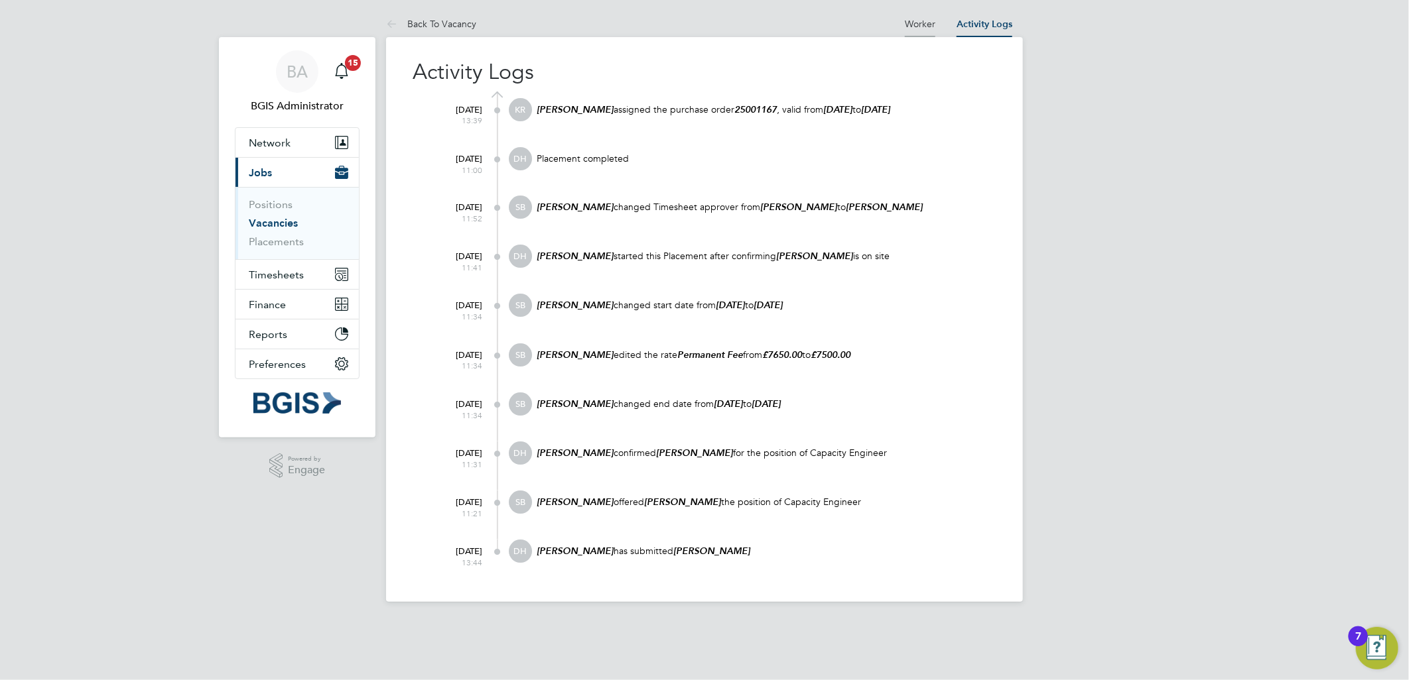
click at [920, 24] on link "Worker" at bounding box center [920, 24] width 31 height 12
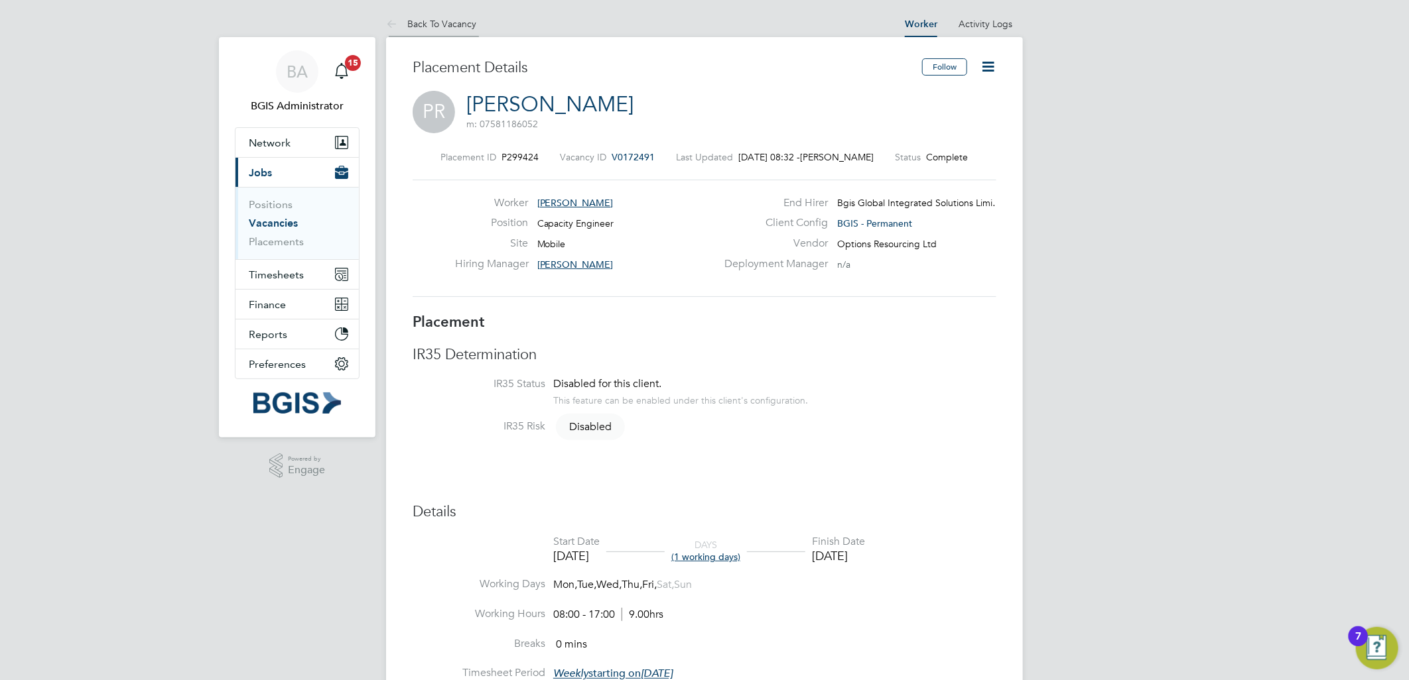
click at [458, 22] on link "Back To Vacancy" at bounding box center [431, 24] width 90 height 12
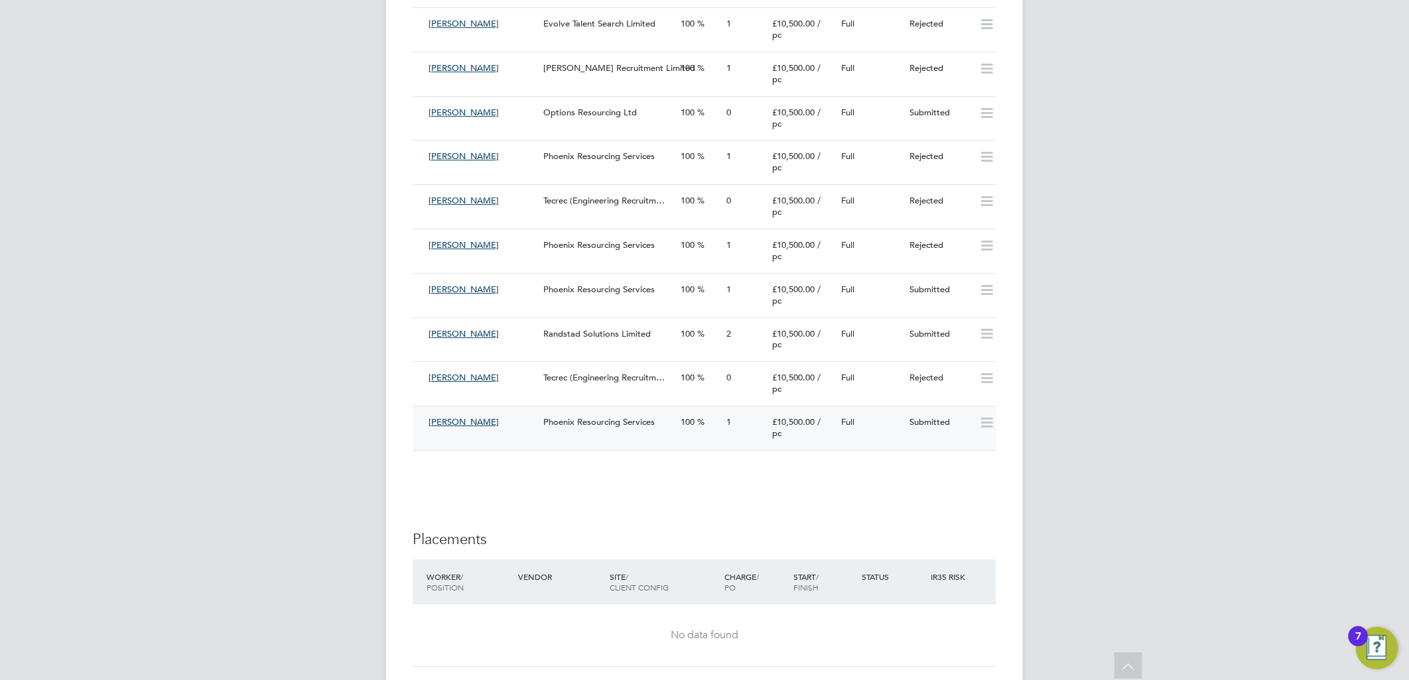
click at [681, 422] on span "100" at bounding box center [687, 421] width 14 height 11
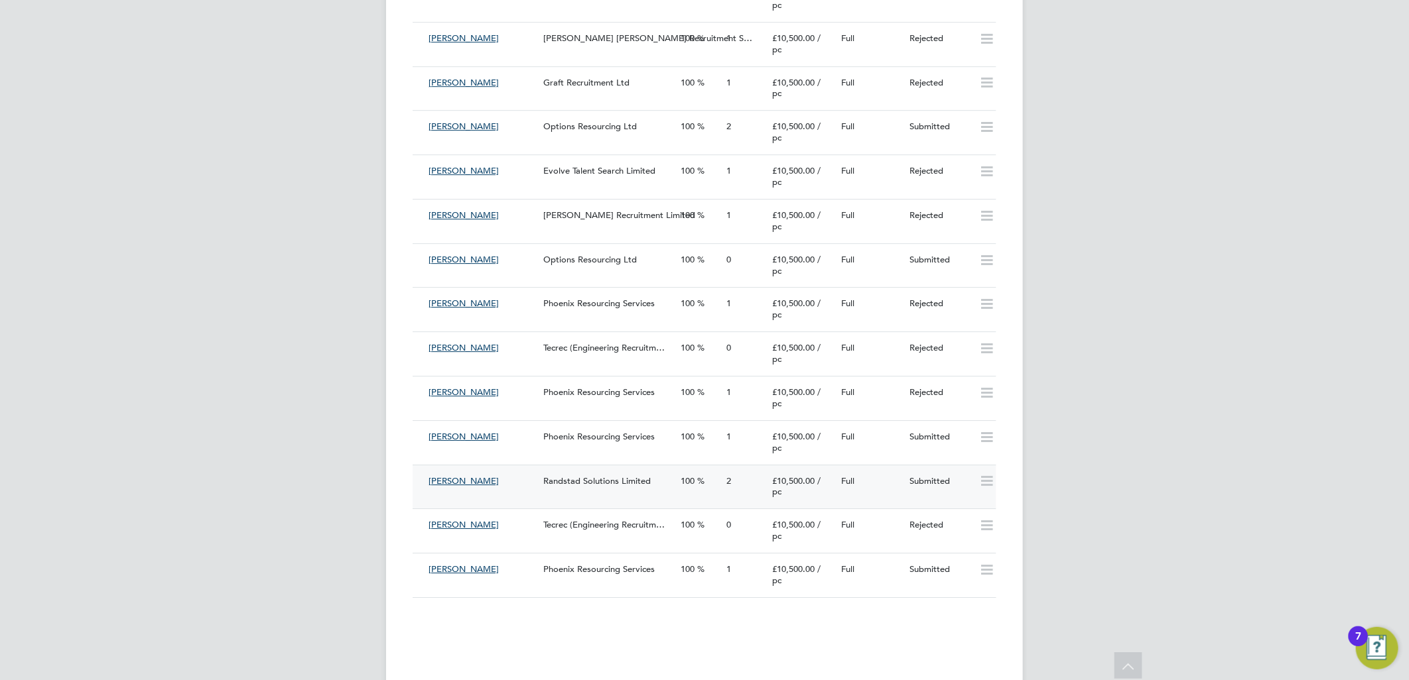
click at [619, 487] on div "Randstad Solutions Limited" at bounding box center [606, 482] width 137 height 22
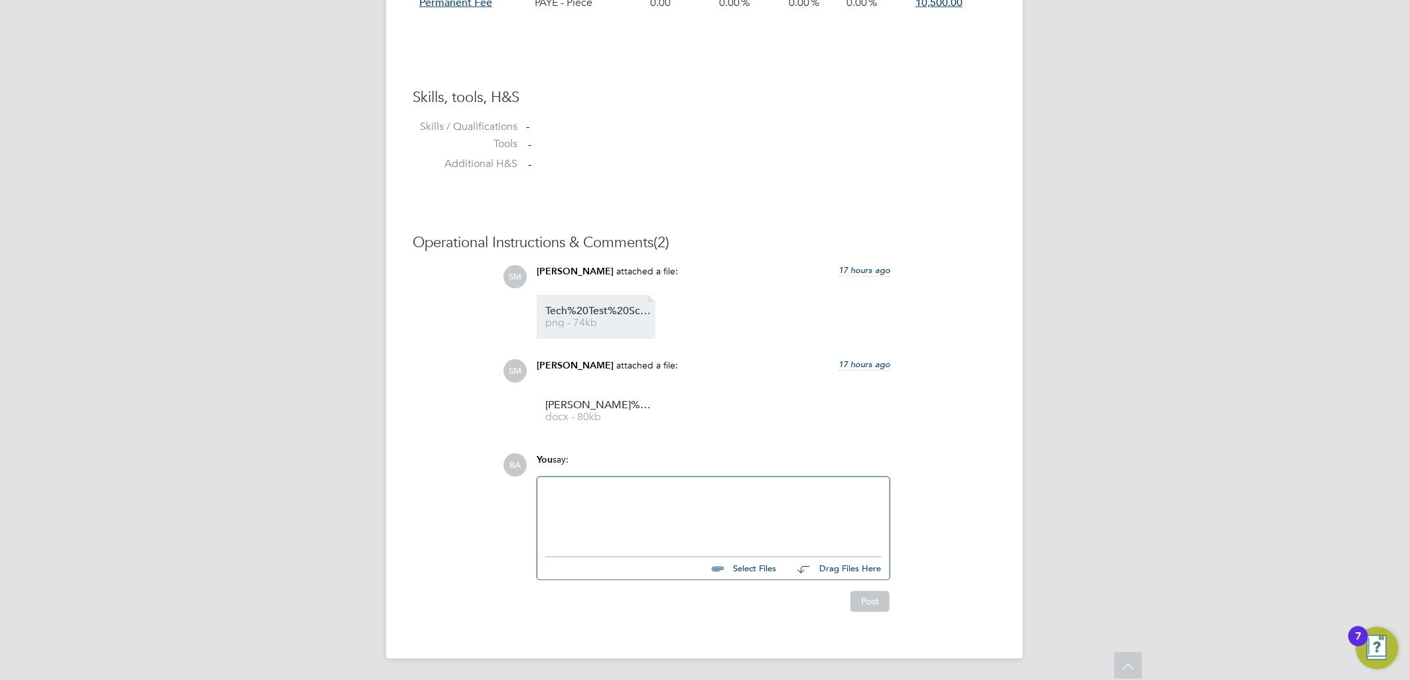
click at [599, 322] on span "png - 74kb" at bounding box center [598, 323] width 106 height 10
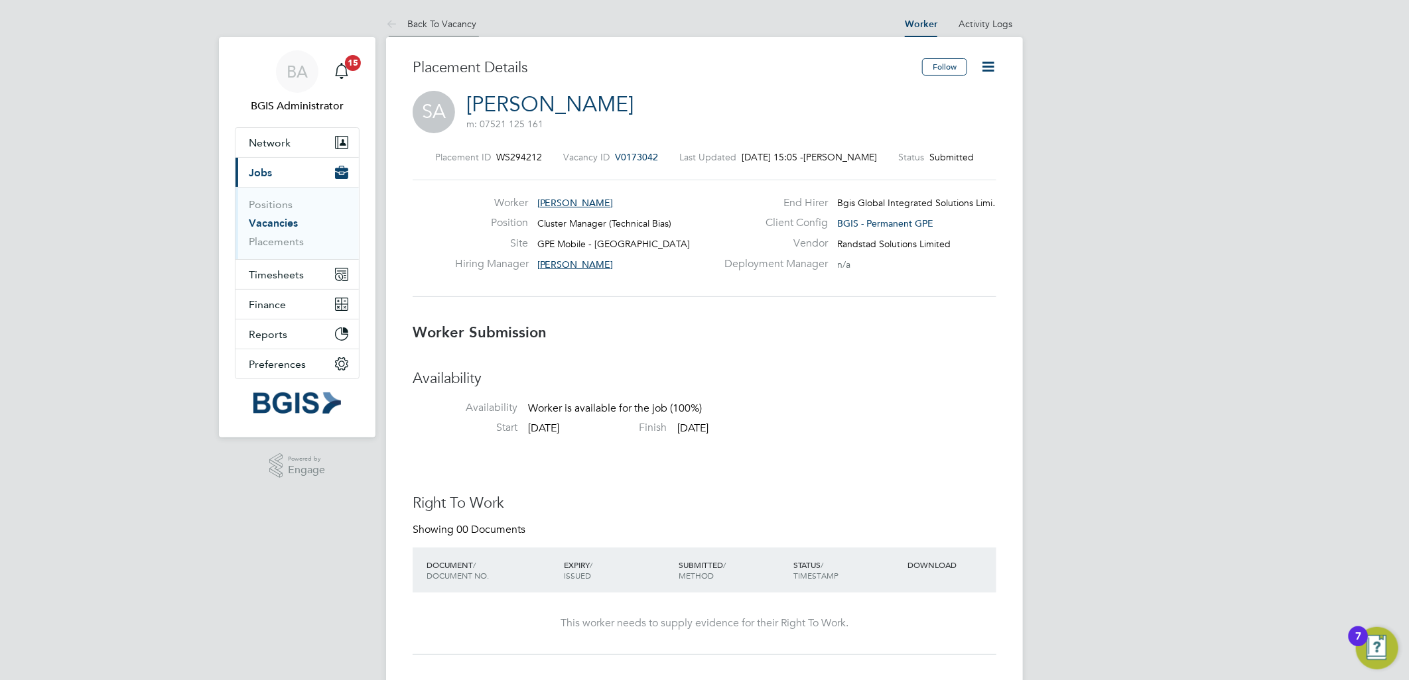
click at [443, 23] on link "Back To Vacancy" at bounding box center [431, 24] width 90 height 12
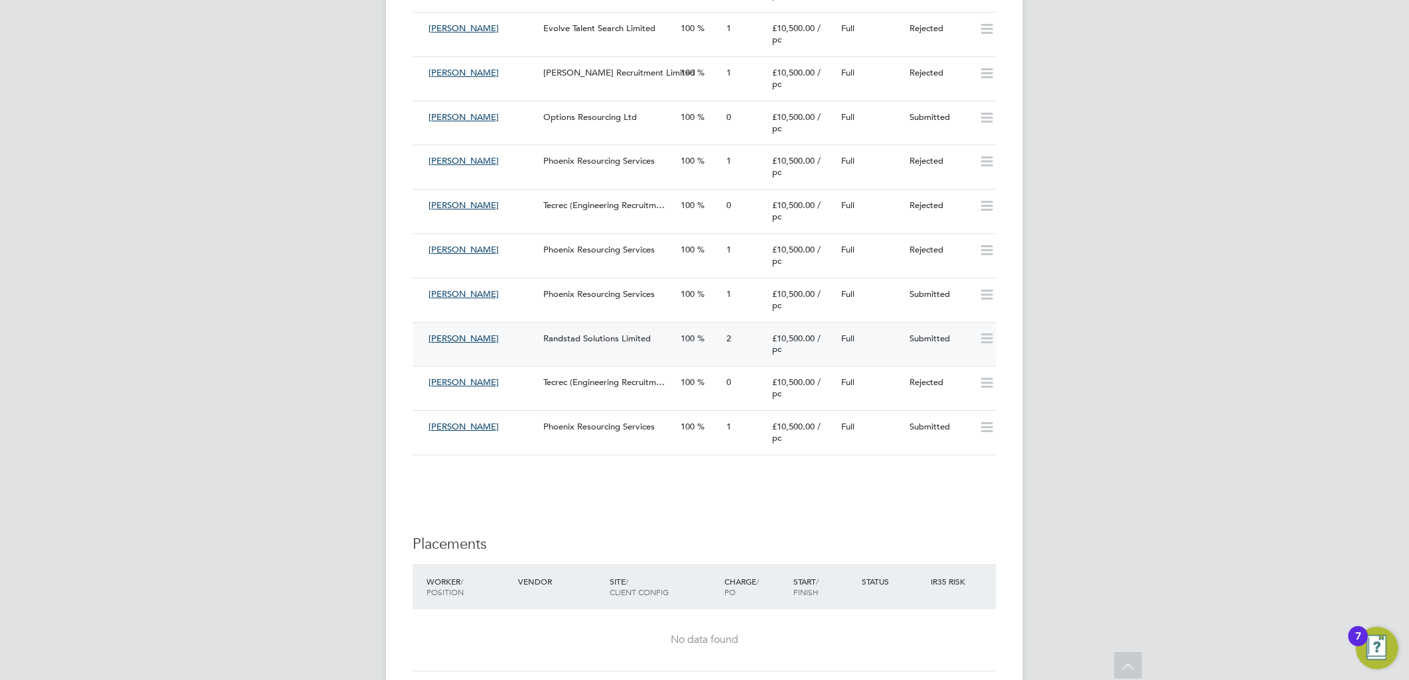
click at [611, 338] on span "Randstad Solutions Limited" at bounding box center [596, 338] width 107 height 11
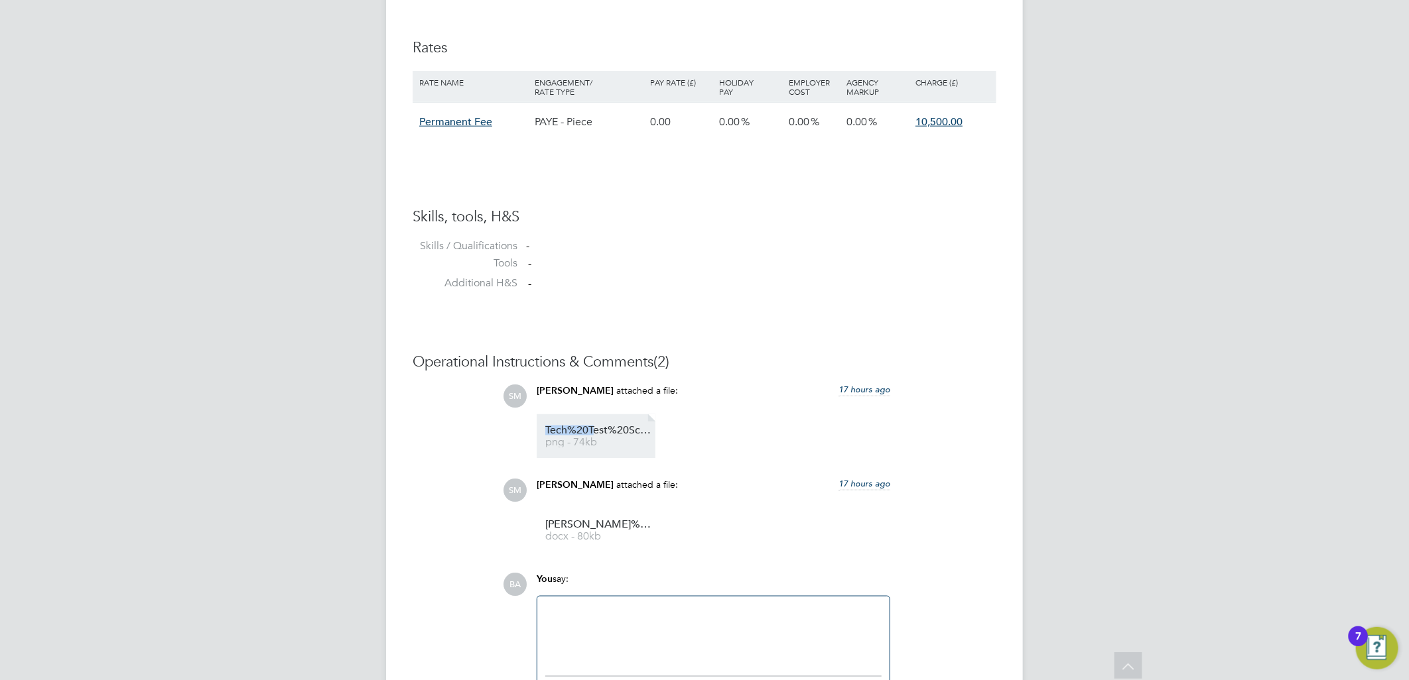
click at [594, 426] on li "Tech%20Test%20Scores png - 74kb" at bounding box center [595, 436] width 119 height 44
drag, startPoint x: 594, startPoint y: 424, endPoint x: 574, endPoint y: 439, distance: 24.7
click at [574, 439] on span "png - 74kb" at bounding box center [598, 443] width 106 height 10
drag, startPoint x: 617, startPoint y: 436, endPoint x: 964, endPoint y: 492, distance: 351.4
click at [964, 492] on div "SM Stefan Mekki attached a file: 17 hours ago Steve%20Andrews%20(1) docx - 80kb" at bounding box center [749, 516] width 493 height 74
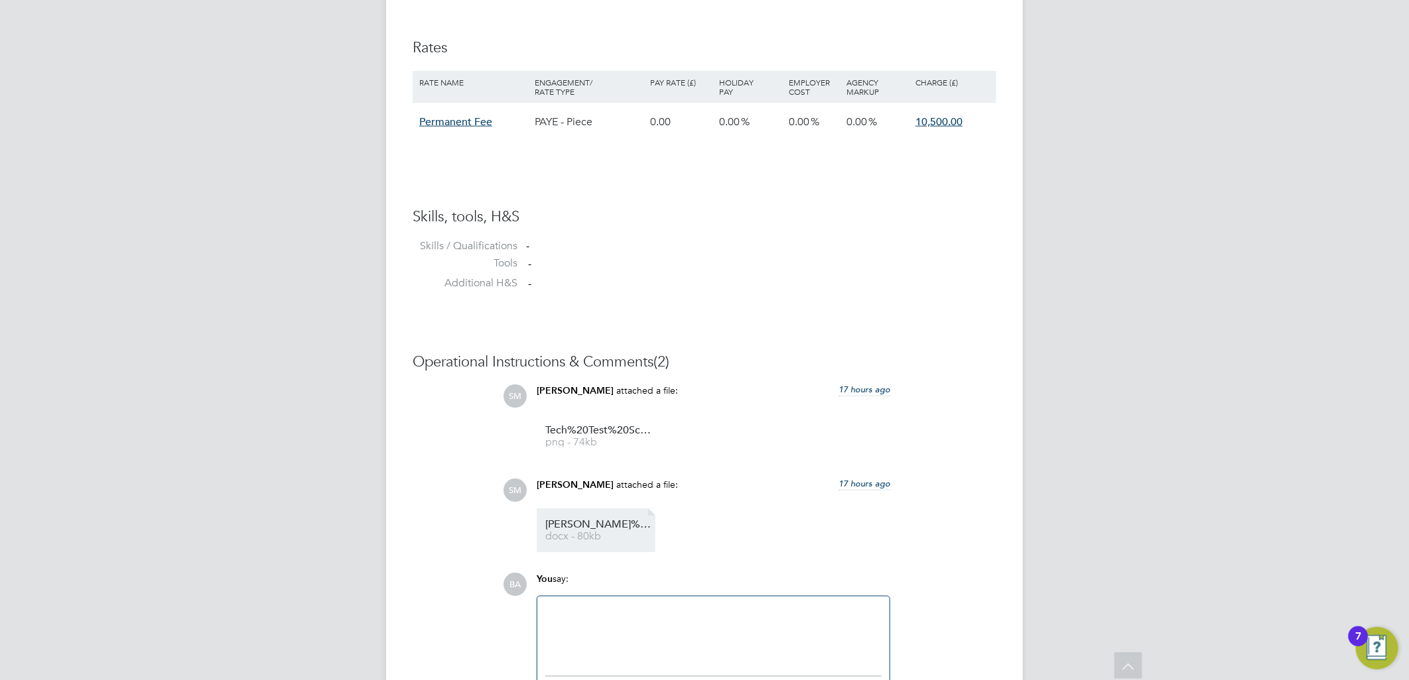
click at [607, 519] on li "Steve%20Andrews%20(1) docx - 80kb" at bounding box center [595, 531] width 119 height 44
click at [605, 533] on link "Steve%20Andrews%20(1) docx - 80kb" at bounding box center [598, 531] width 106 height 22
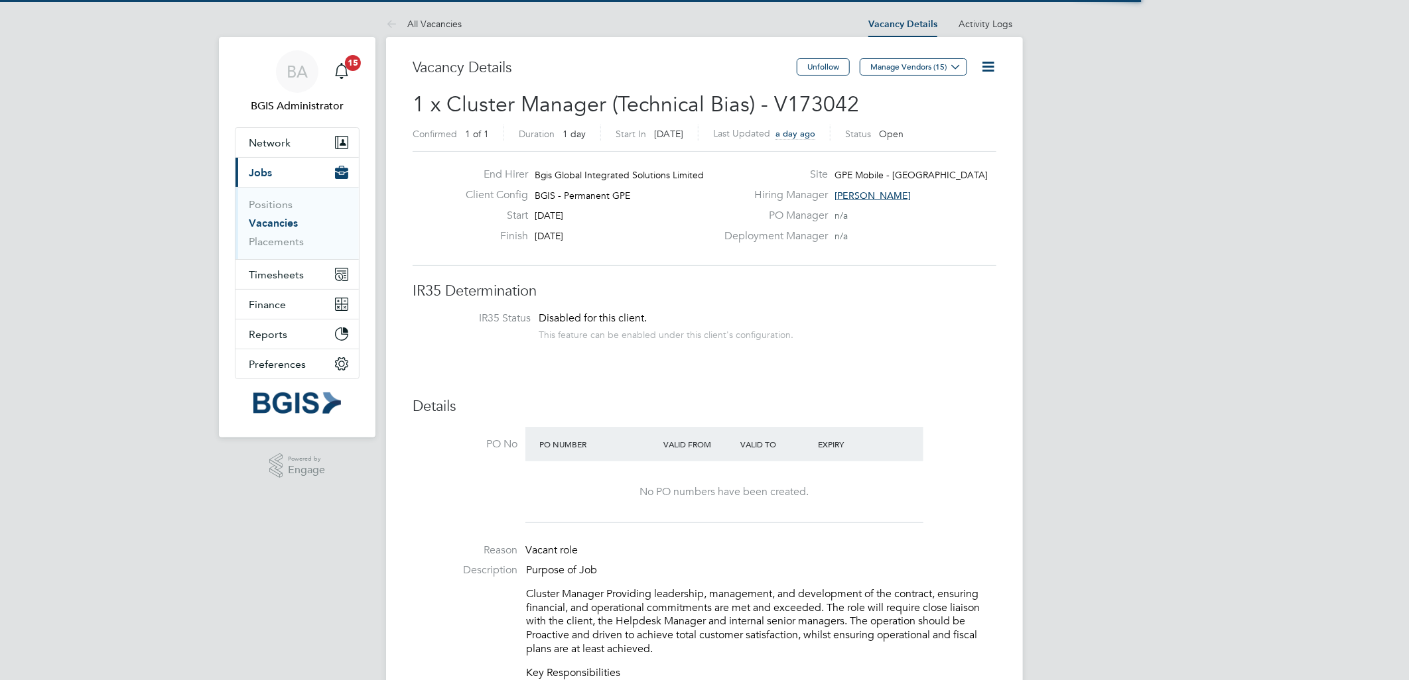
click at [822, 332] on li "IR35 Status Disabled for this client. This feature can be enabled under this cl…" at bounding box center [704, 328] width 557 height 32
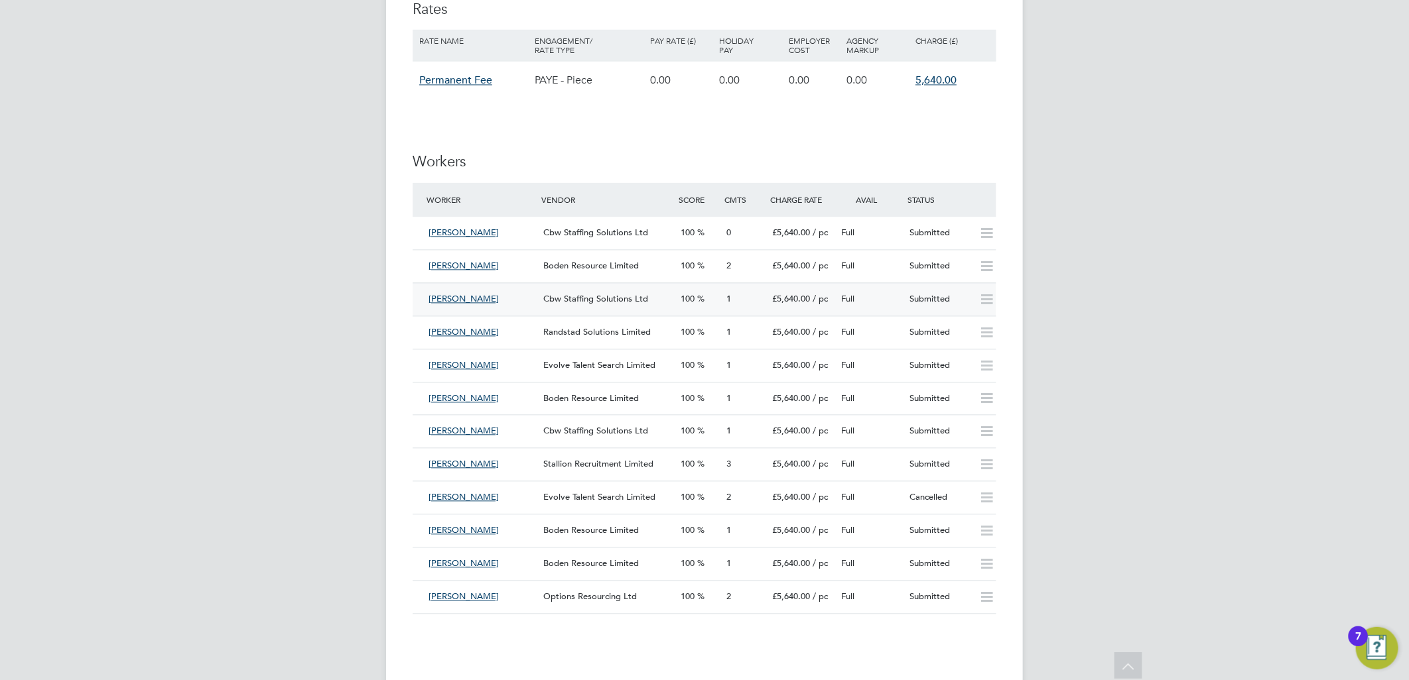
scroll to position [1601, 0]
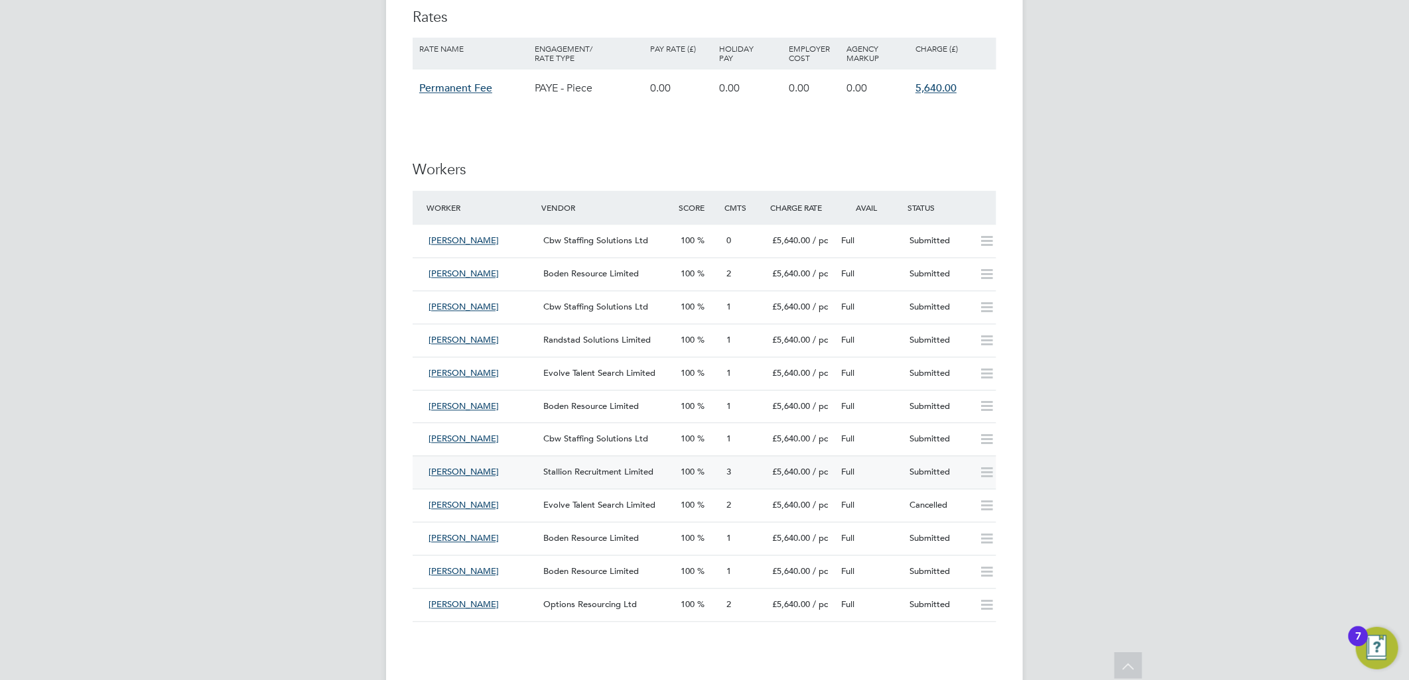
click at [661, 477] on div "Stallion Recruitment Limited" at bounding box center [606, 473] width 137 height 22
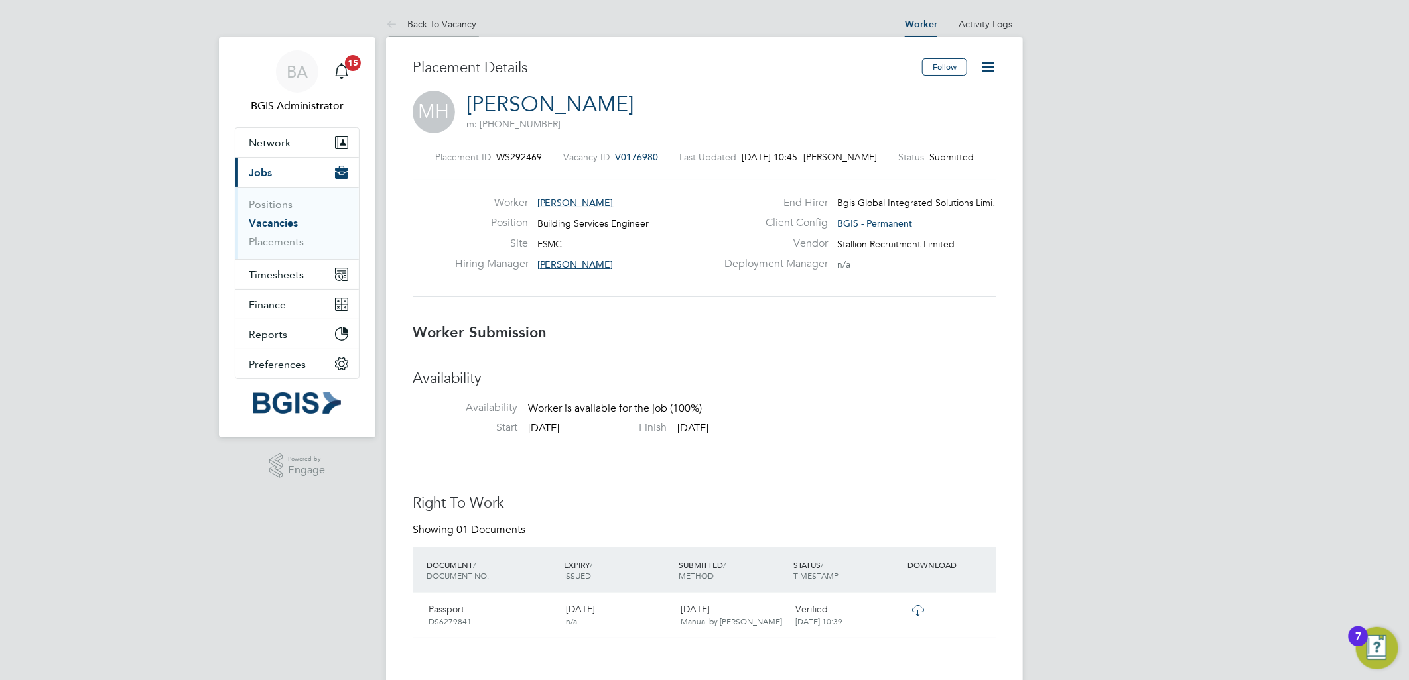
click at [456, 18] on link "Back To Vacancy" at bounding box center [431, 24] width 90 height 12
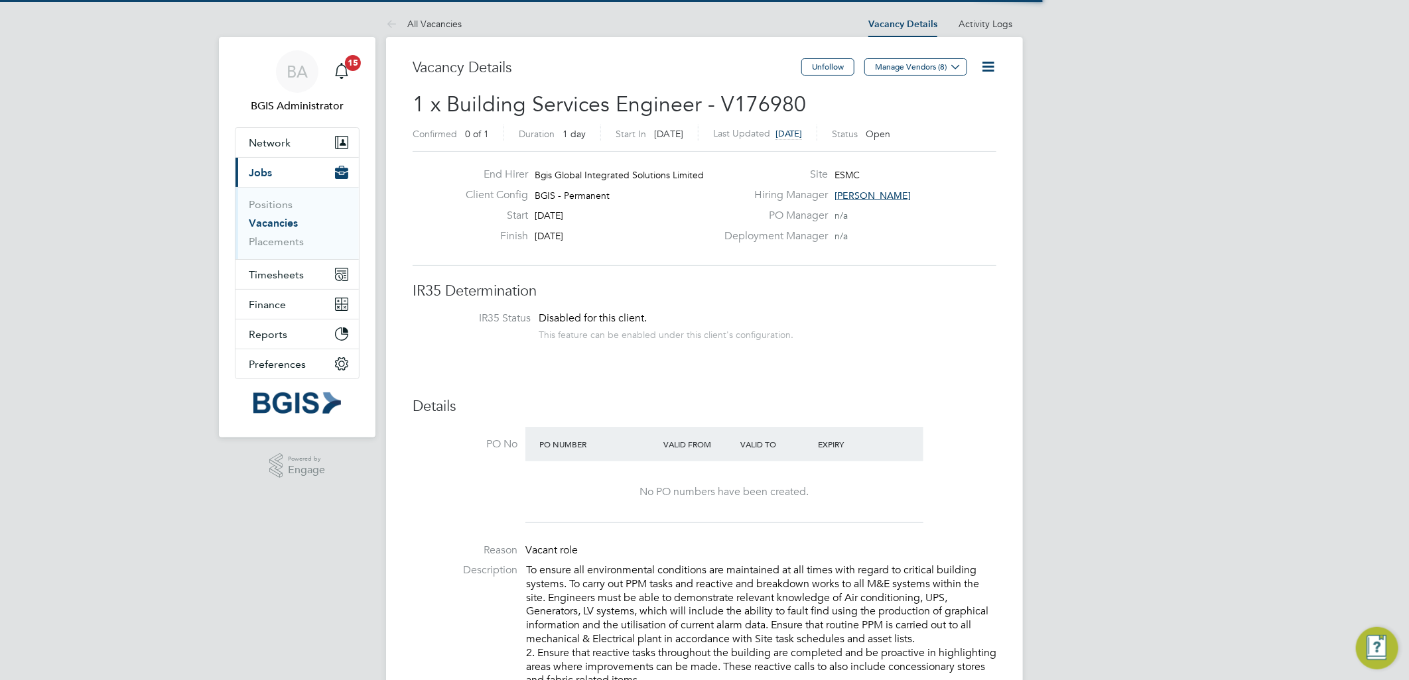
scroll to position [7, 7]
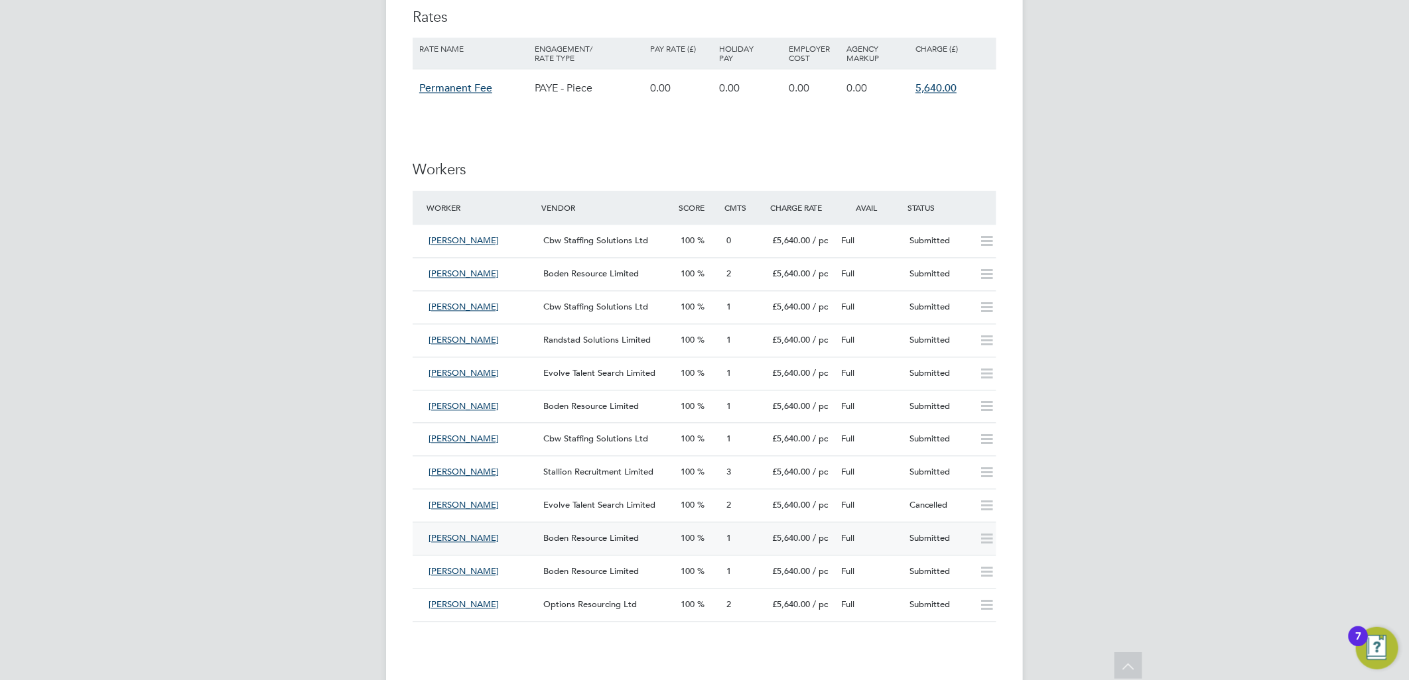
click at [657, 541] on div "Boden Resource Limited" at bounding box center [606, 539] width 137 height 22
